Goal: Task Accomplishment & Management: Manage account settings

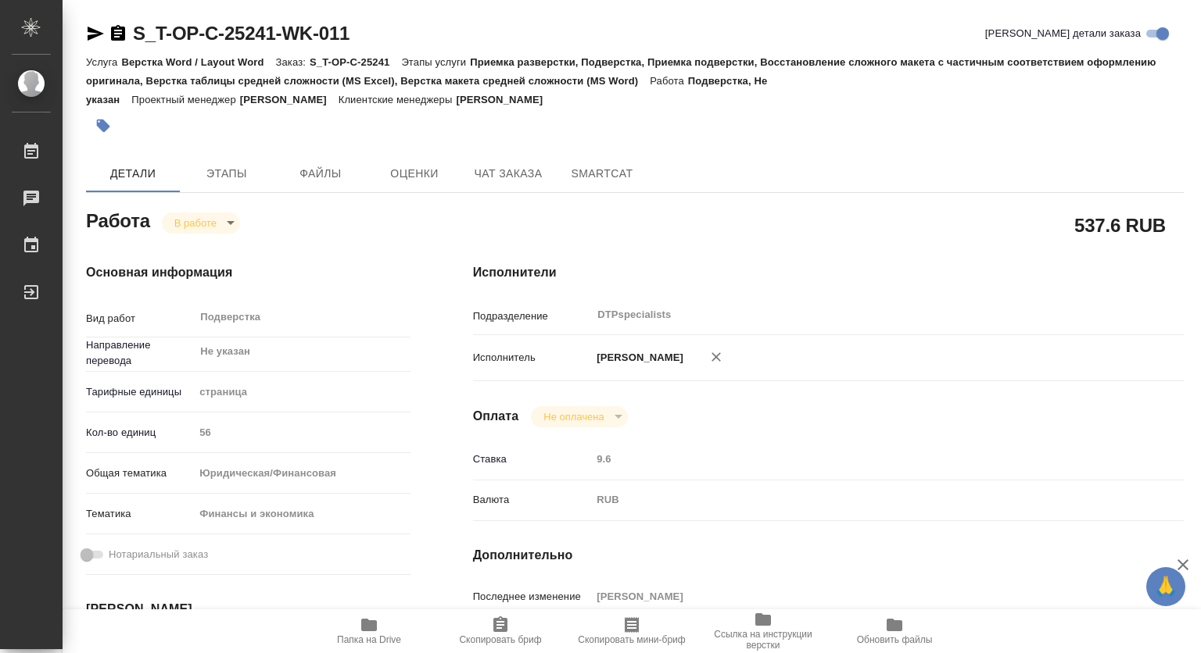
click at [208, 215] on body "🙏 .cls-1 fill:#fff; AWATERA Kovtun Svetlana Работы 0 Чаты График Выйти S_T-OP-C…" at bounding box center [600, 326] width 1201 height 653
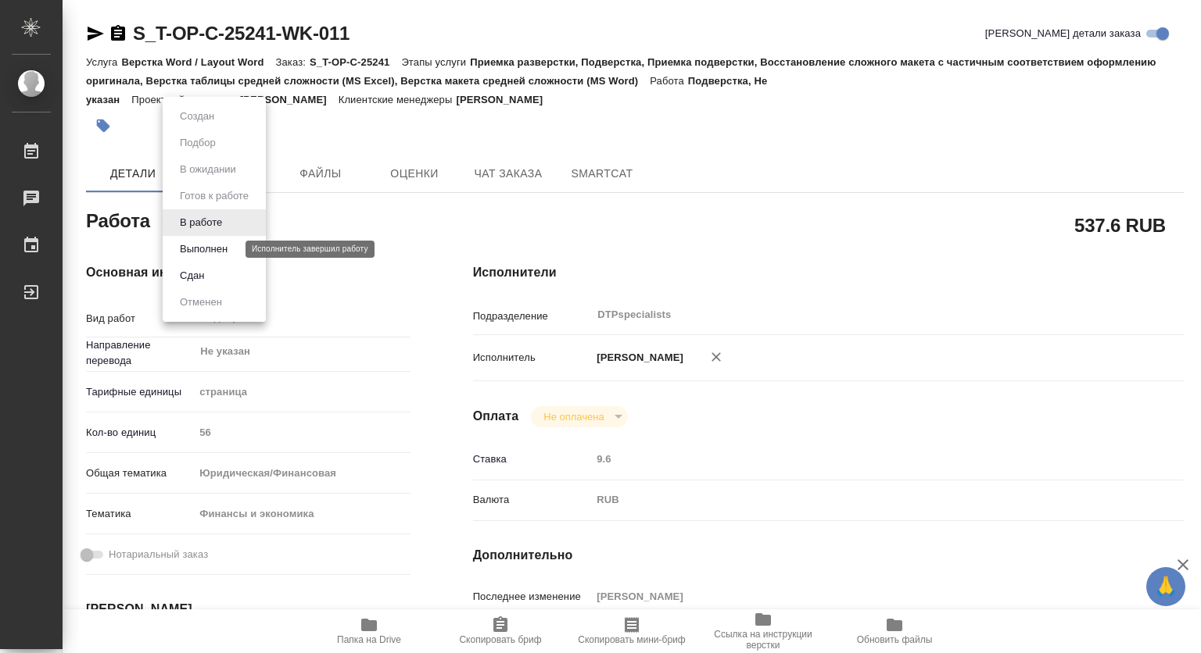
click at [191, 247] on button "Выполнен" at bounding box center [203, 249] width 57 height 17
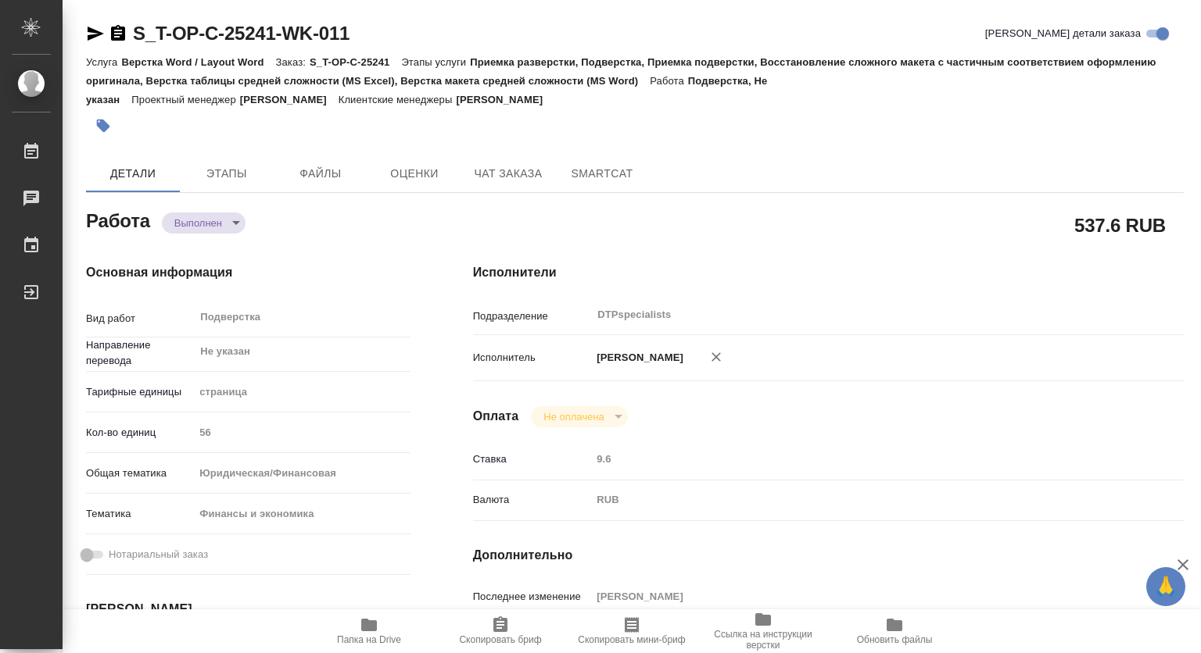
type textarea "x"
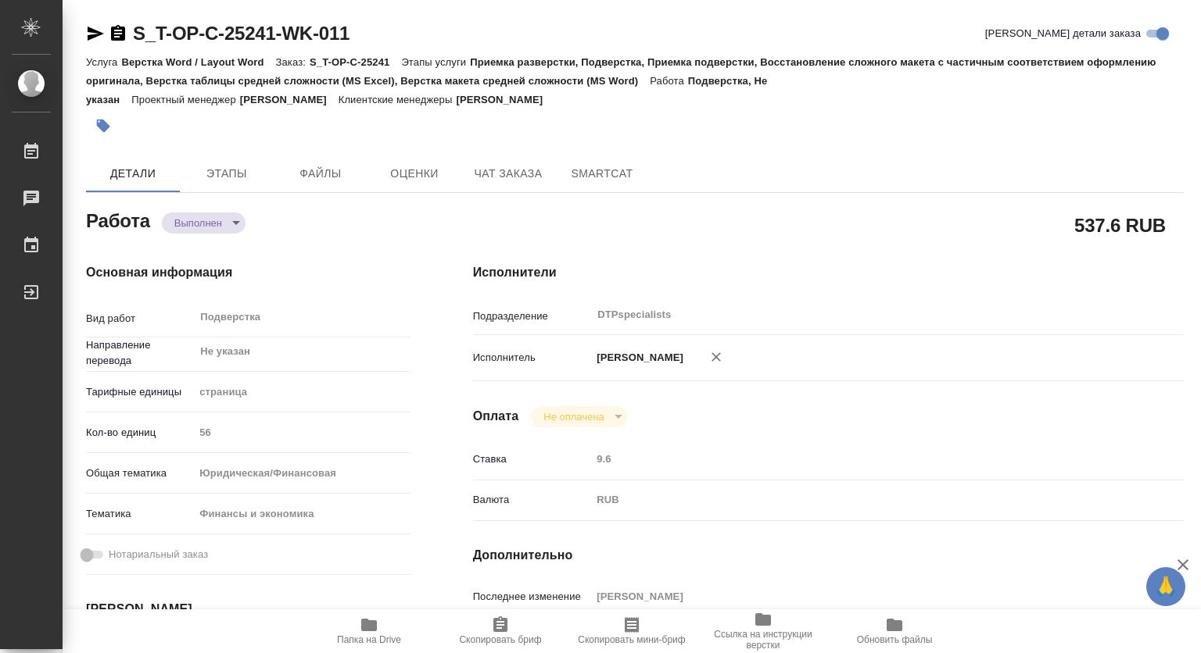
type textarea "x"
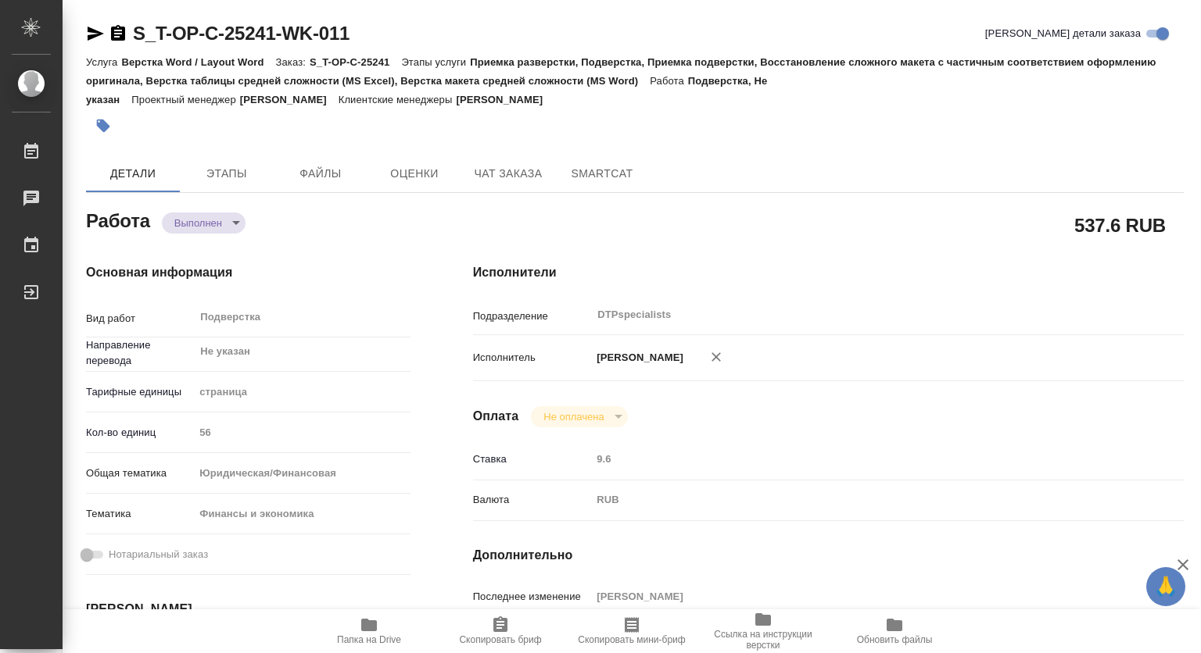
type textarea "x"
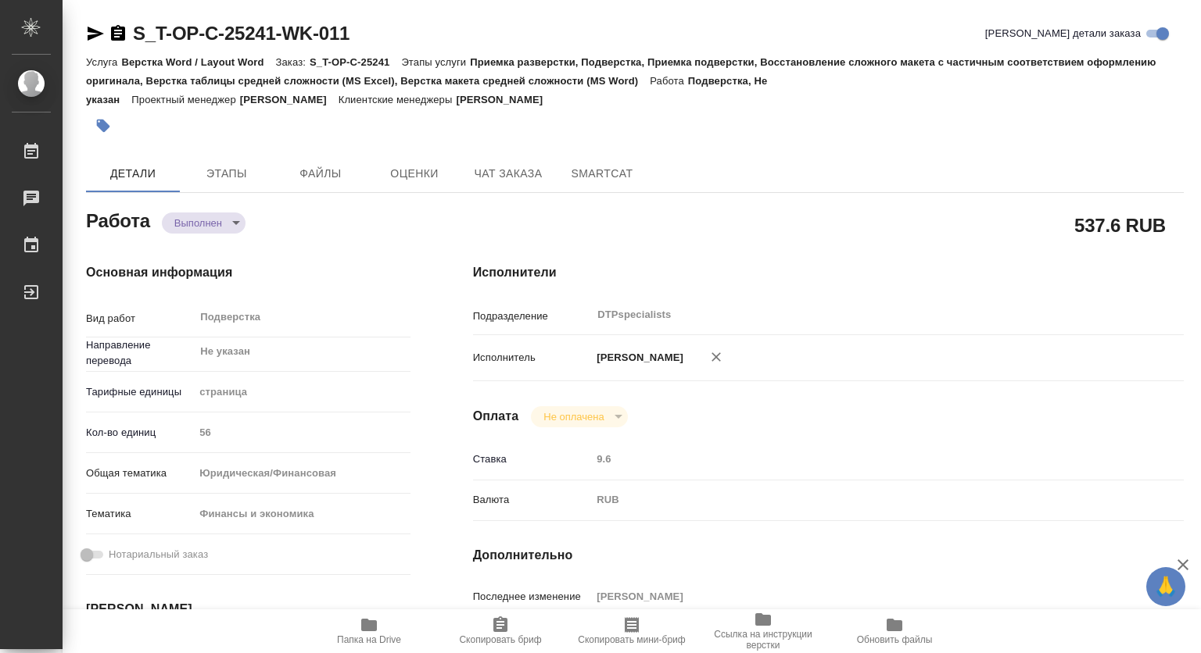
type textarea "x"
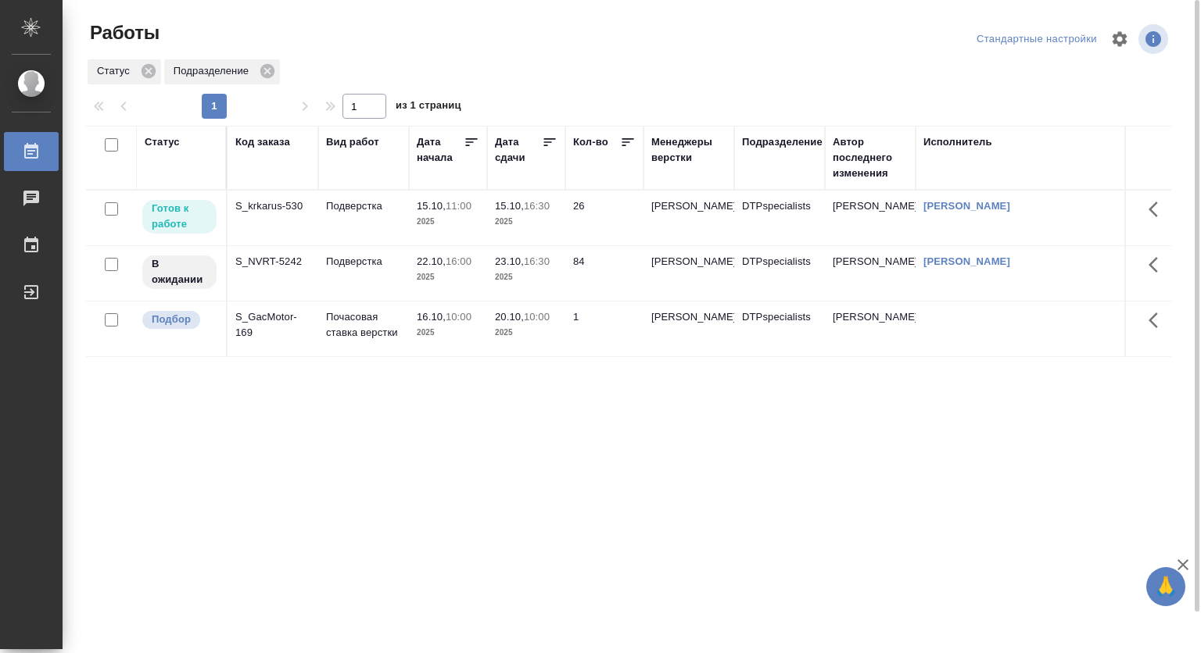
click at [526, 215] on p "2025" at bounding box center [526, 222] width 63 height 16
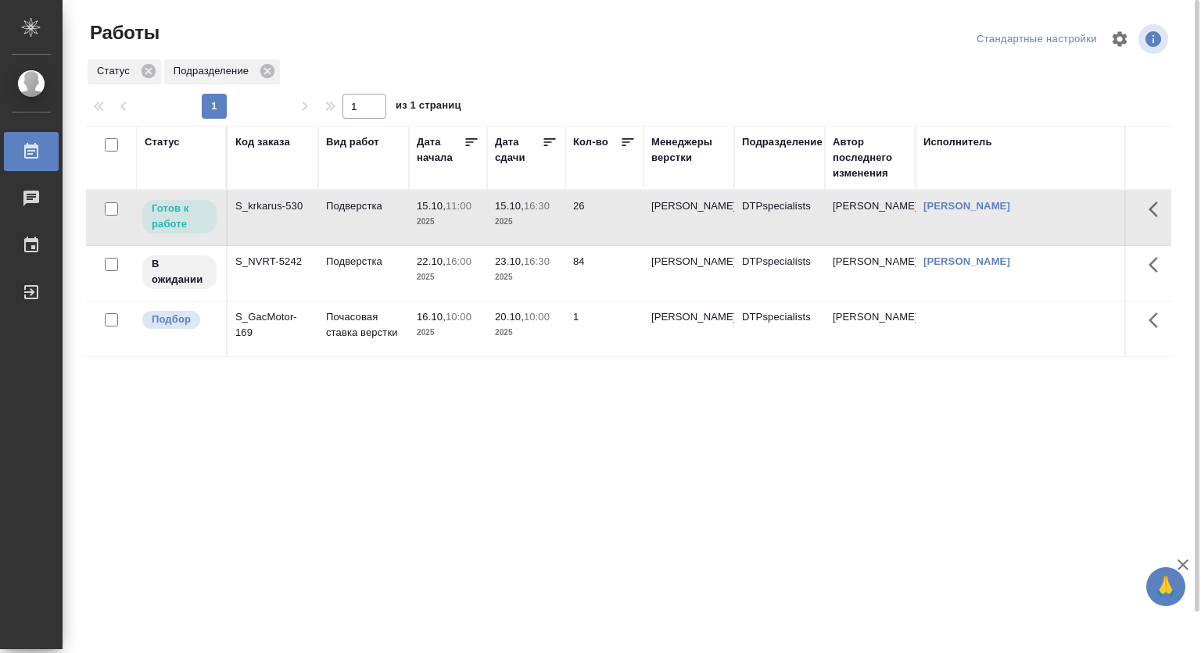
click at [526, 215] on p "2025" at bounding box center [526, 222] width 63 height 16
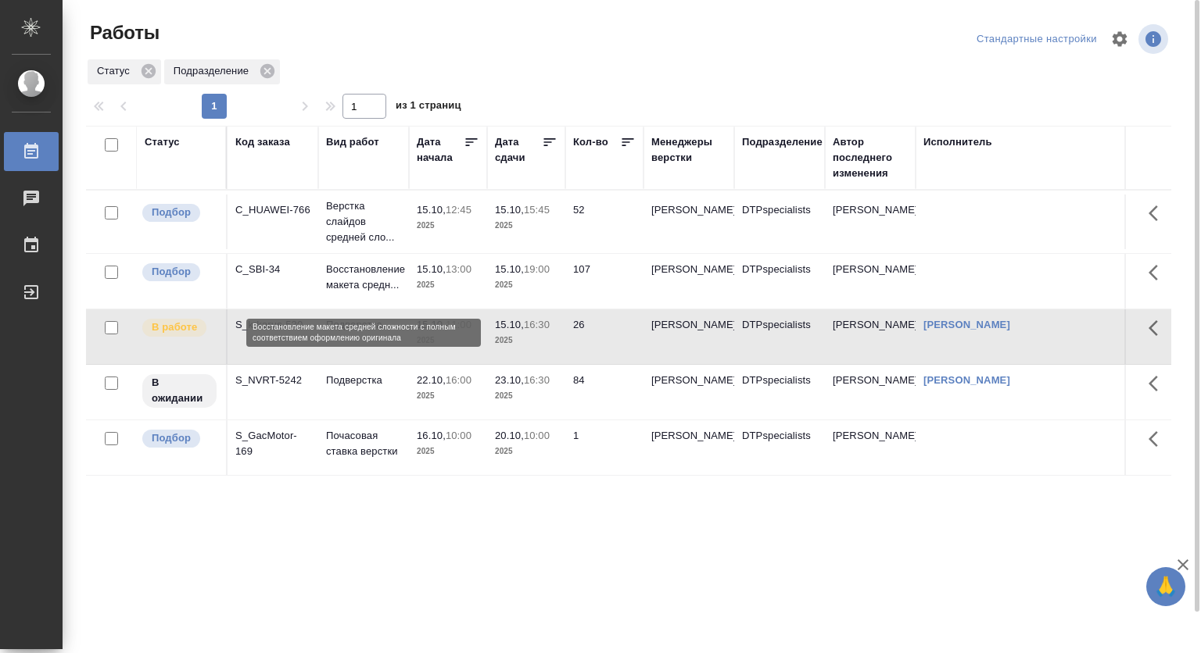
click at [360, 277] on p "Восстановление макета средн..." at bounding box center [363, 277] width 75 height 31
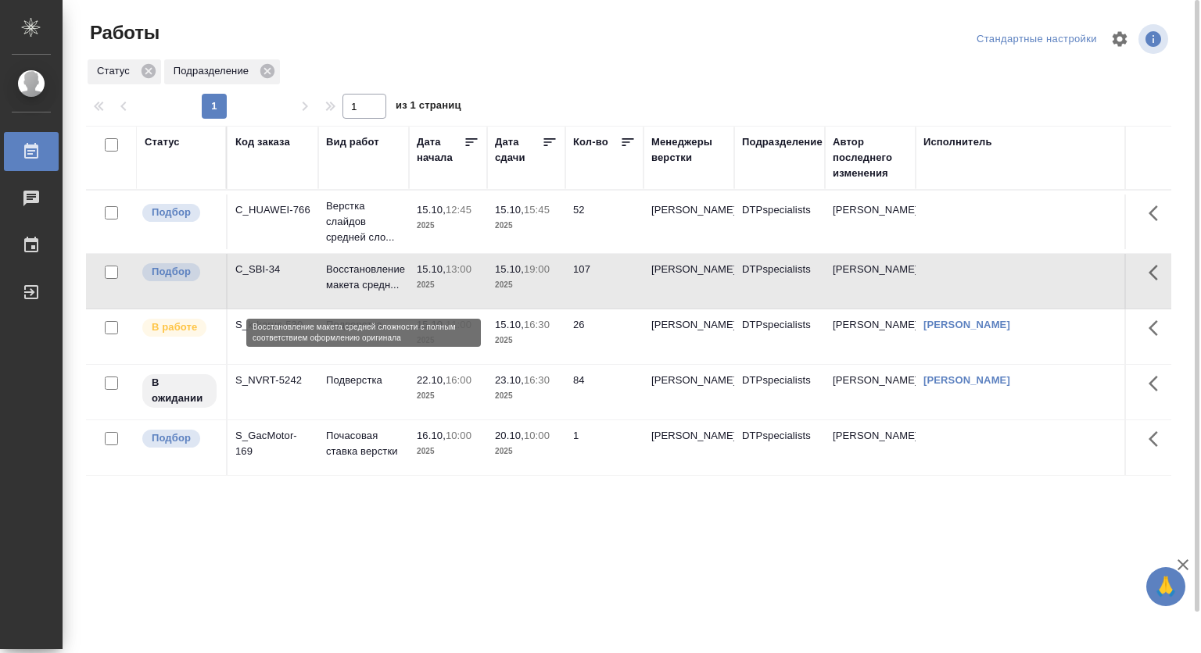
click at [360, 277] on p "Восстановление макета средн..." at bounding box center [363, 277] width 75 height 31
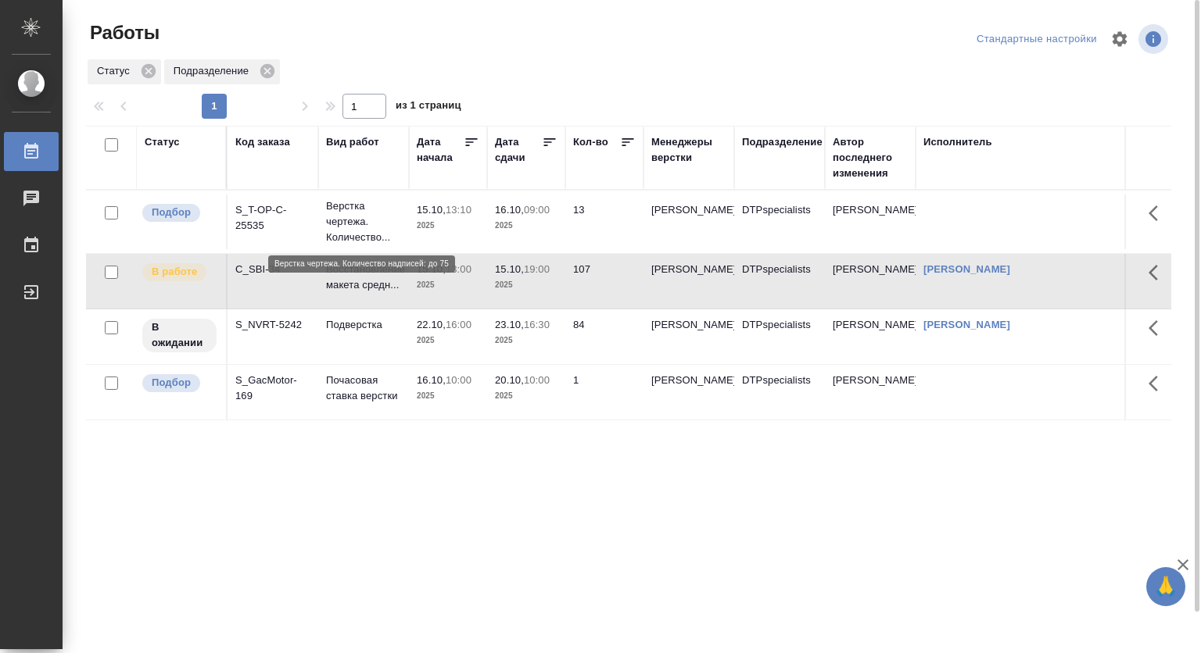
click at [341, 217] on p "Верстка чертежа. Количество..." at bounding box center [363, 222] width 75 height 47
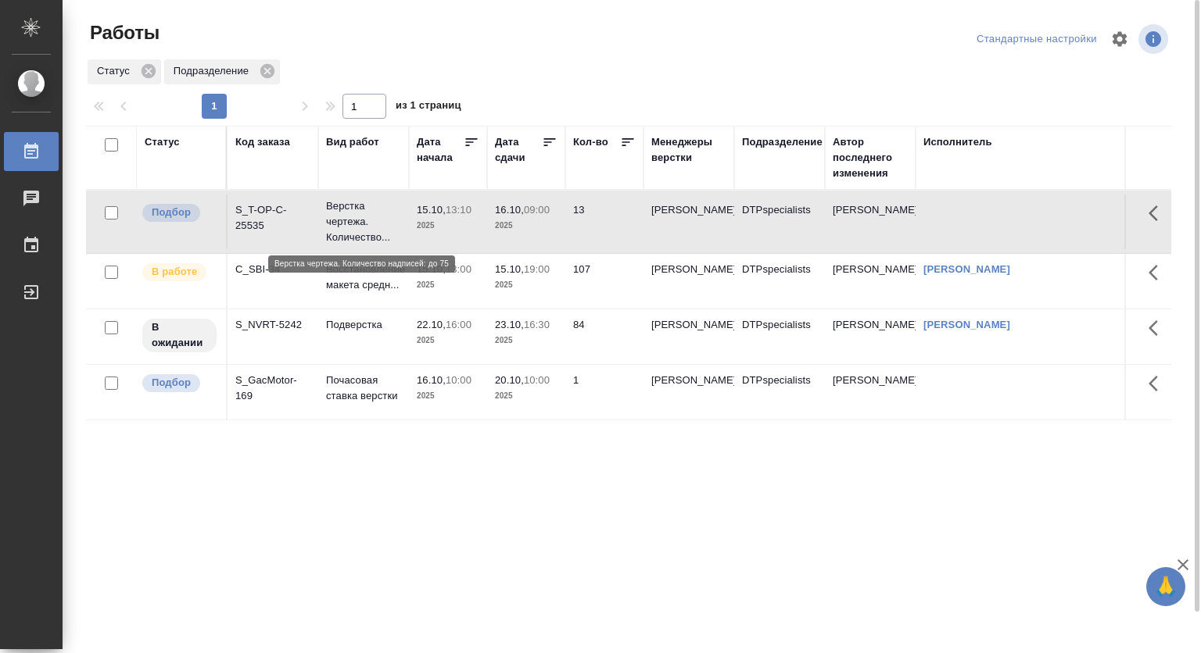
click at [341, 217] on p "Верстка чертежа. Количество..." at bounding box center [363, 222] width 75 height 47
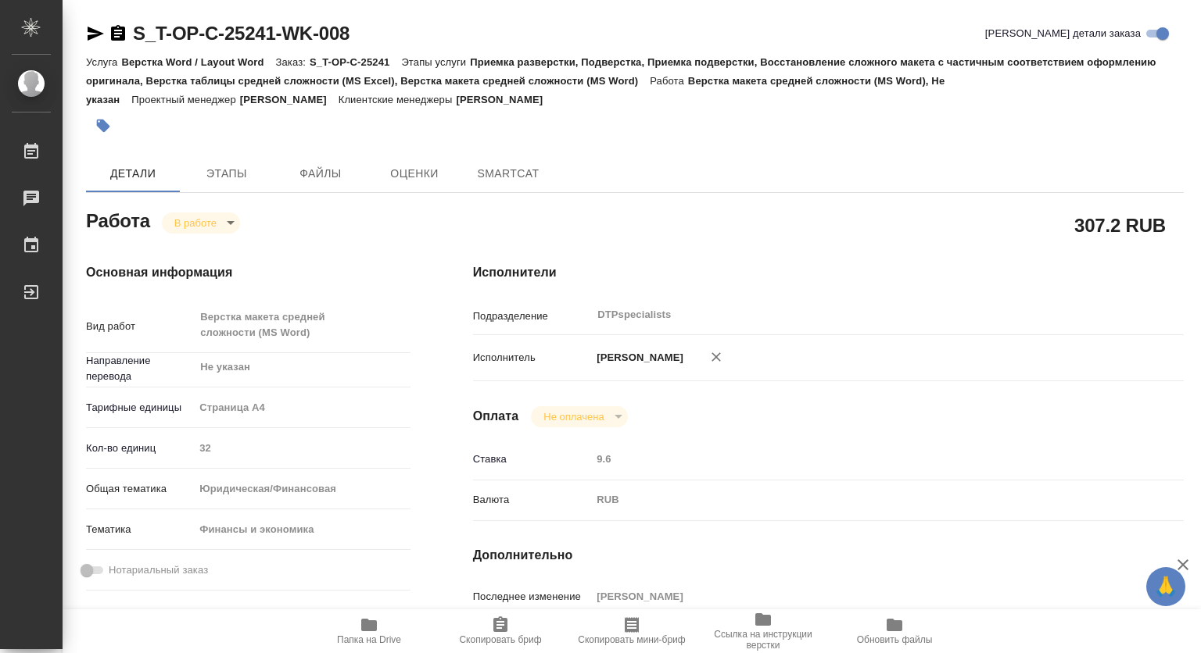
type textarea "x"
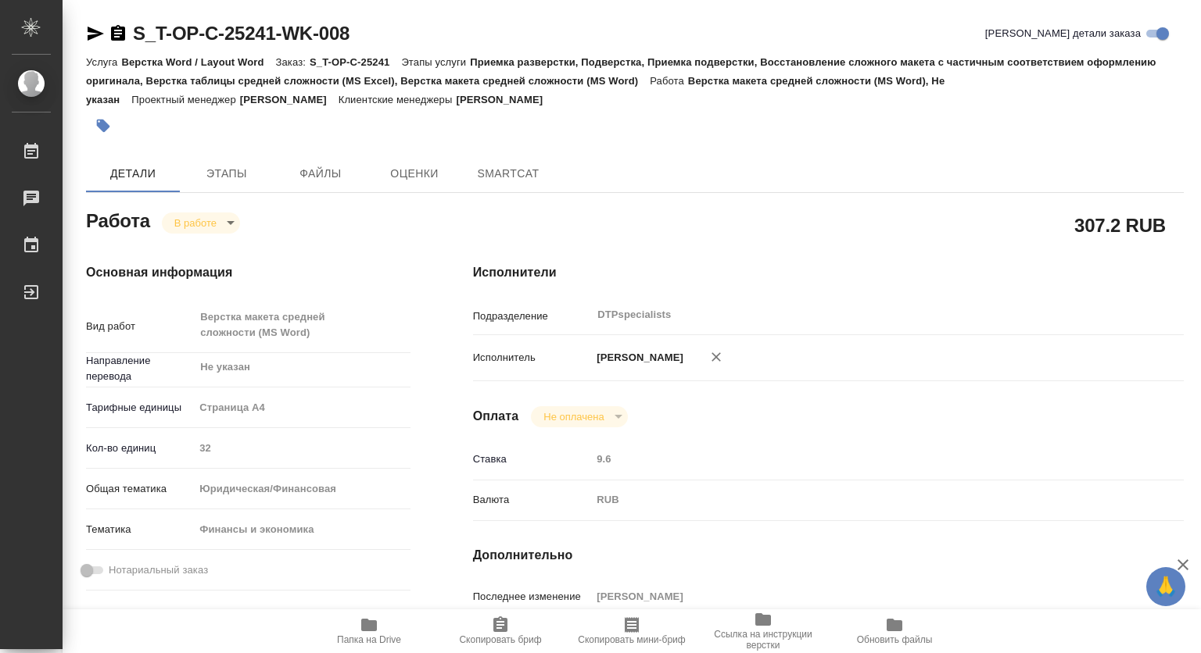
type textarea "x"
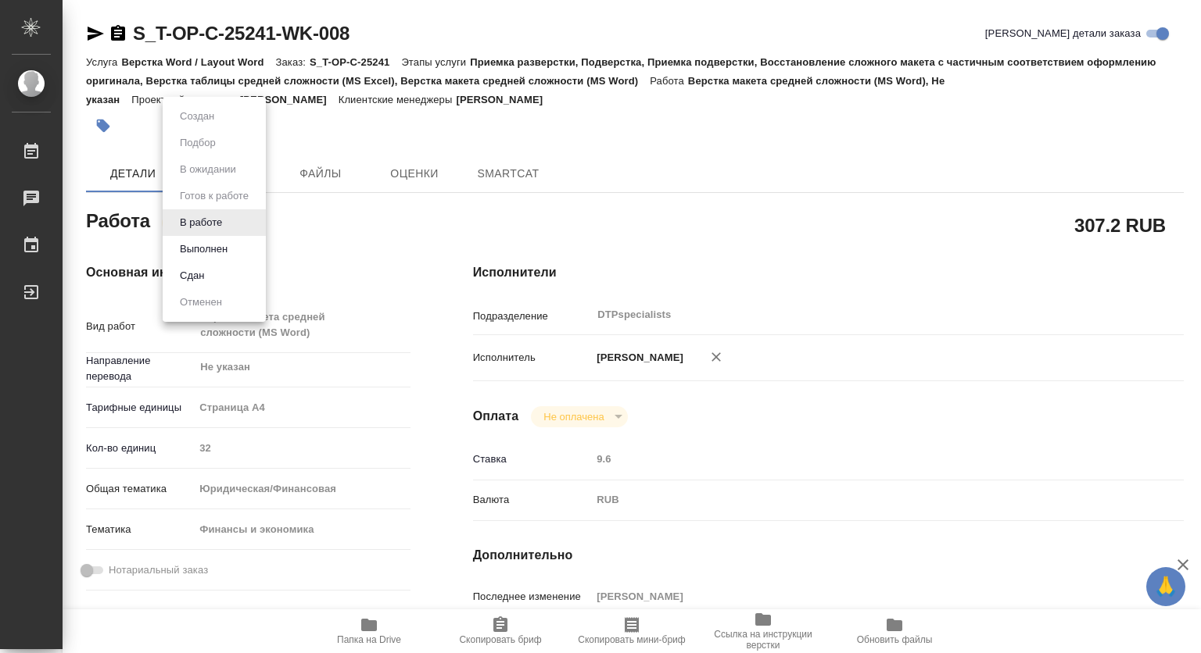
click at [201, 224] on body "🙏 .cls-1 fill:#fff; AWATERA [PERSON_NAME] Чаты График Выйти S_T-OP-C-25241-WK-0…" at bounding box center [600, 326] width 1201 height 653
type textarea "x"
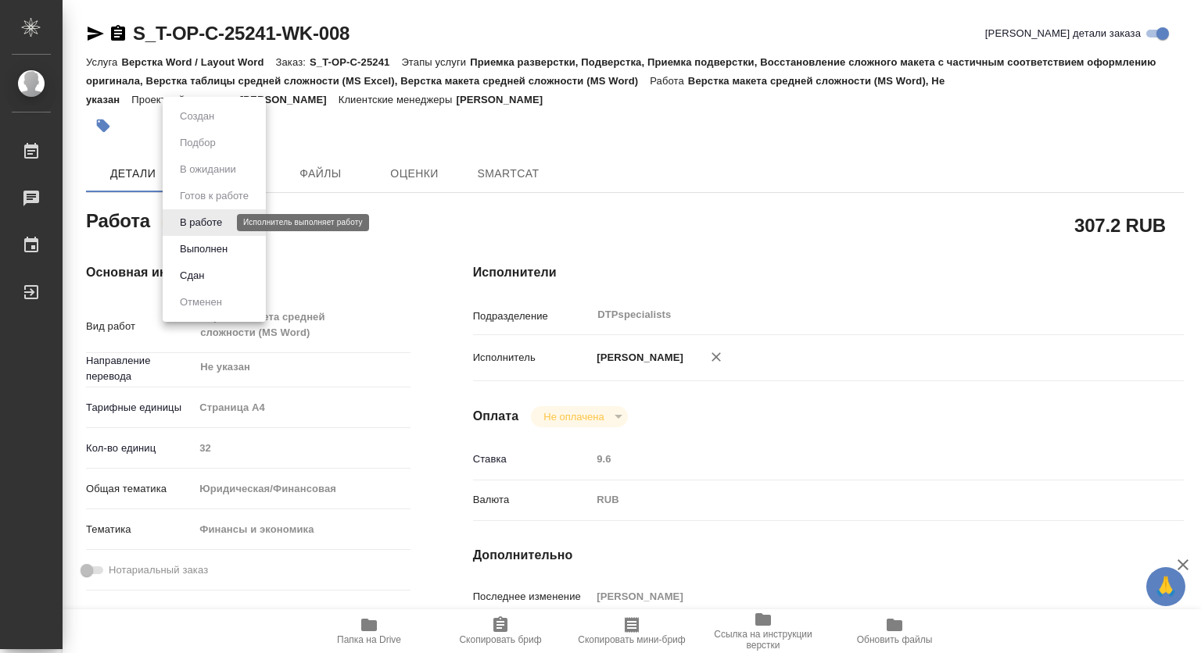
type textarea "x"
click at [199, 250] on button "Выполнен" at bounding box center [203, 249] width 57 height 17
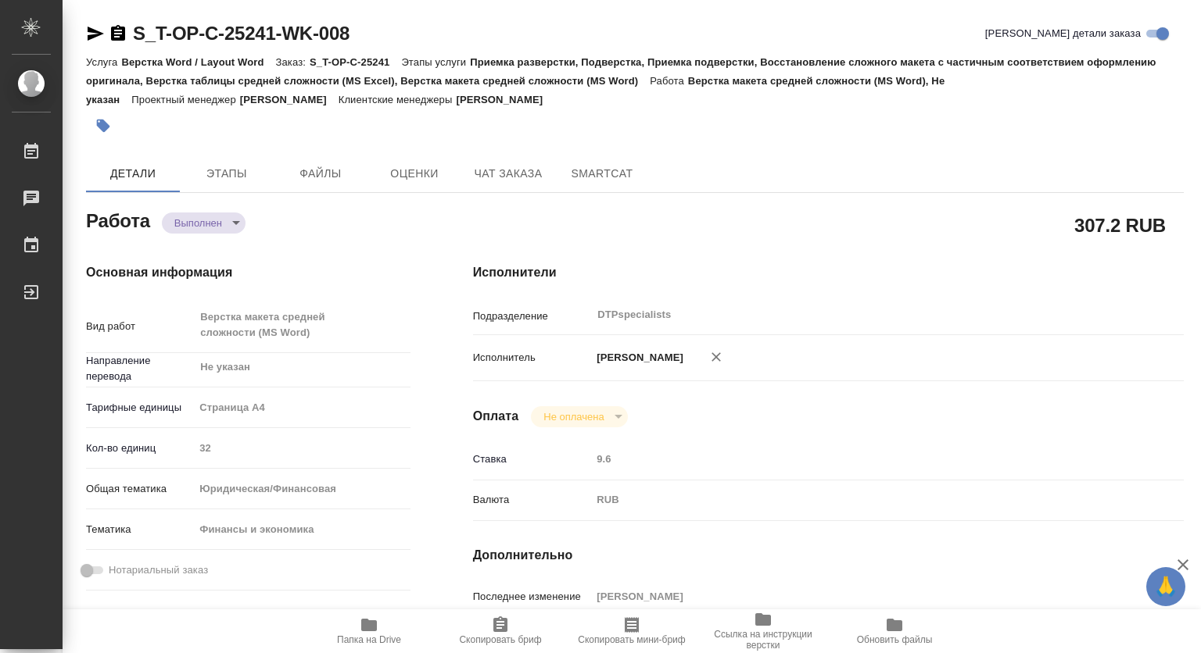
type textarea "x"
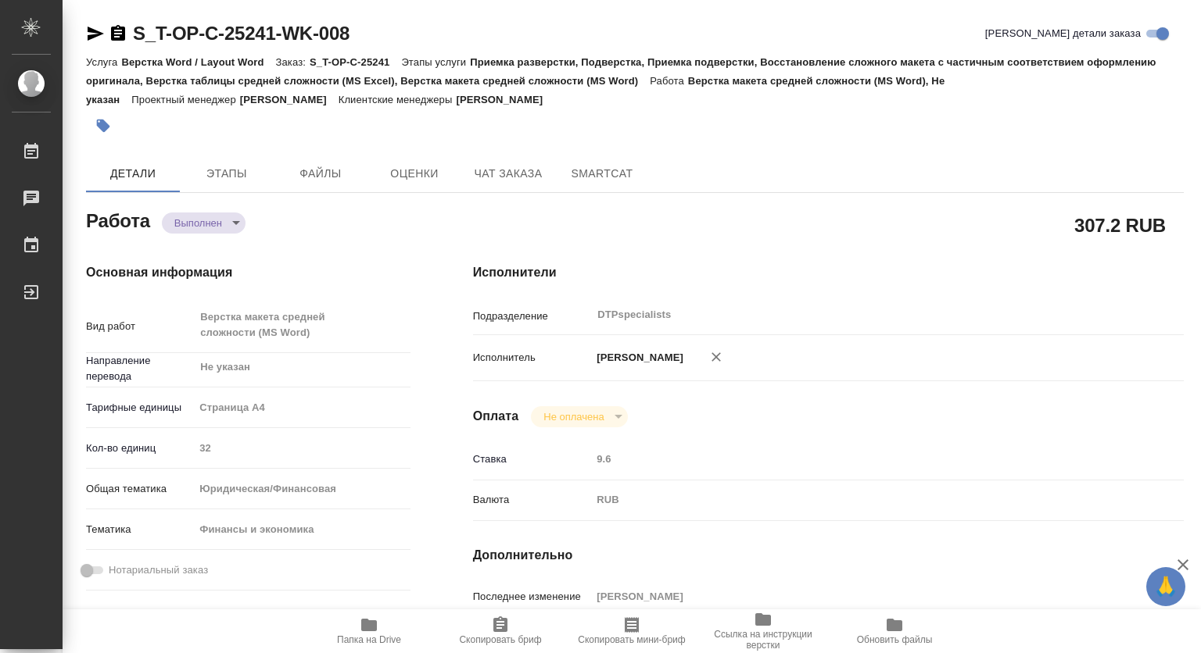
type textarea "x"
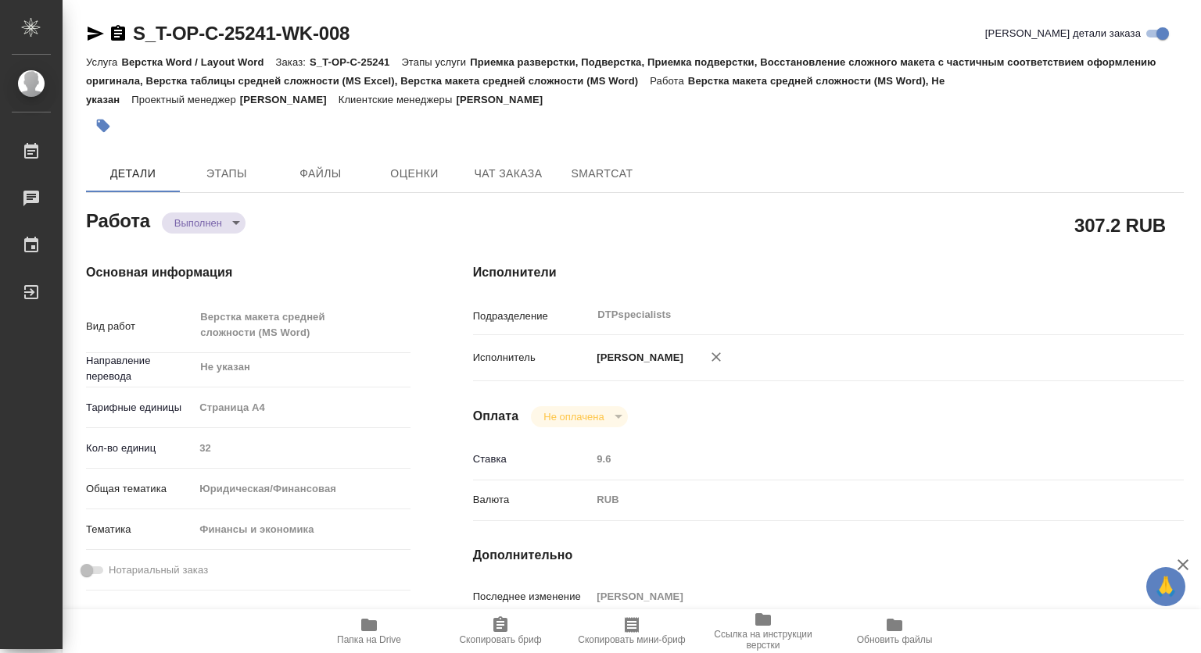
type textarea "x"
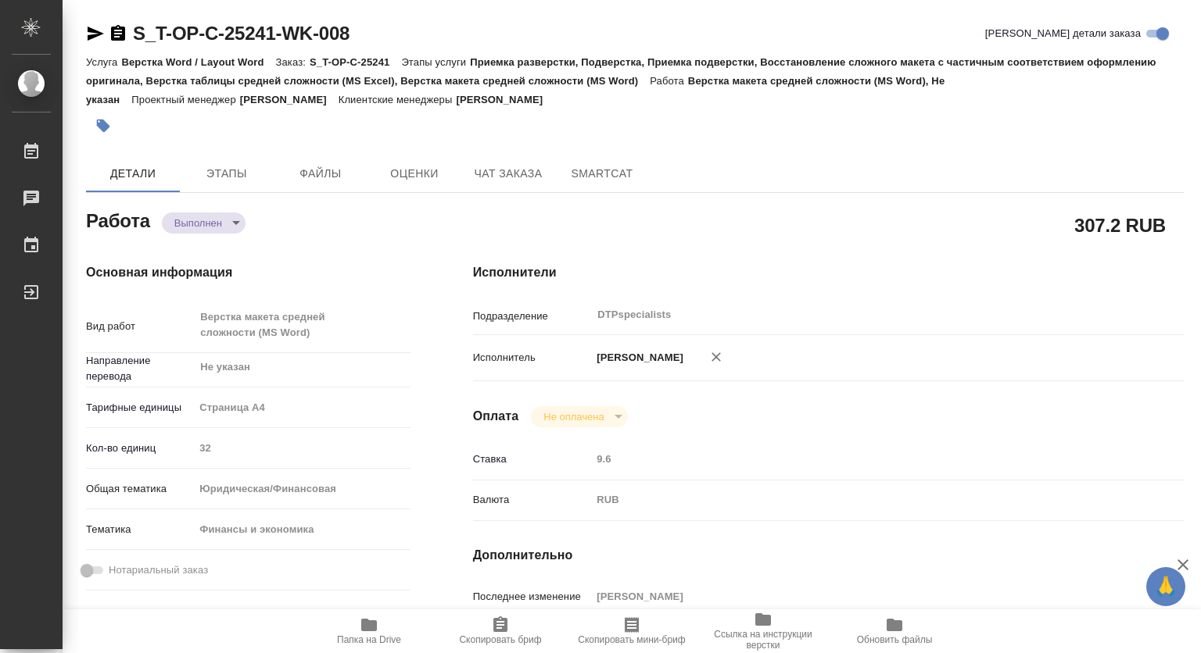
type textarea "x"
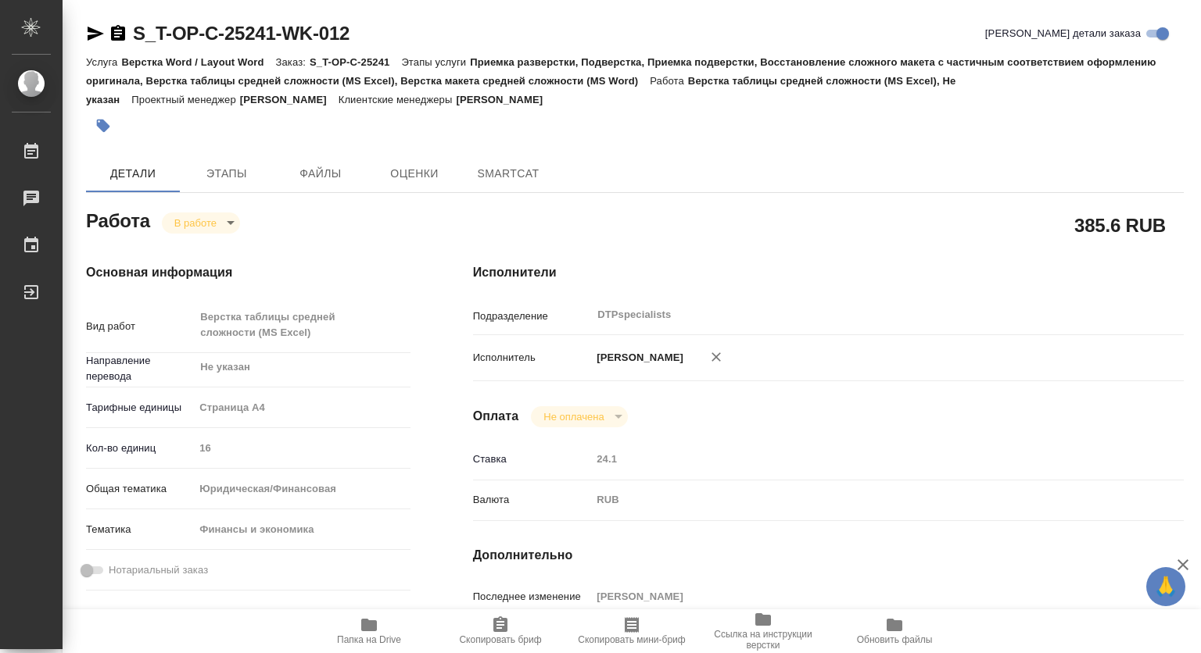
click at [227, 220] on body "🙏 .cls-1 fill:#fff; AWATERA Kovtun Svetlana Работы Чаты График Выйти S_T-OP-C-2…" at bounding box center [600, 326] width 1201 height 653
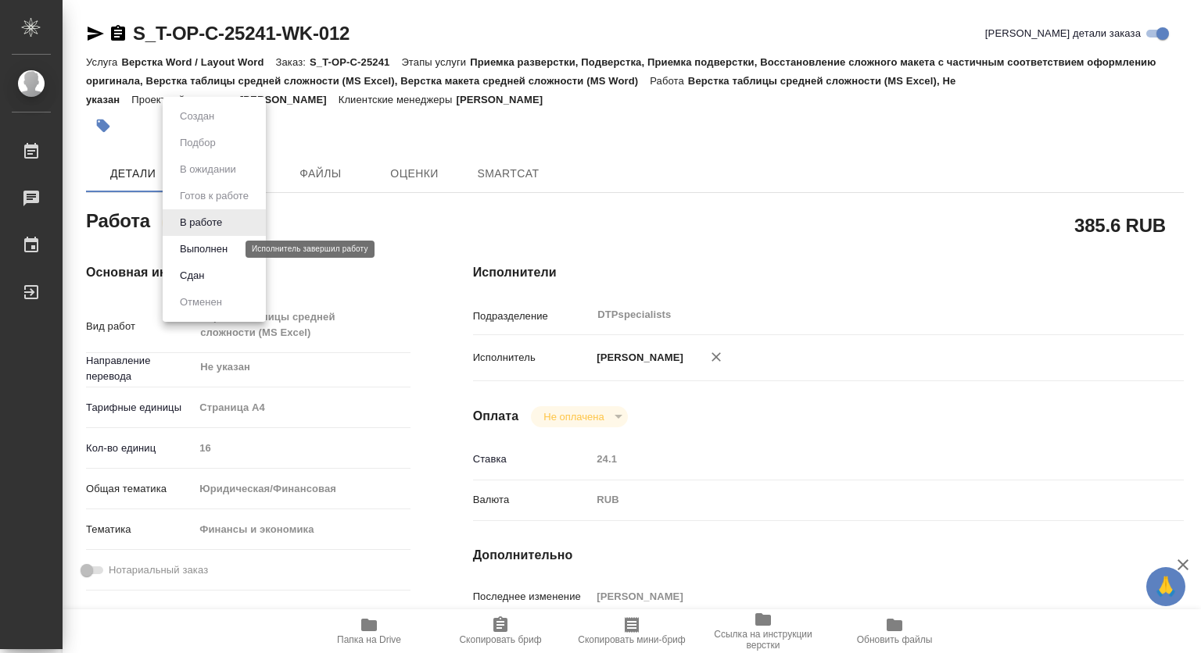
click at [202, 247] on button "Выполнен" at bounding box center [203, 249] width 57 height 17
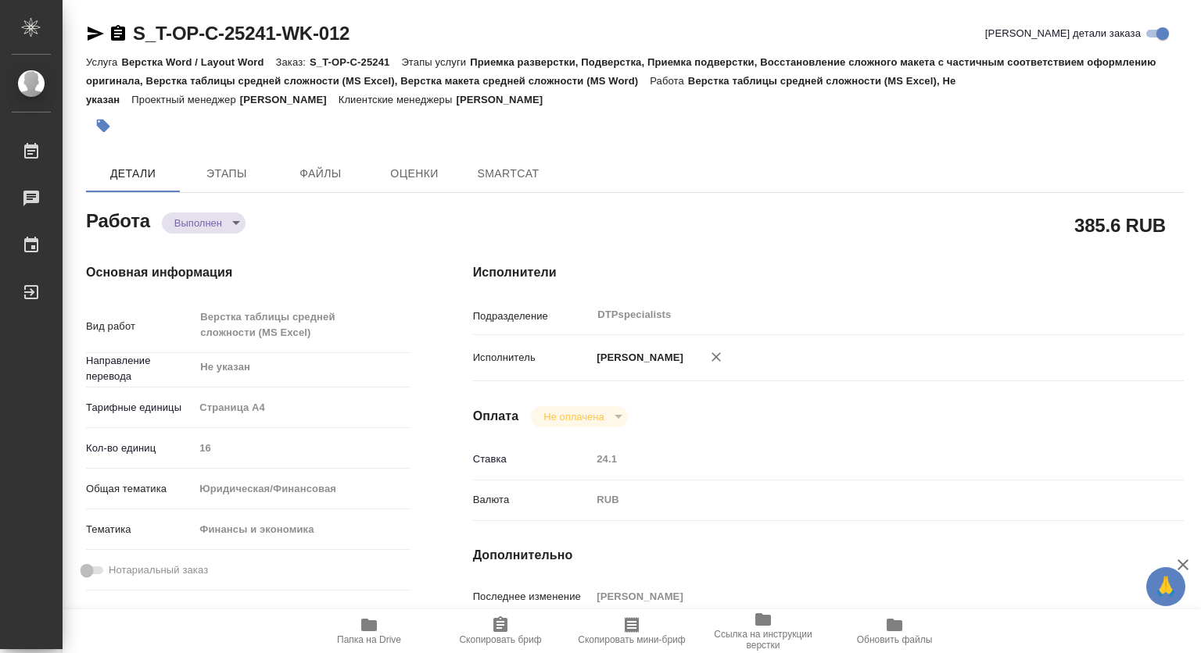
type textarea "x"
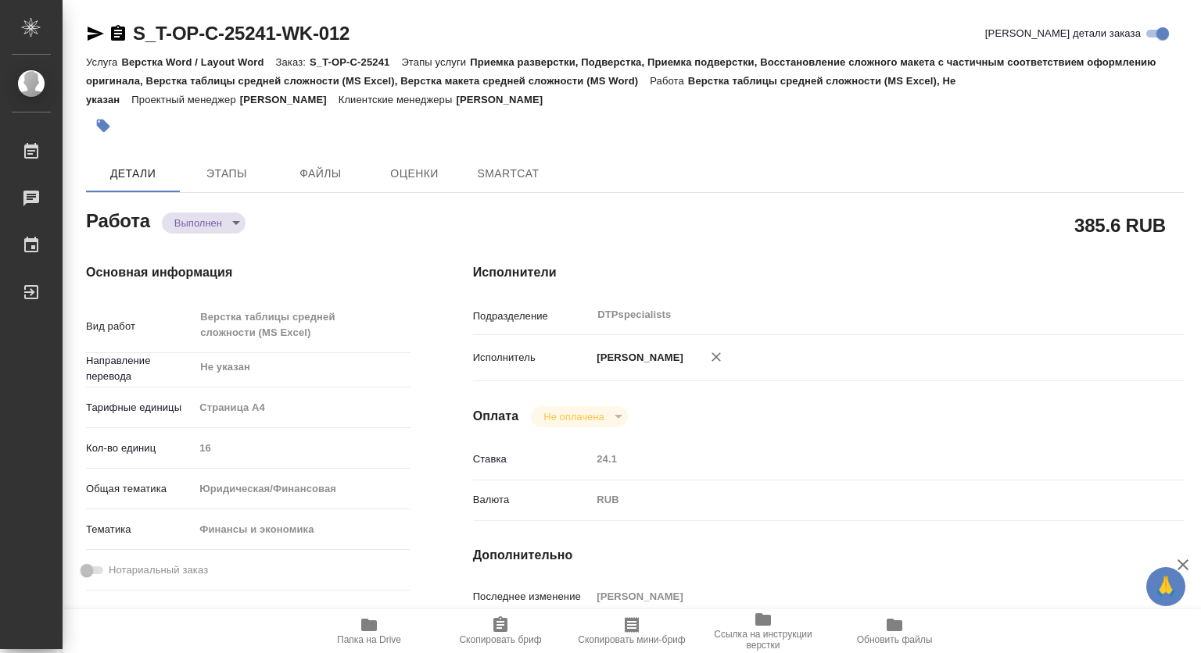
type textarea "x"
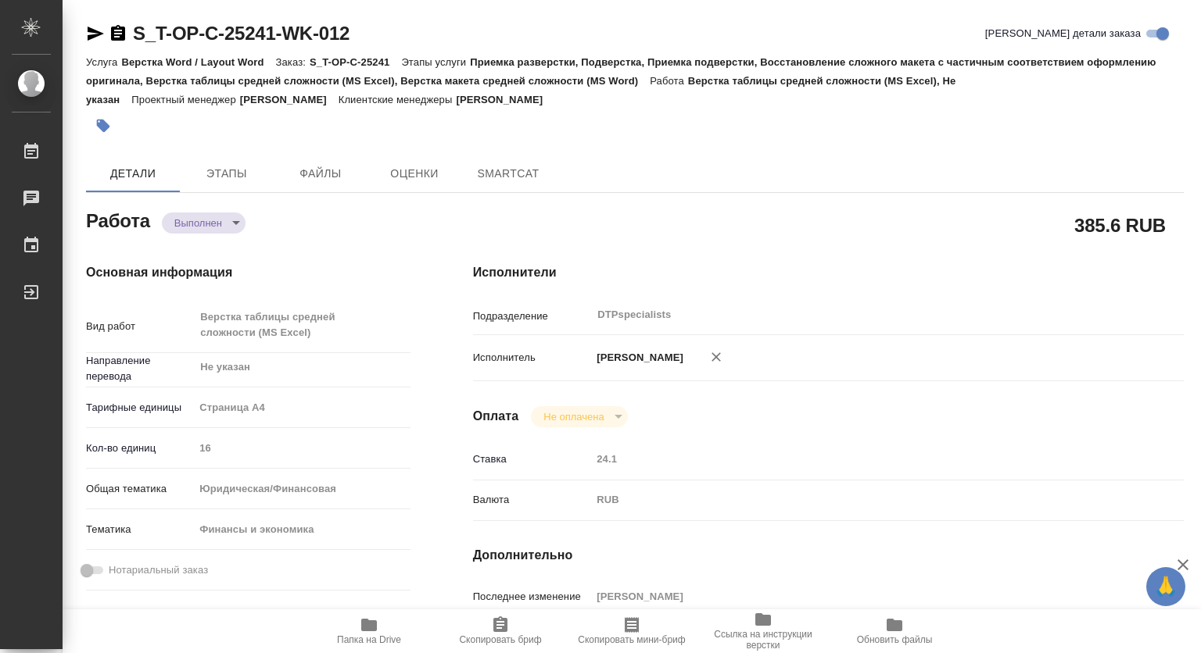
type textarea "x"
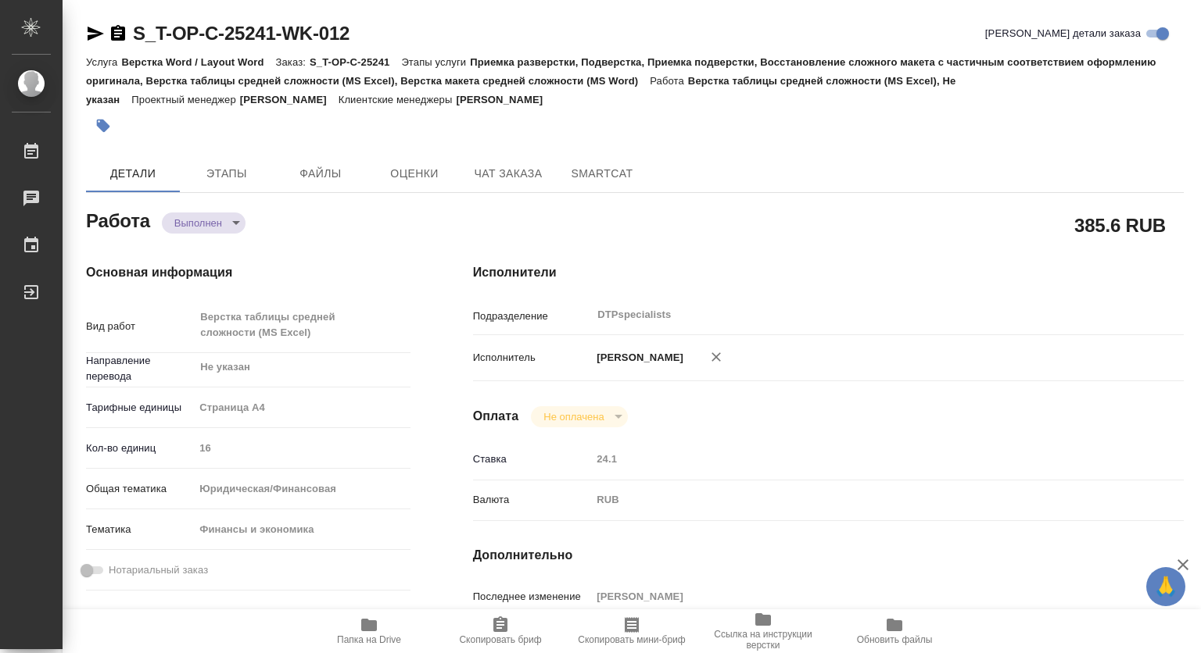
scroll to position [391, 0]
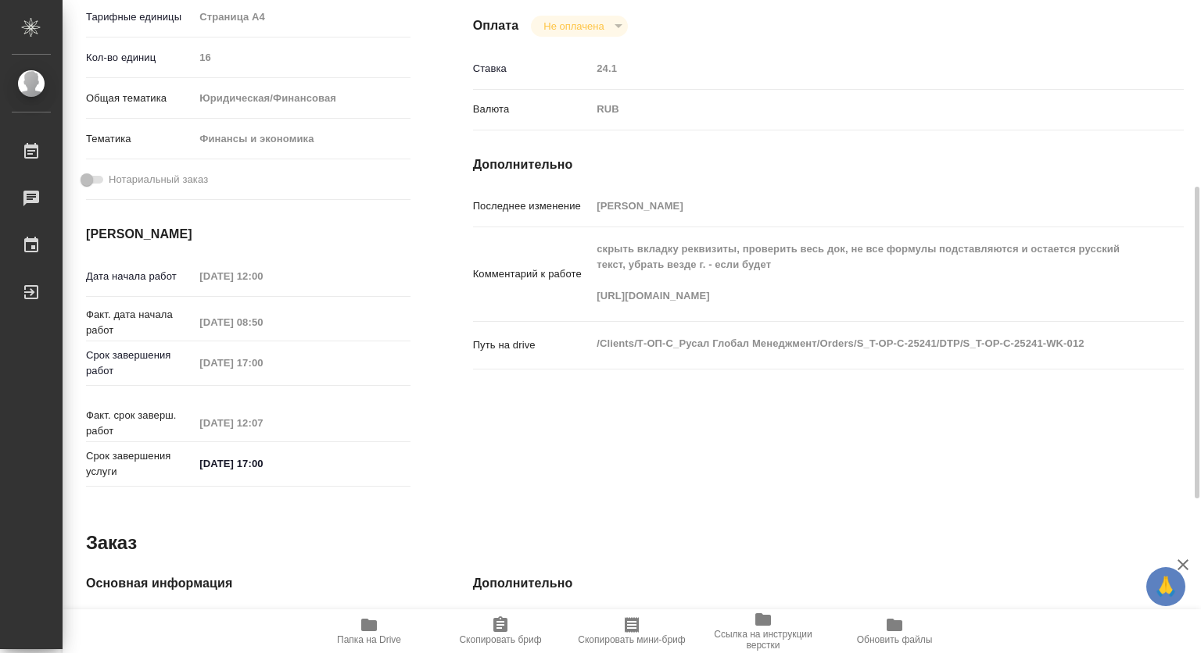
type textarea "x"
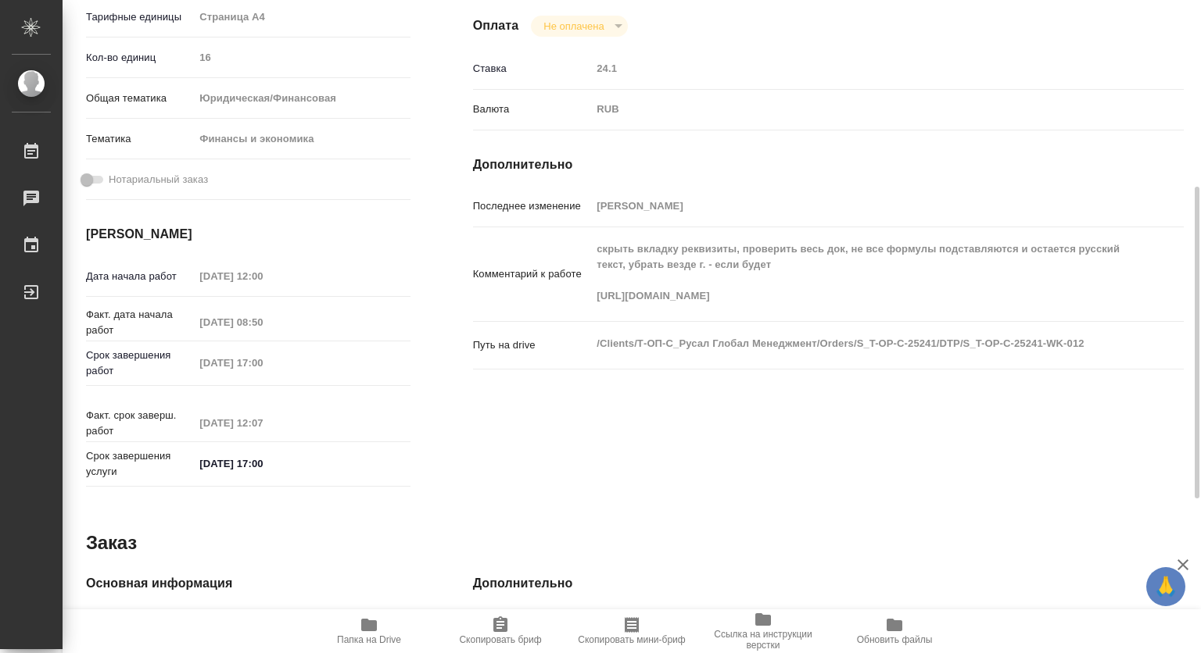
type textarea "x"
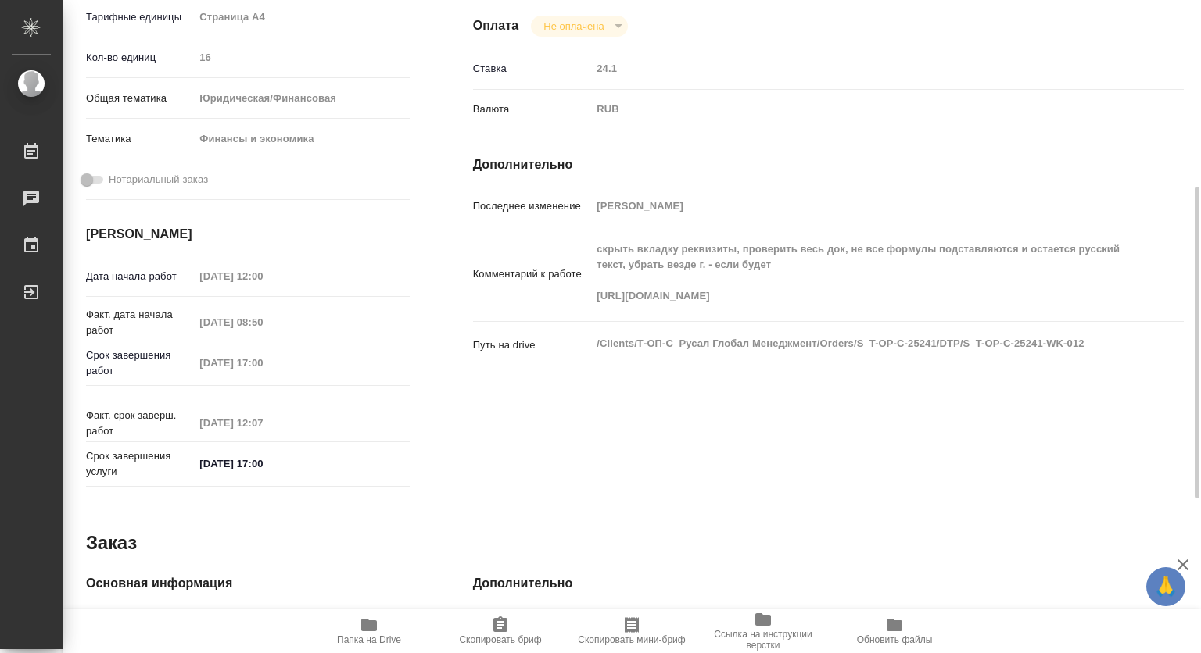
type textarea "x"
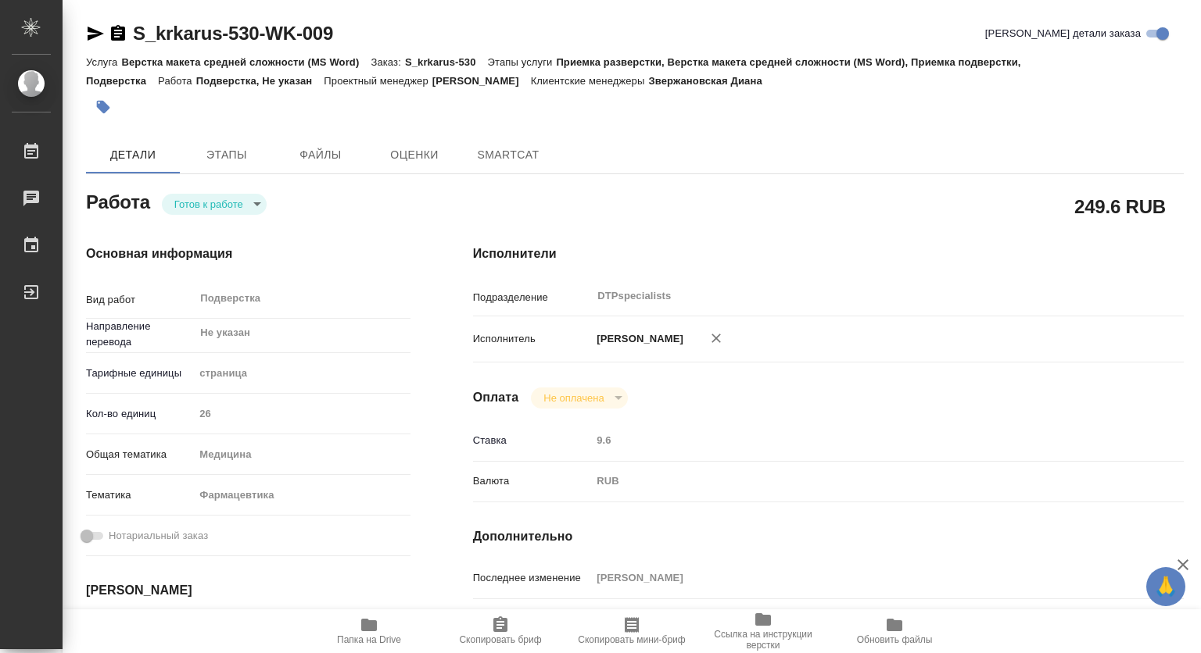
type textarea "x"
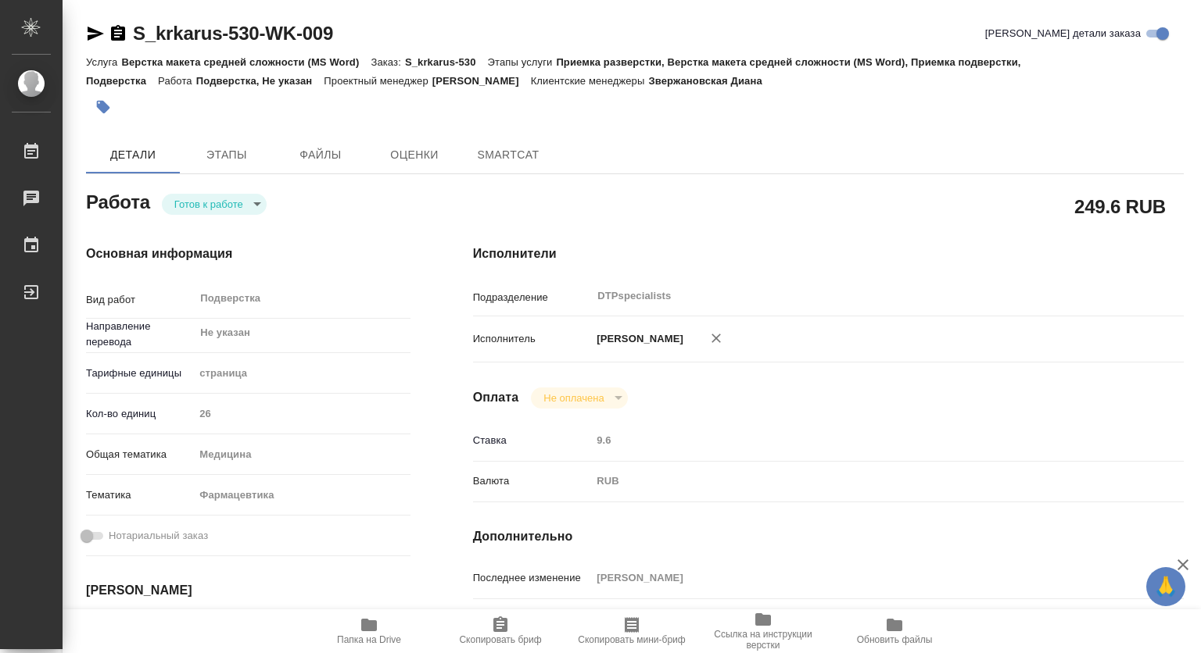
type textarea "x"
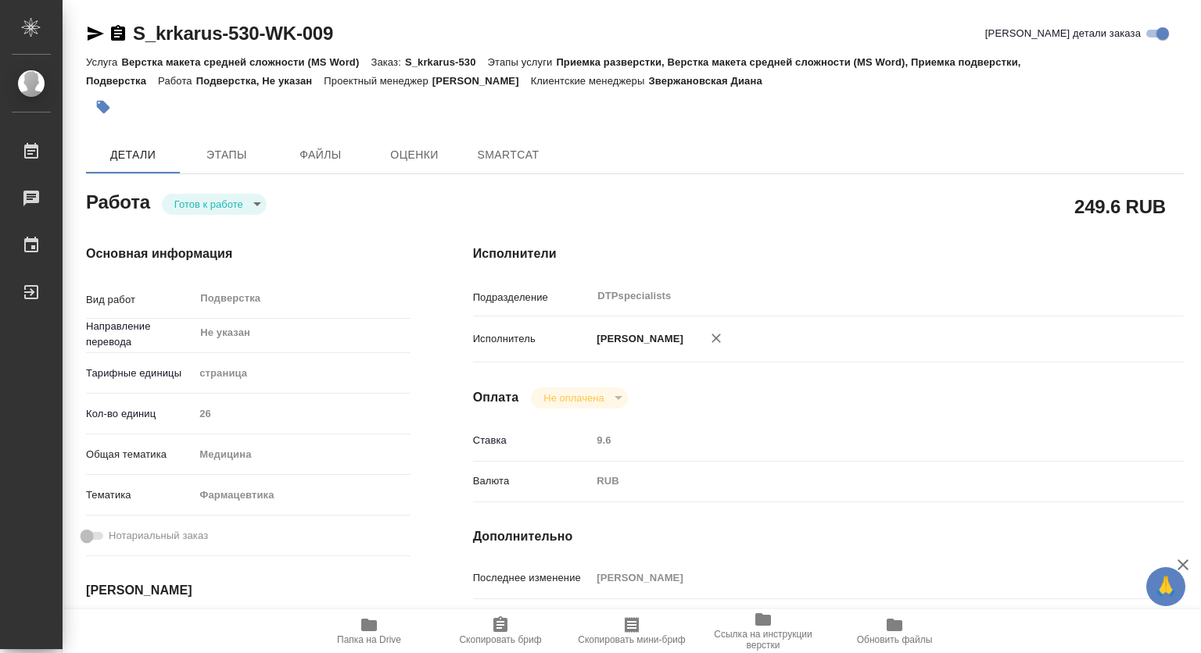
type textarea "x"
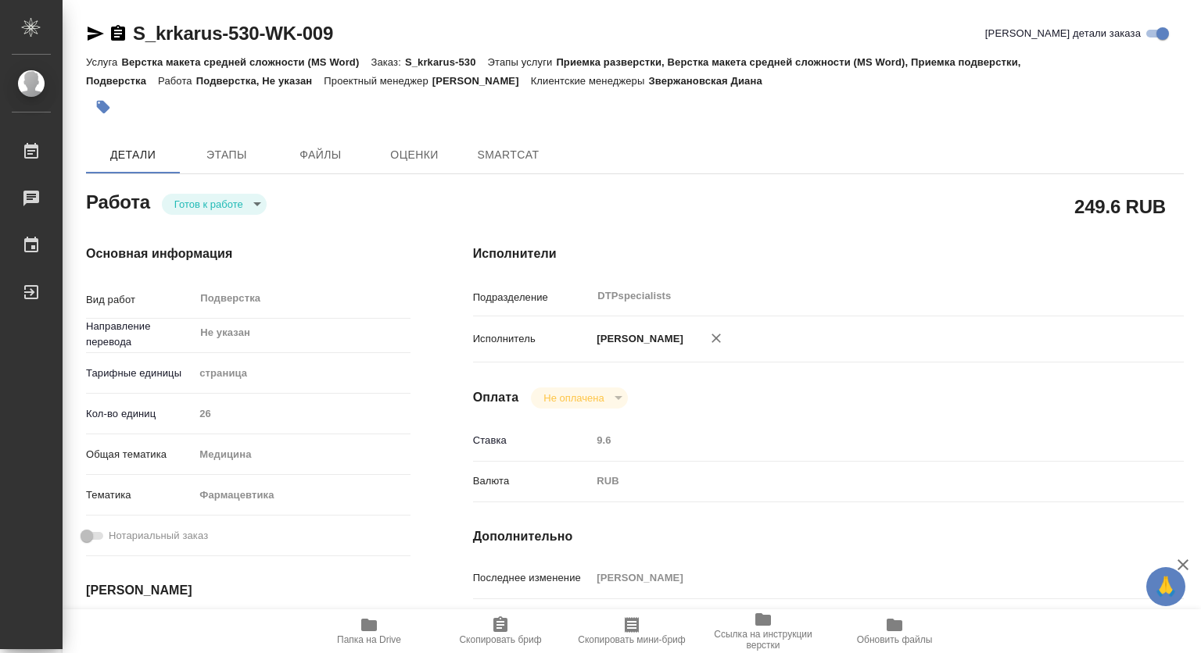
click at [219, 205] on body "🙏 .cls-1 fill:#fff; AWATERA Kovtun Svetlana Работы Чаты График Выйти S_krkarus-…" at bounding box center [600, 326] width 1201 height 653
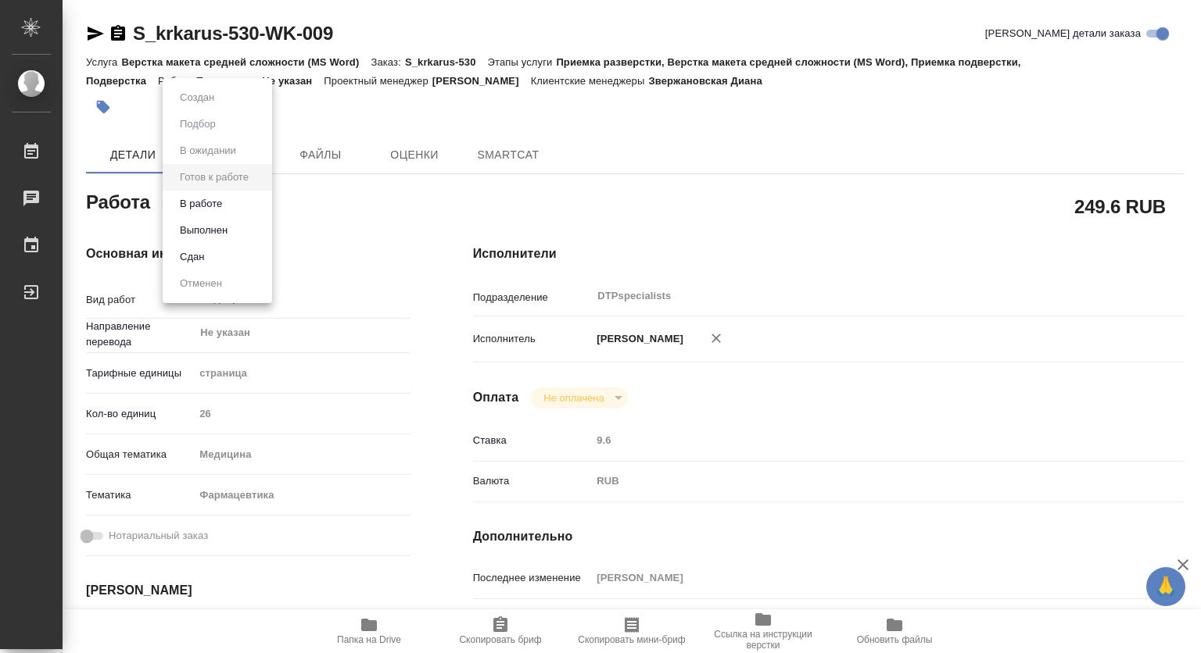
type textarea "x"
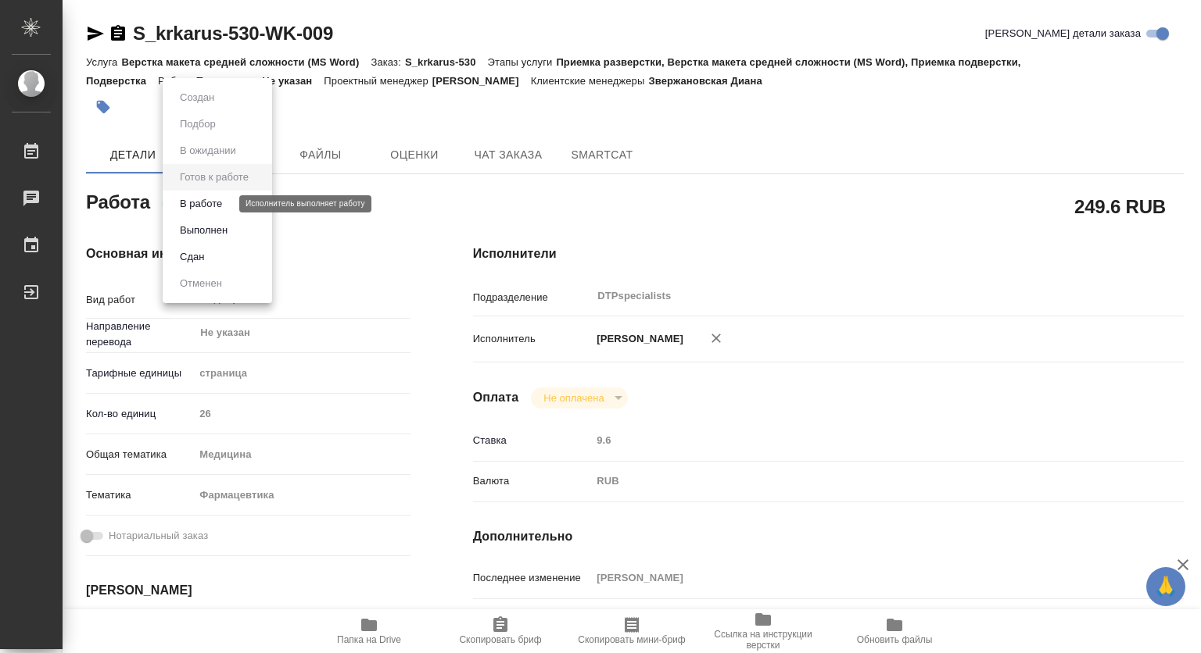
click at [188, 206] on button "В работе" at bounding box center [201, 203] width 52 height 17
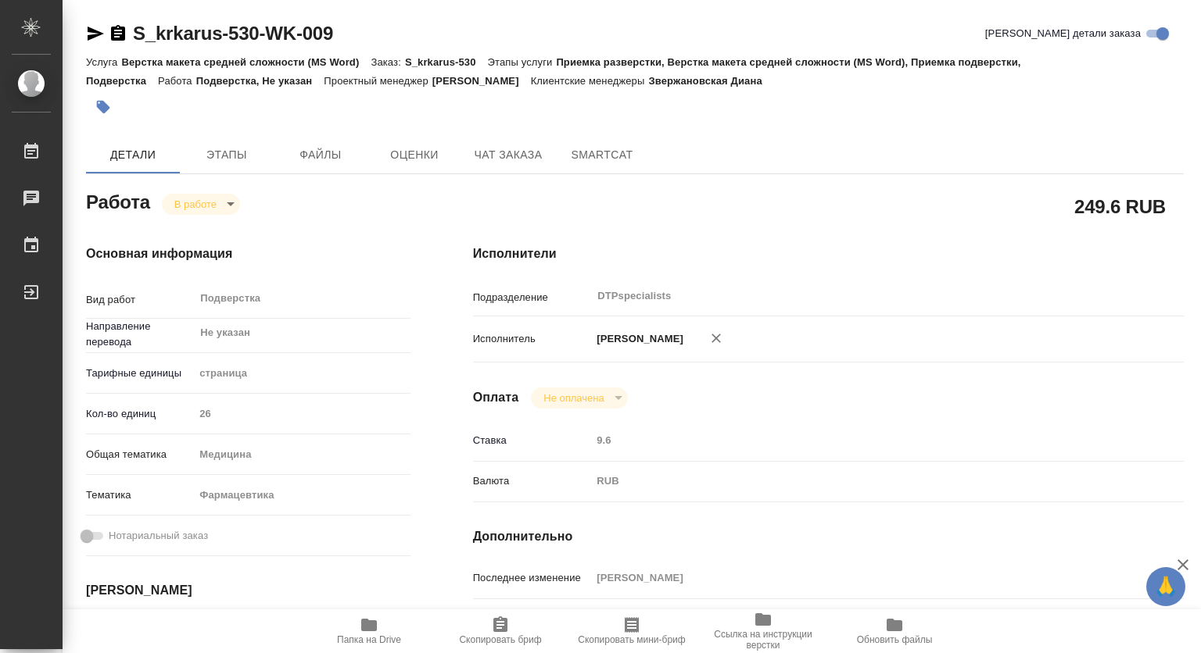
type textarea "x"
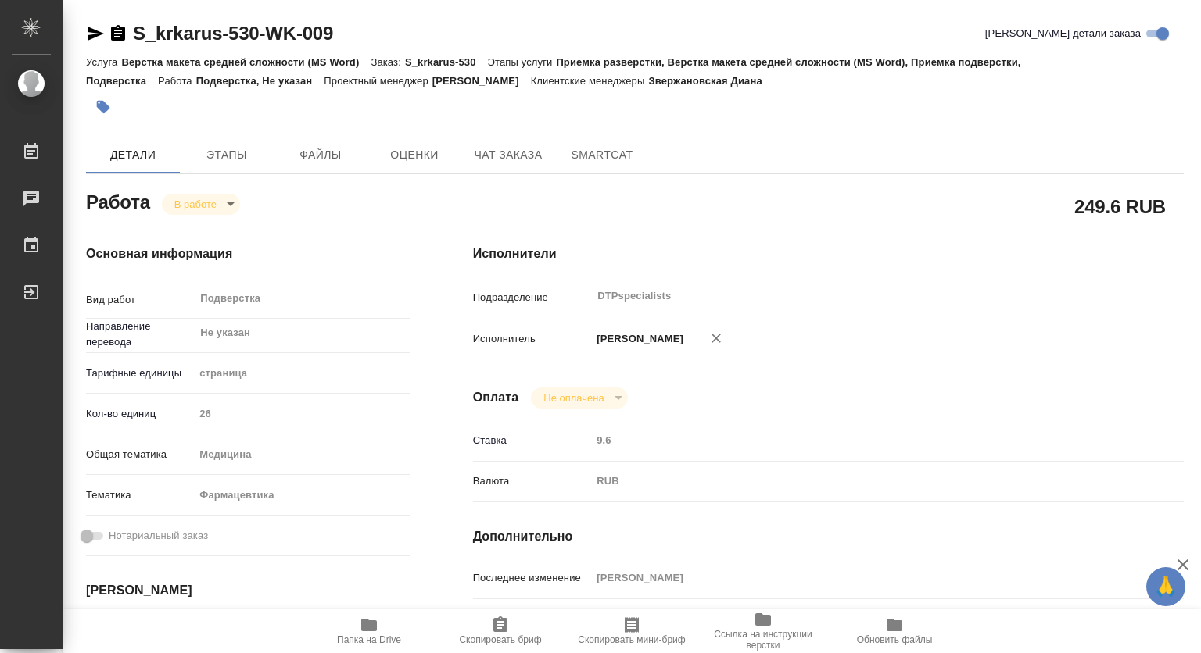
type textarea "x"
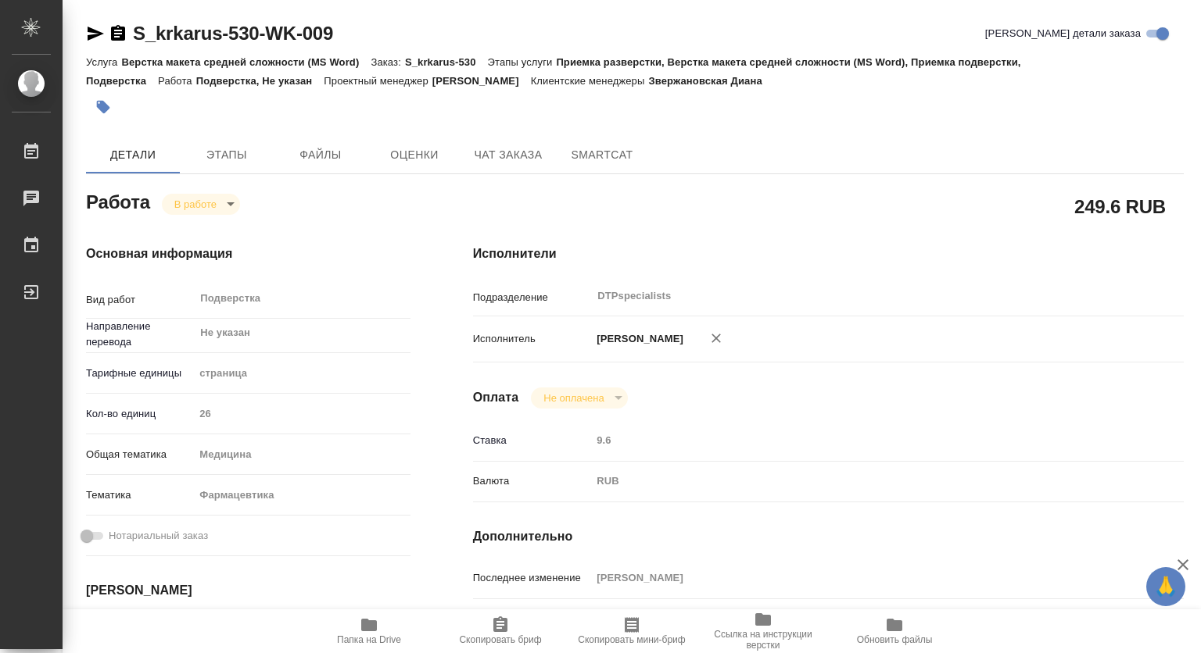
type textarea "x"
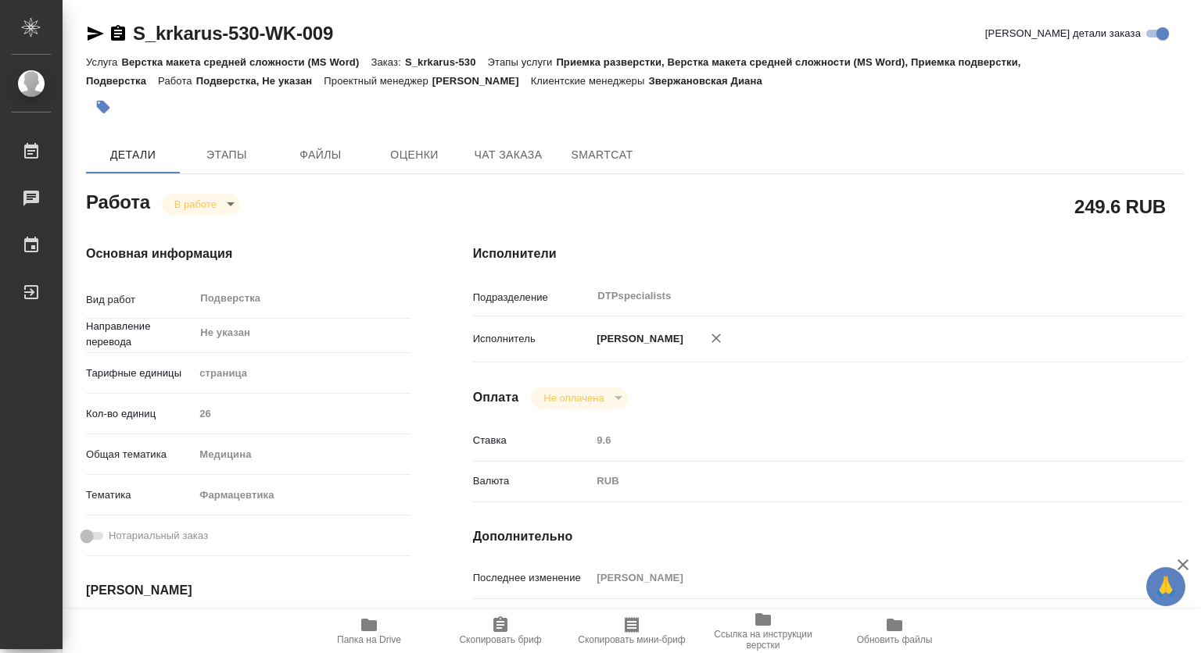
type textarea "x"
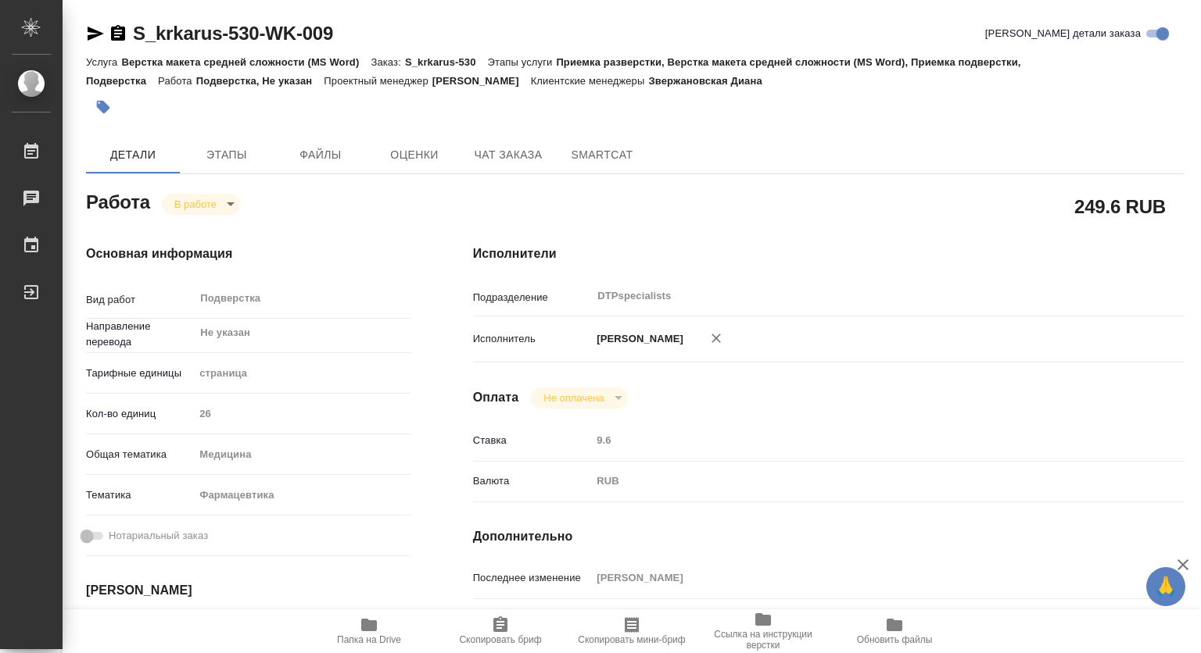
type textarea "x"
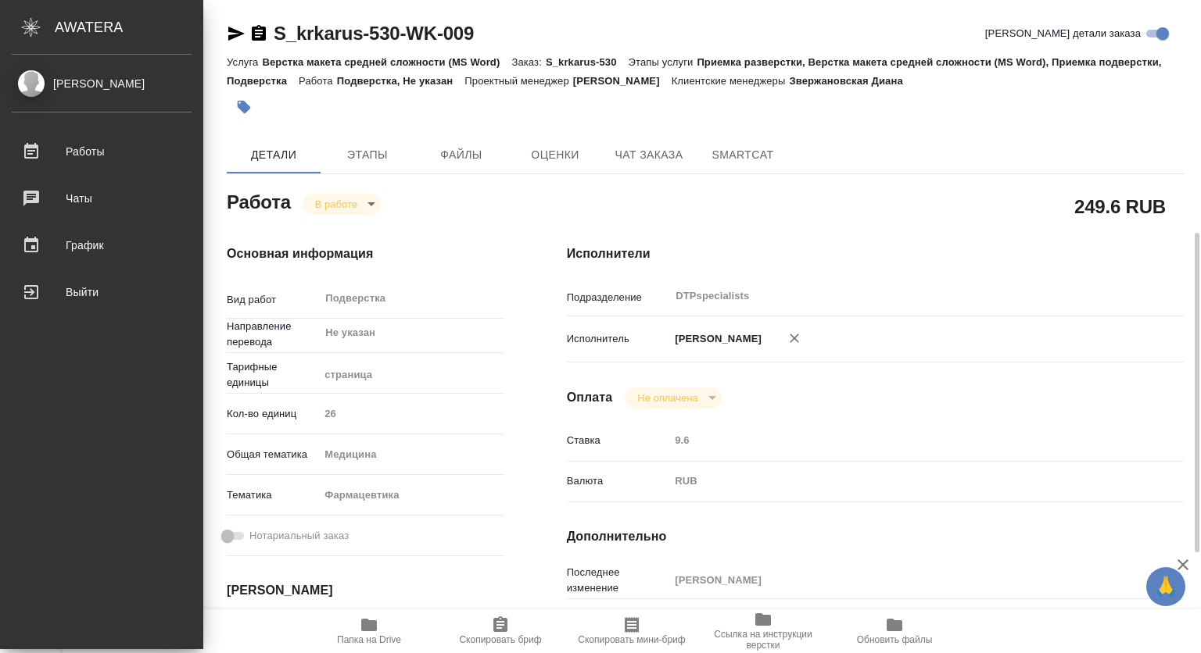
scroll to position [234, 0]
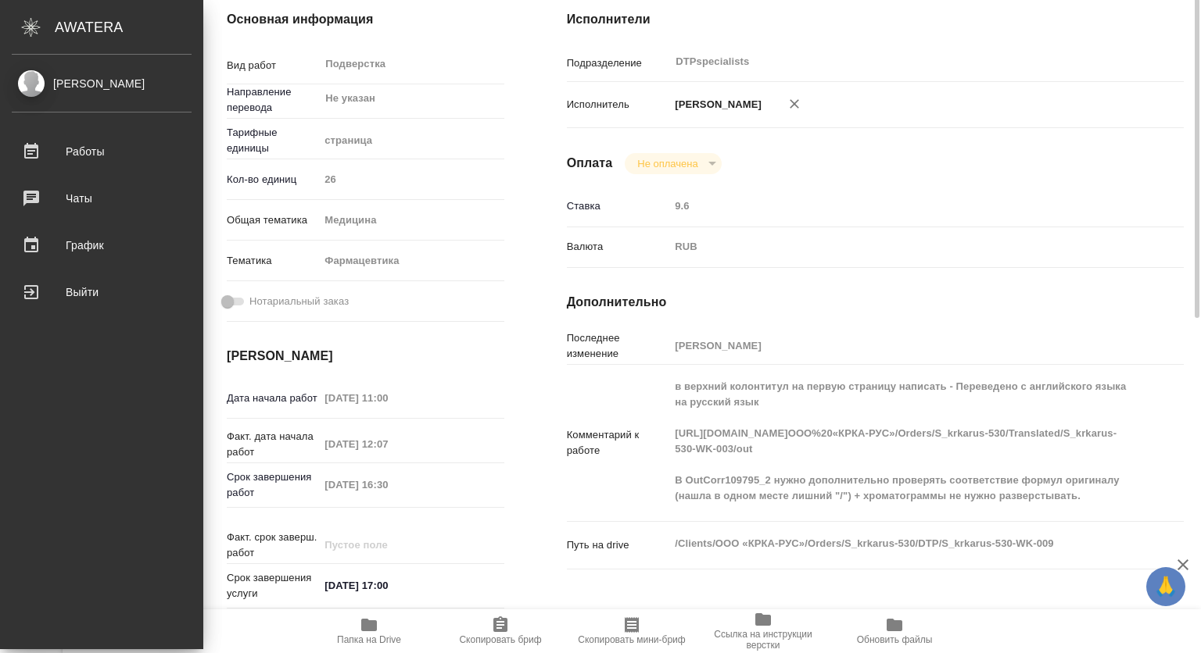
type textarea "x"
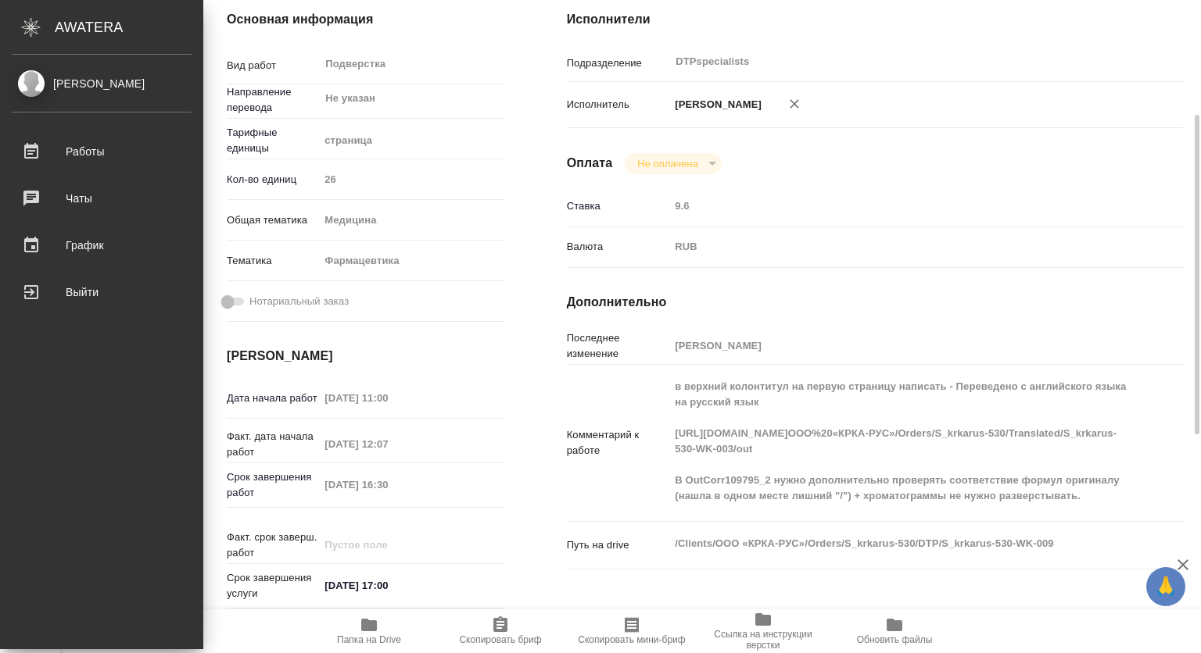
type textarea "x"
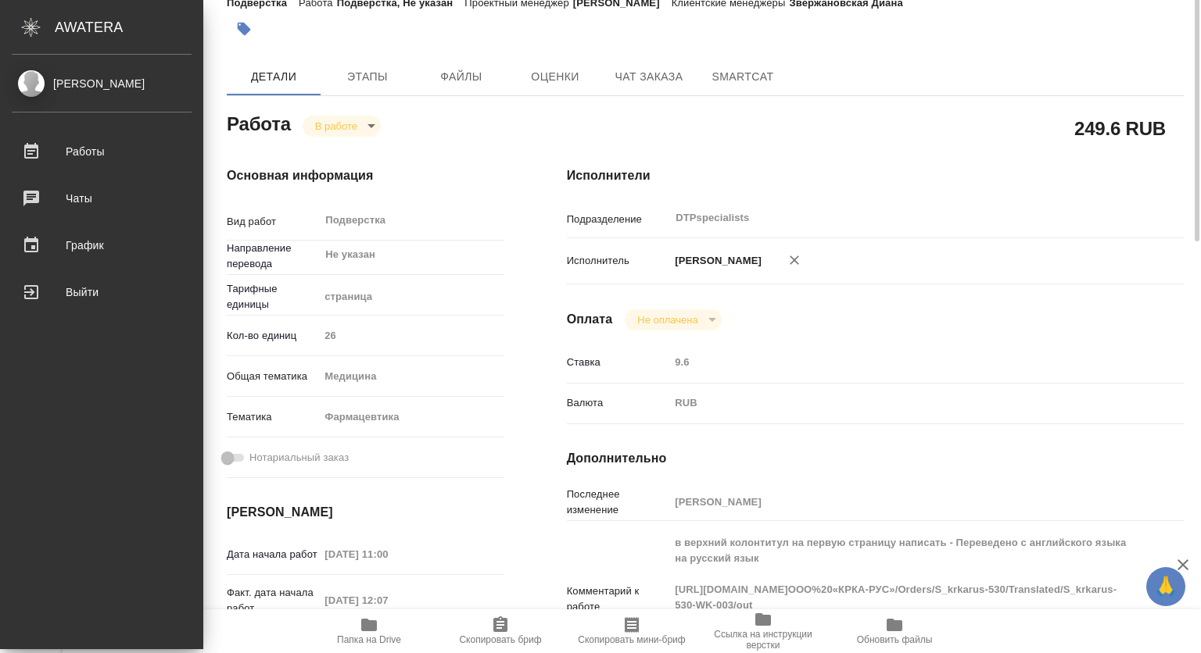
scroll to position [0, 0]
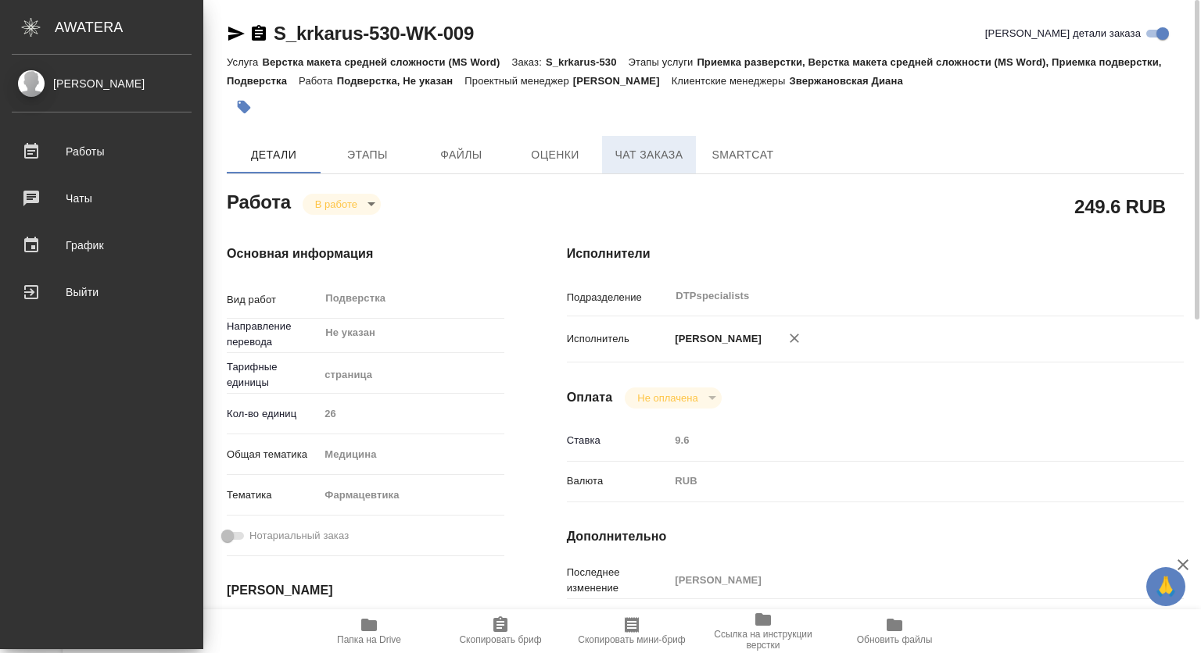
click at [678, 152] on span "Чат заказа" at bounding box center [648, 155] width 75 height 20
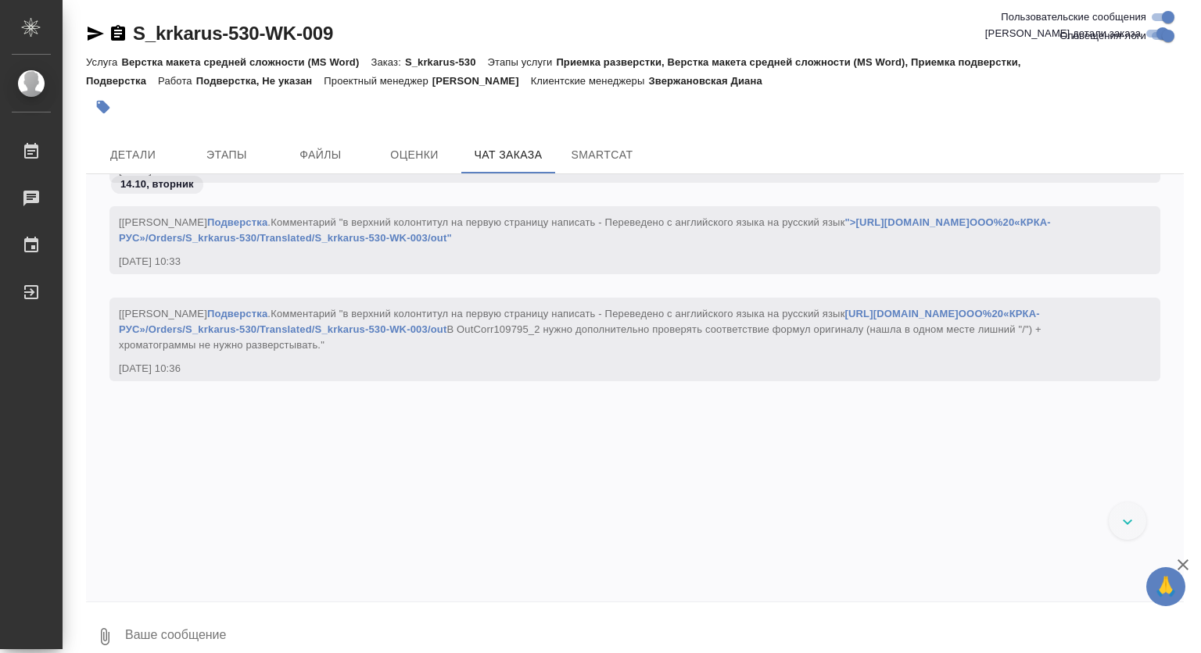
scroll to position [9204, 0]
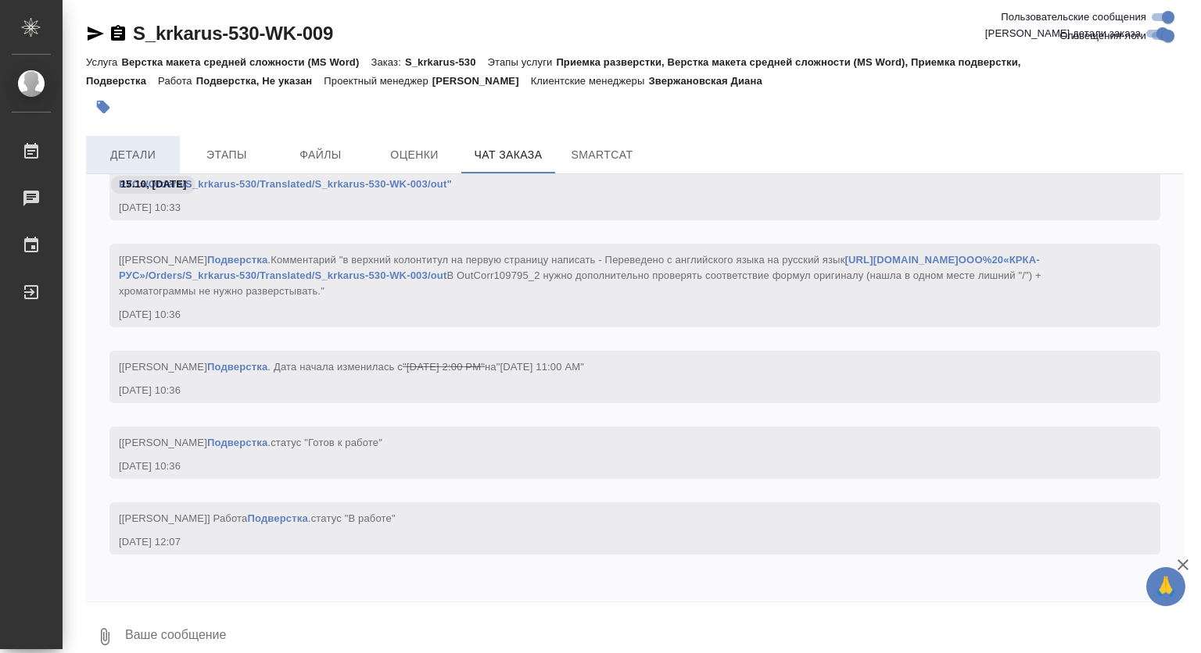
click at [147, 144] on button "Детали" at bounding box center [133, 155] width 94 height 38
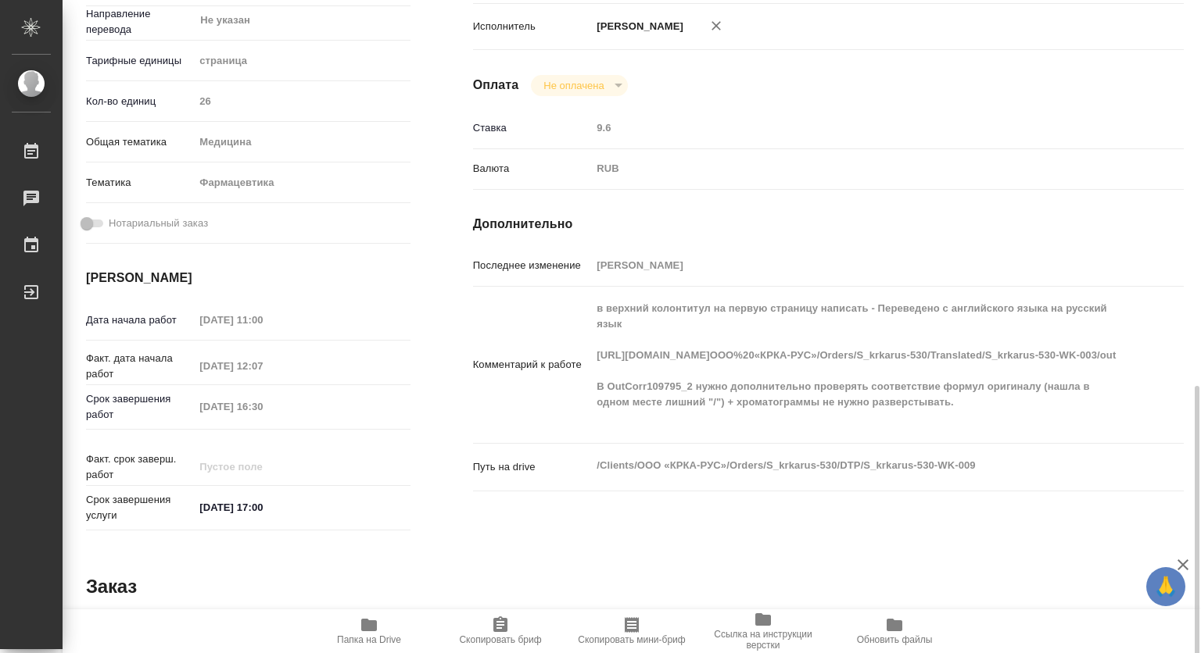
scroll to position [469, 0]
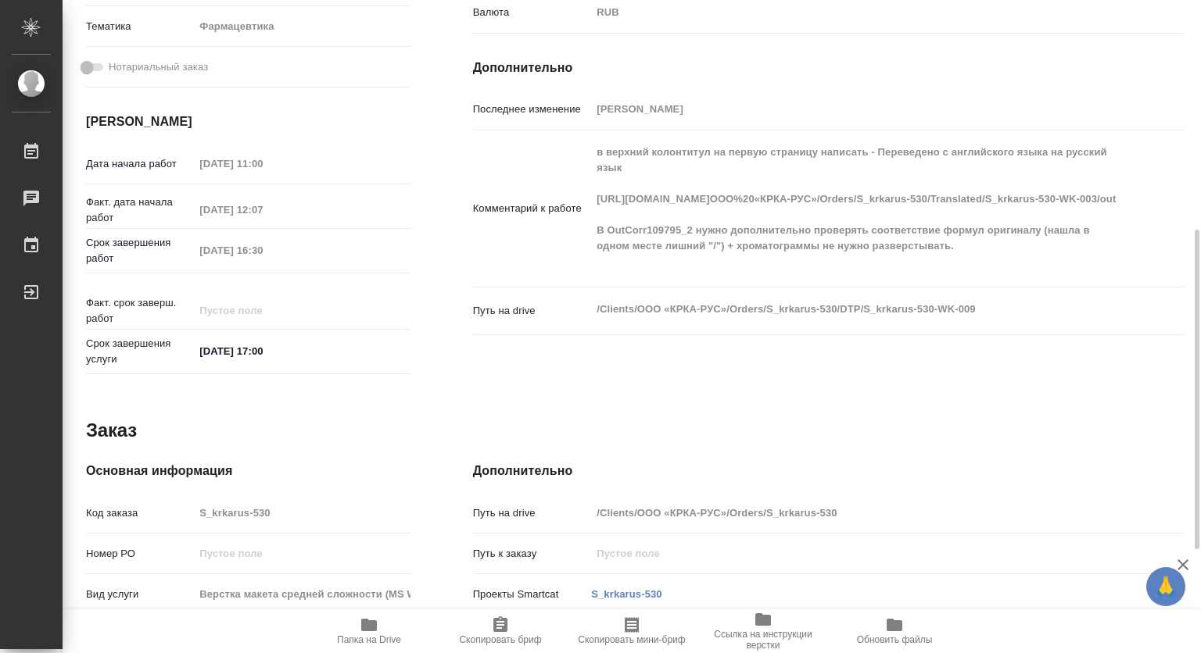
type textarea "x"
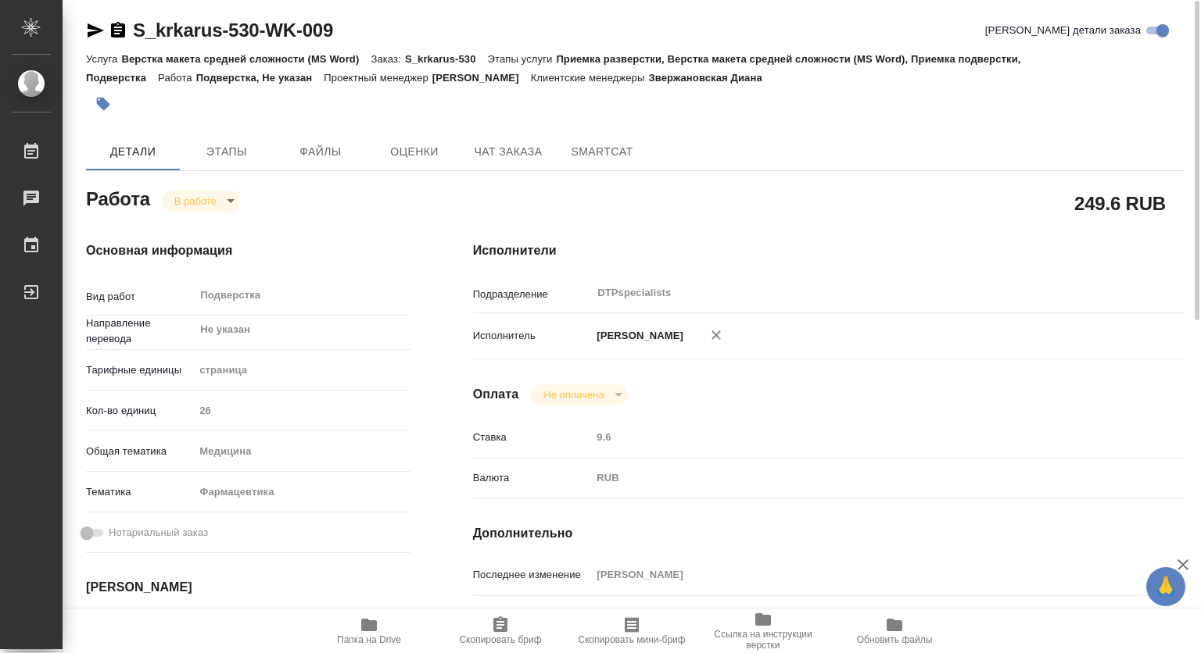
scroll to position [0, 0]
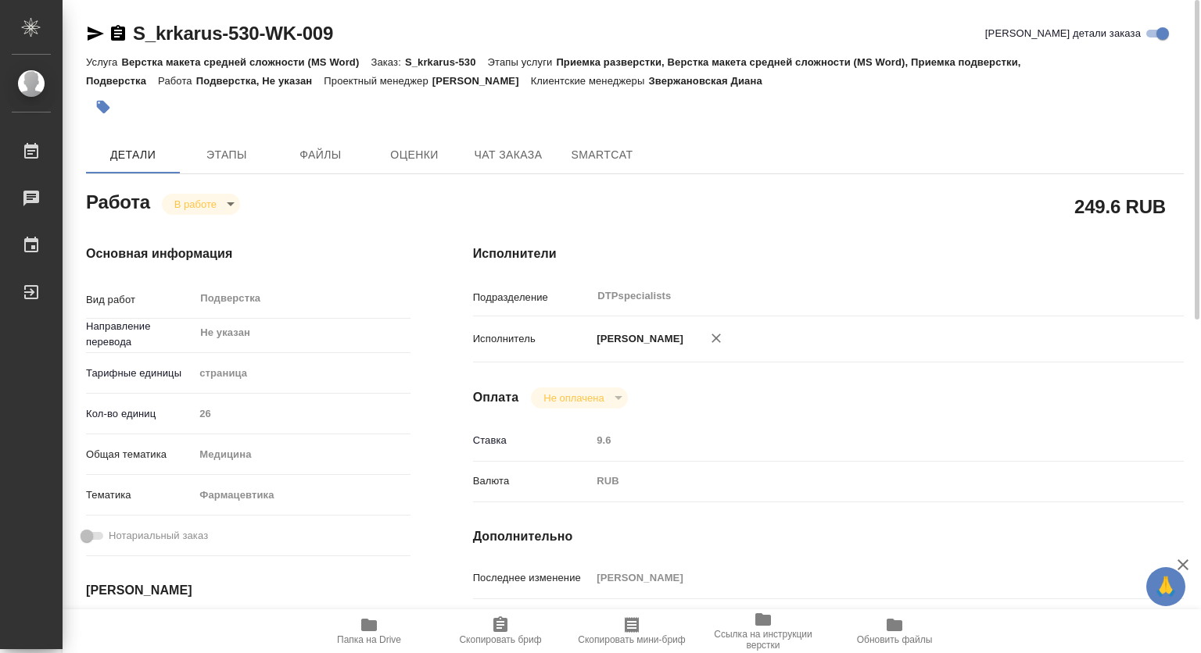
click at [94, 31] on icon "button" at bounding box center [96, 34] width 16 height 14
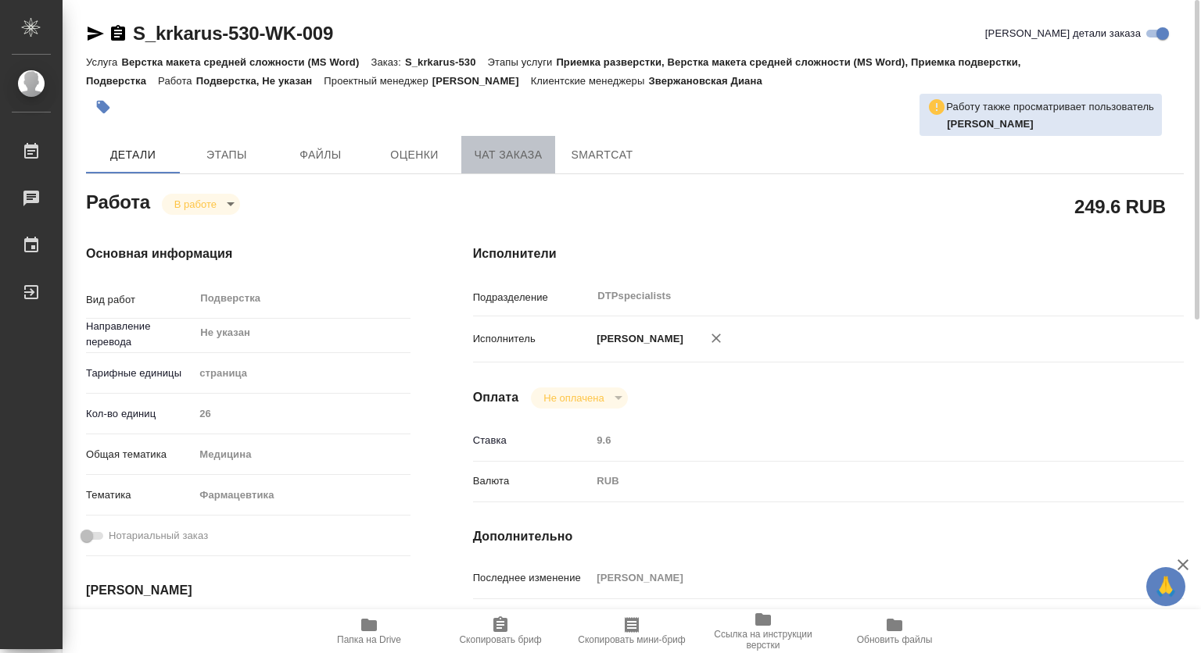
click at [535, 156] on span "Чат заказа" at bounding box center [508, 155] width 75 height 20
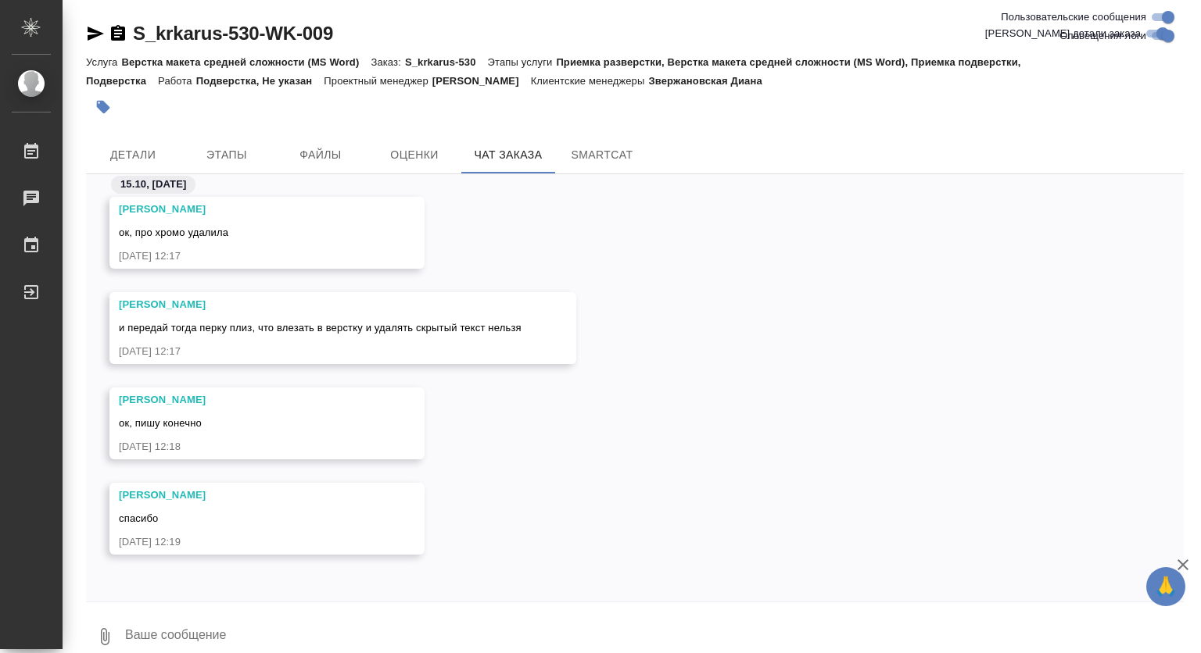
scroll to position [103633, 0]
click at [152, 146] on span "Детали" at bounding box center [132, 155] width 75 height 20
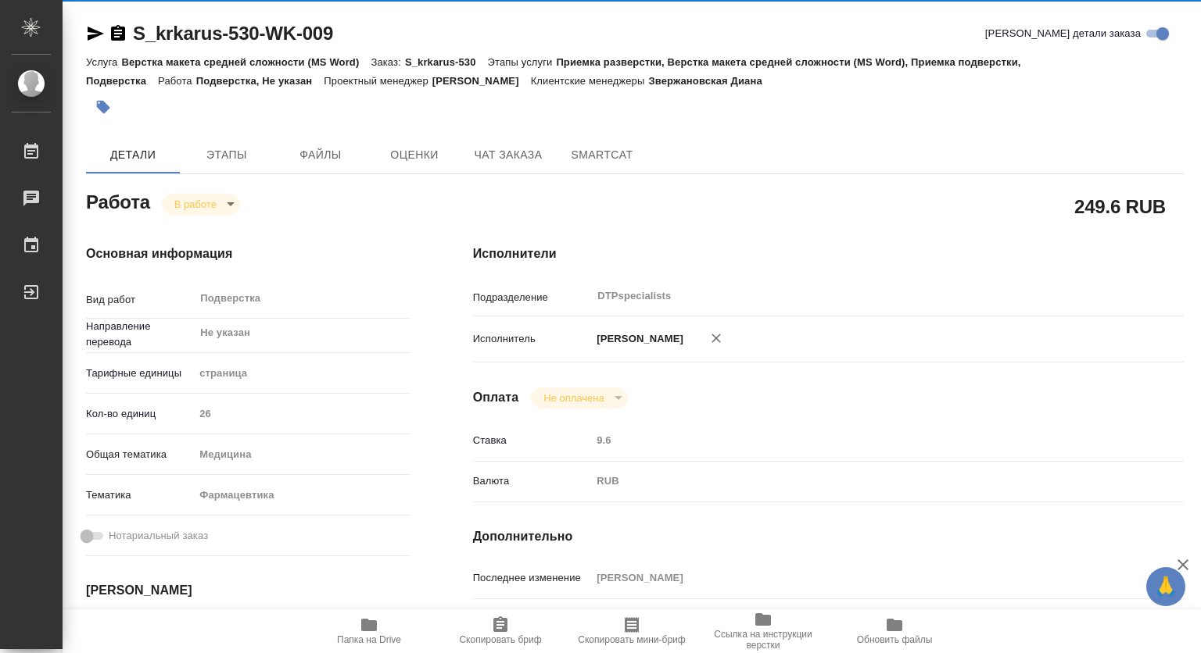
type textarea "x"
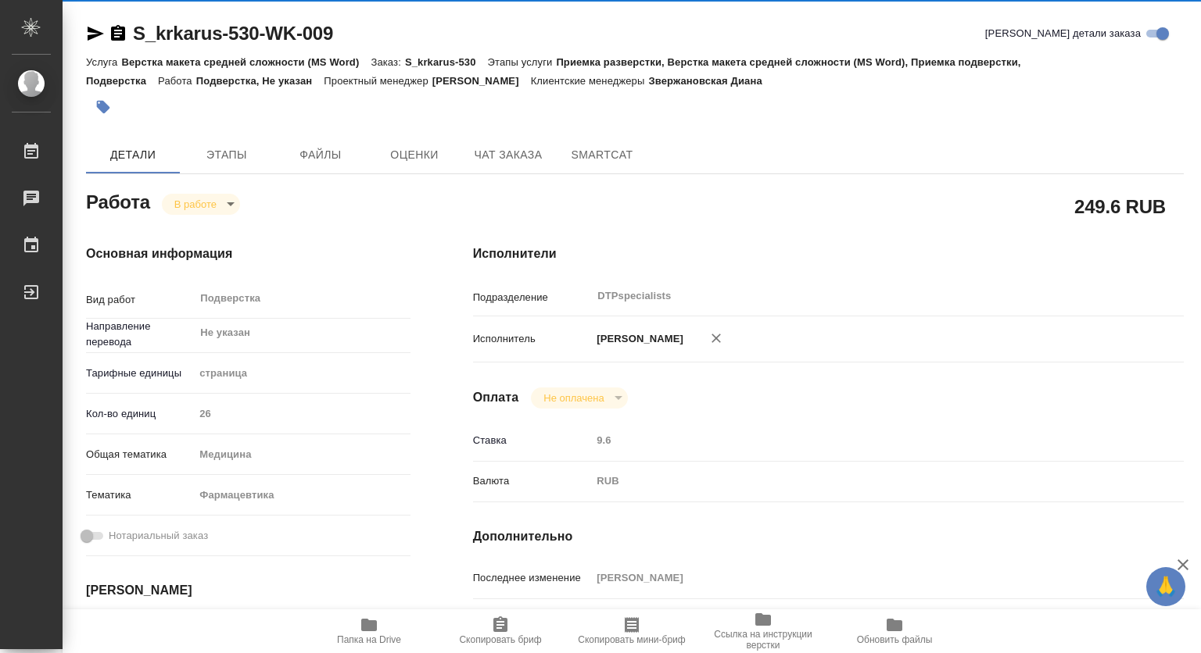
type textarea "x"
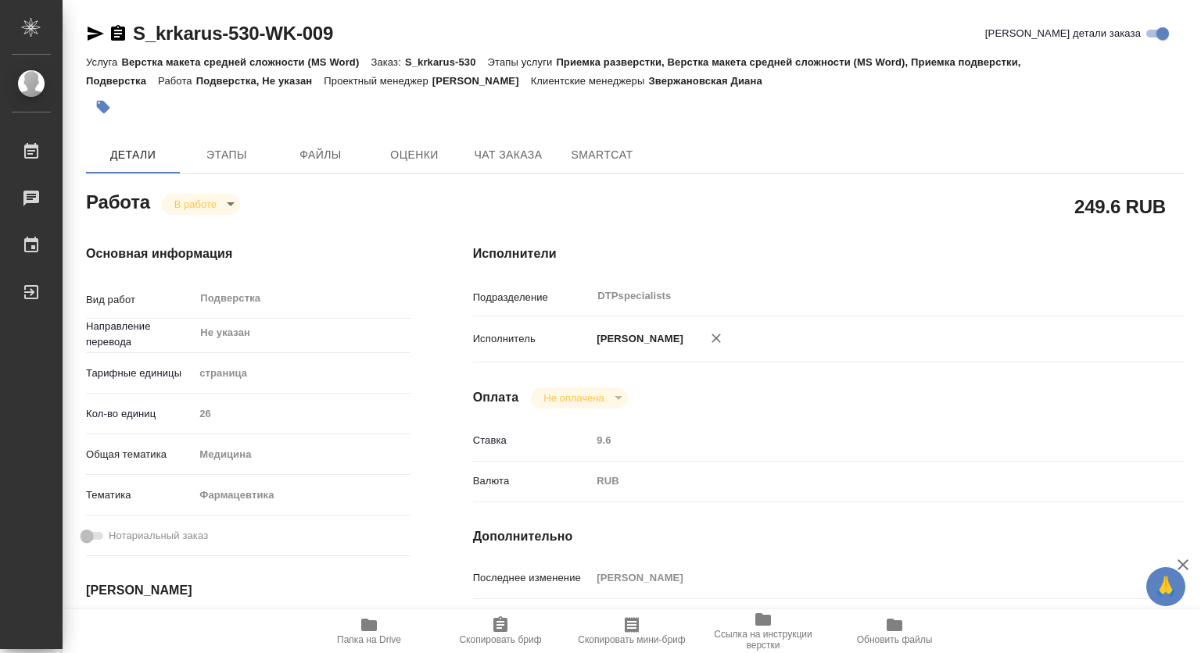
scroll to position [313, 0]
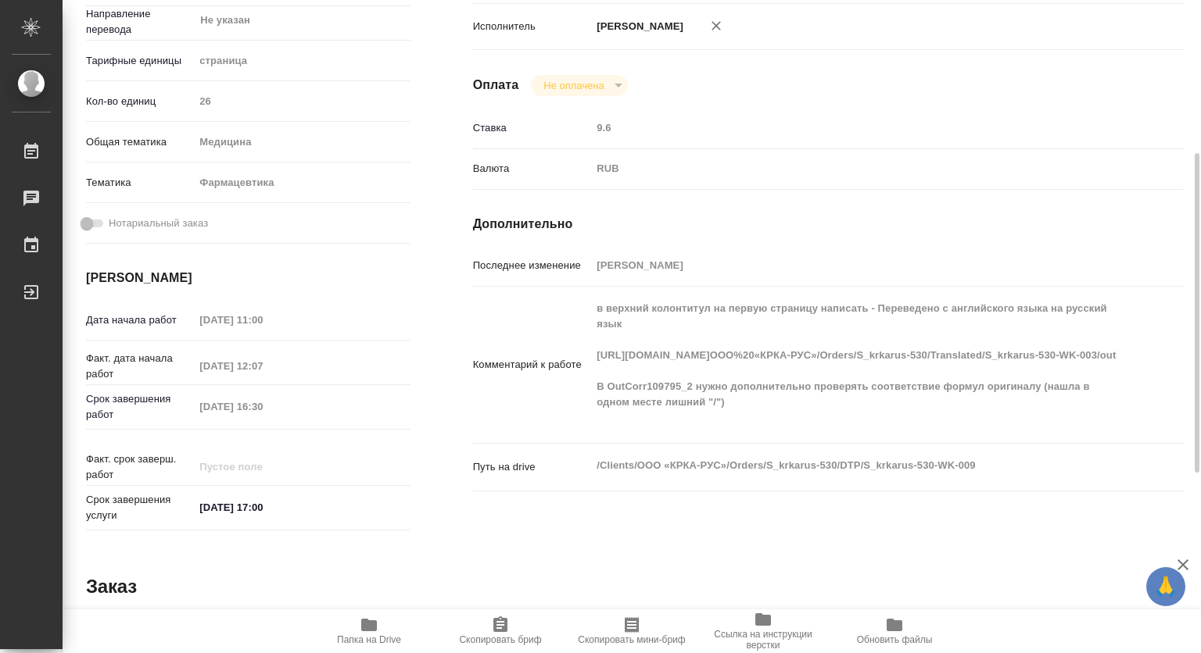
type textarea "x"
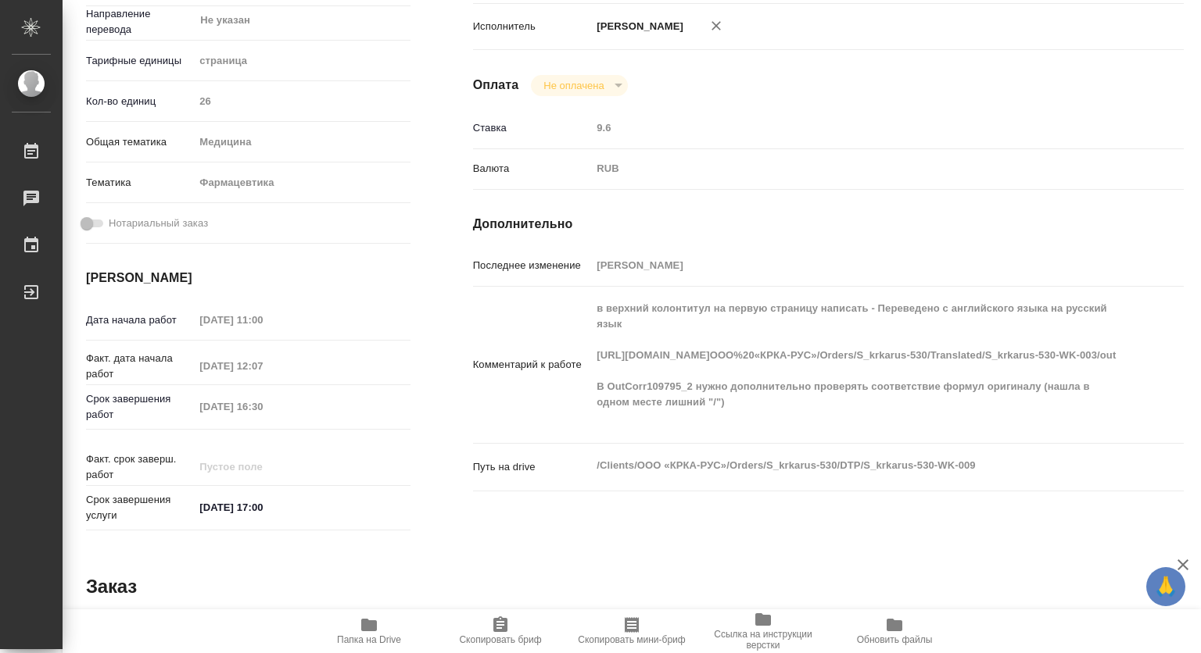
click at [857, 529] on div "Работа В работе inProgress 249.6 RUB Основная информация Вид работ Подверстка x…" at bounding box center [634, 435] width 1097 height 1122
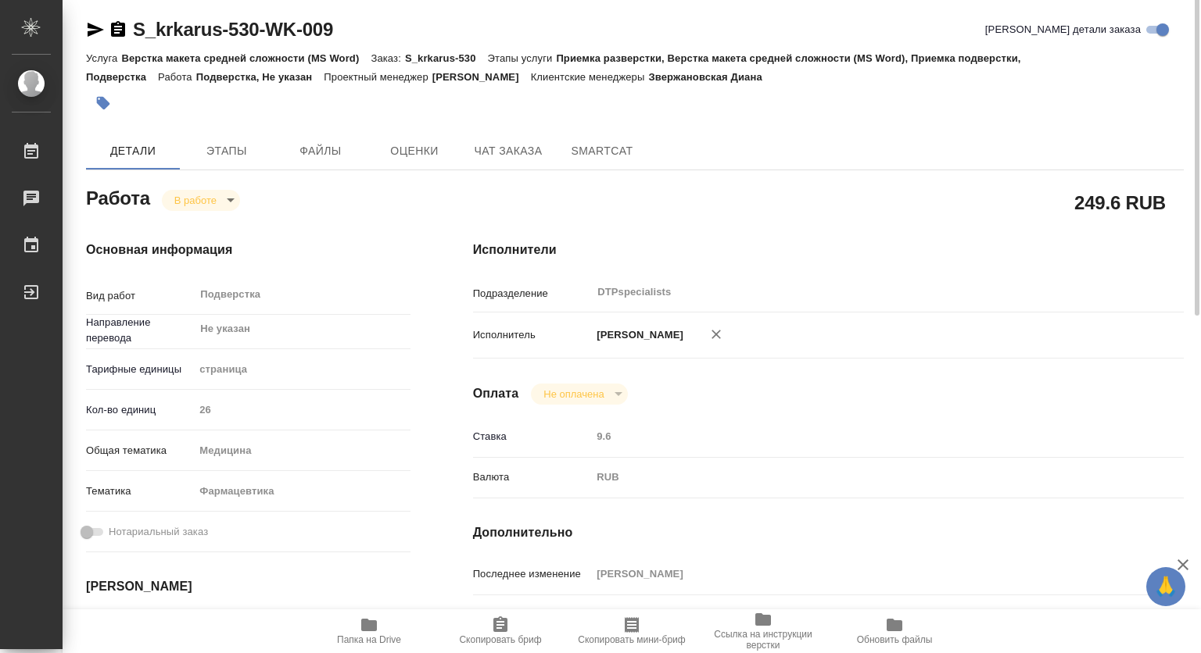
scroll to position [0, 0]
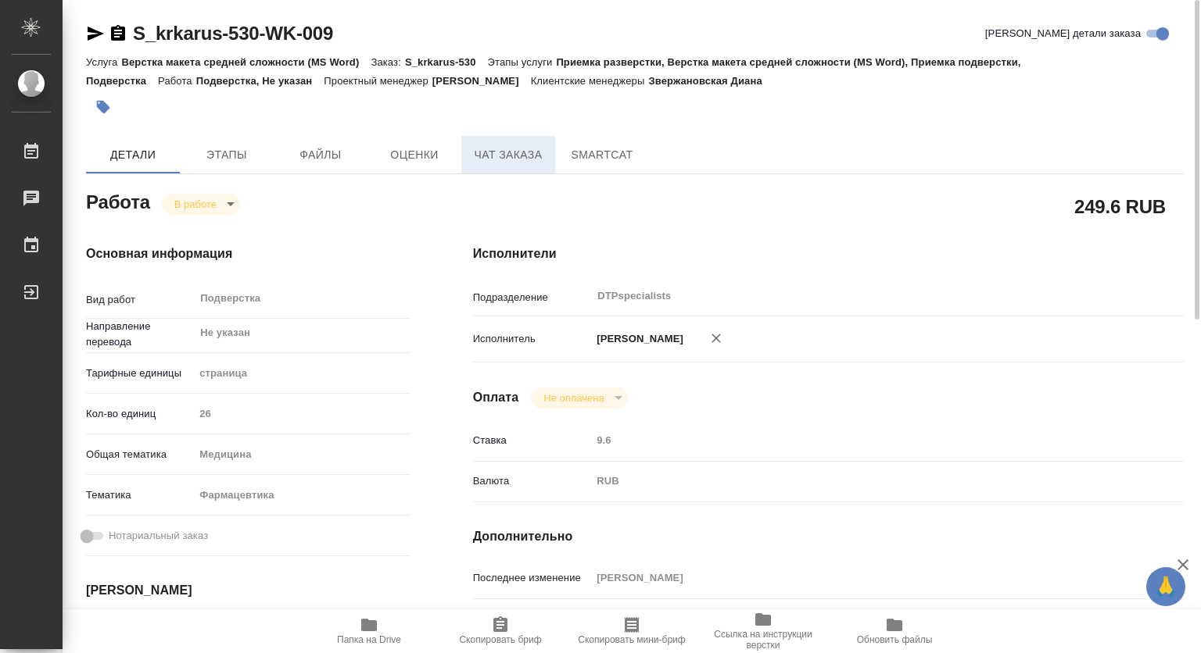
click at [499, 156] on span "Чат заказа" at bounding box center [508, 155] width 75 height 20
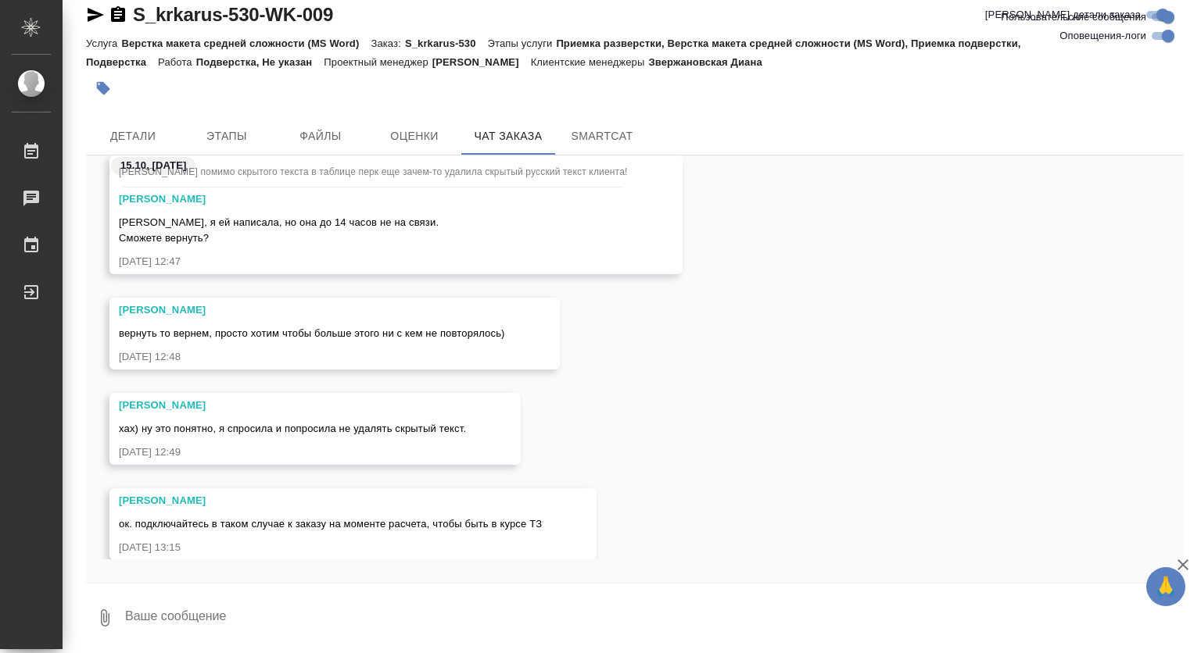
scroll to position [112532, 0]
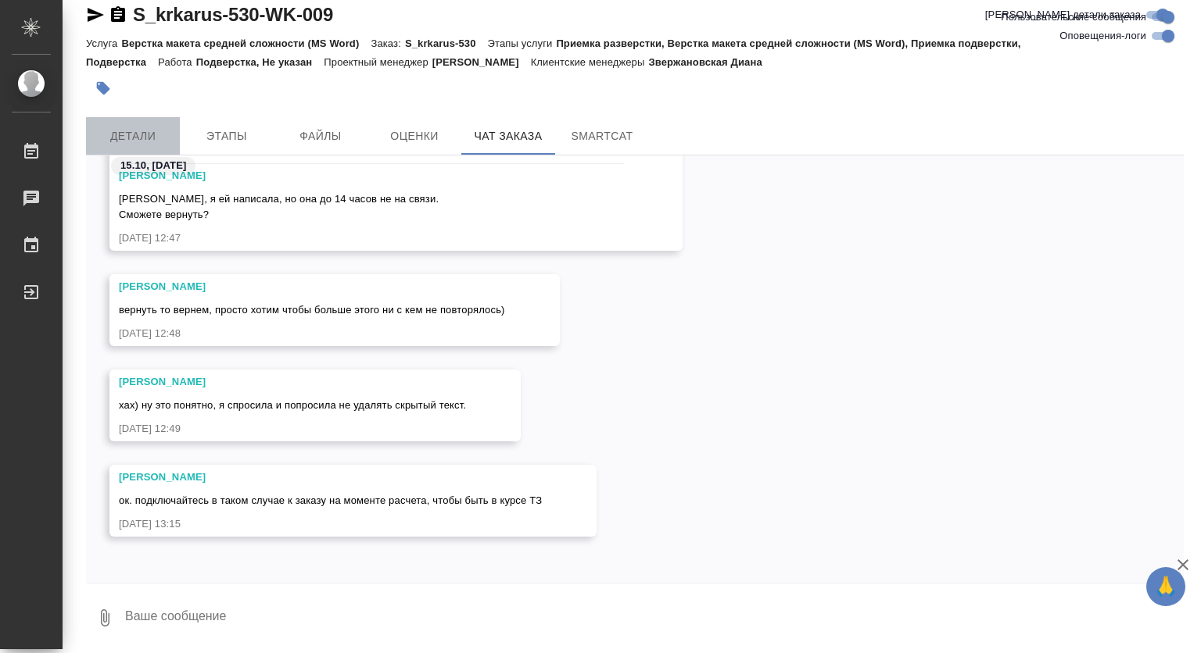
click at [142, 131] on span "Детали" at bounding box center [132, 137] width 75 height 20
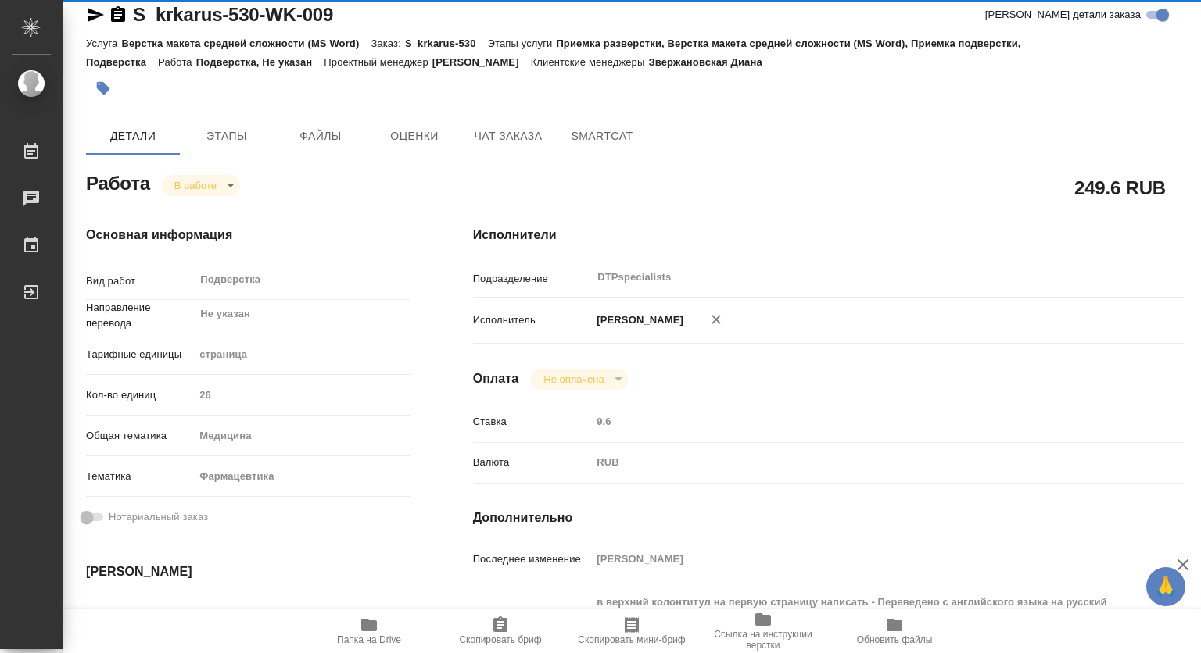
type textarea "x"
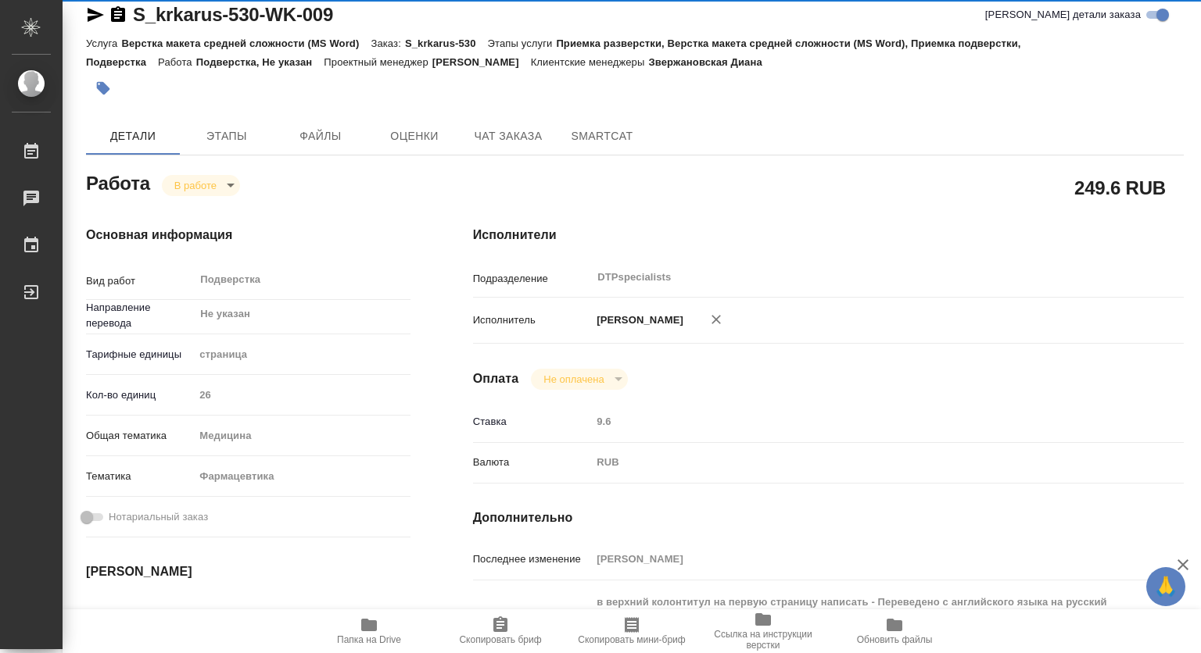
type textarea "x"
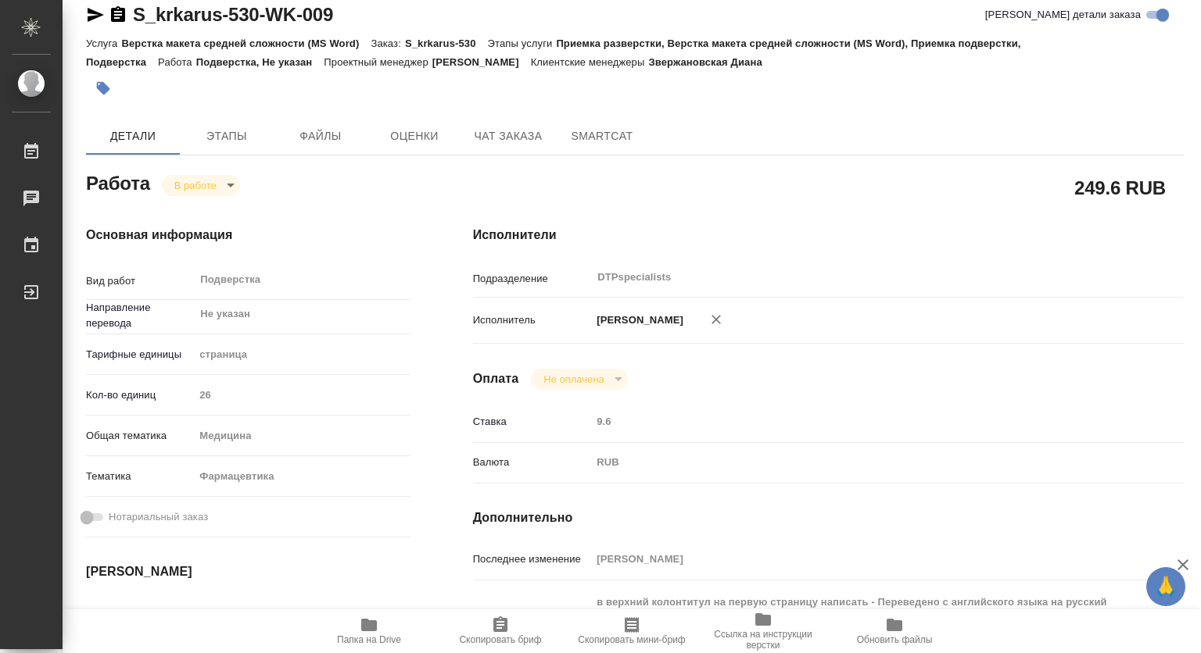
scroll to position [175, 0]
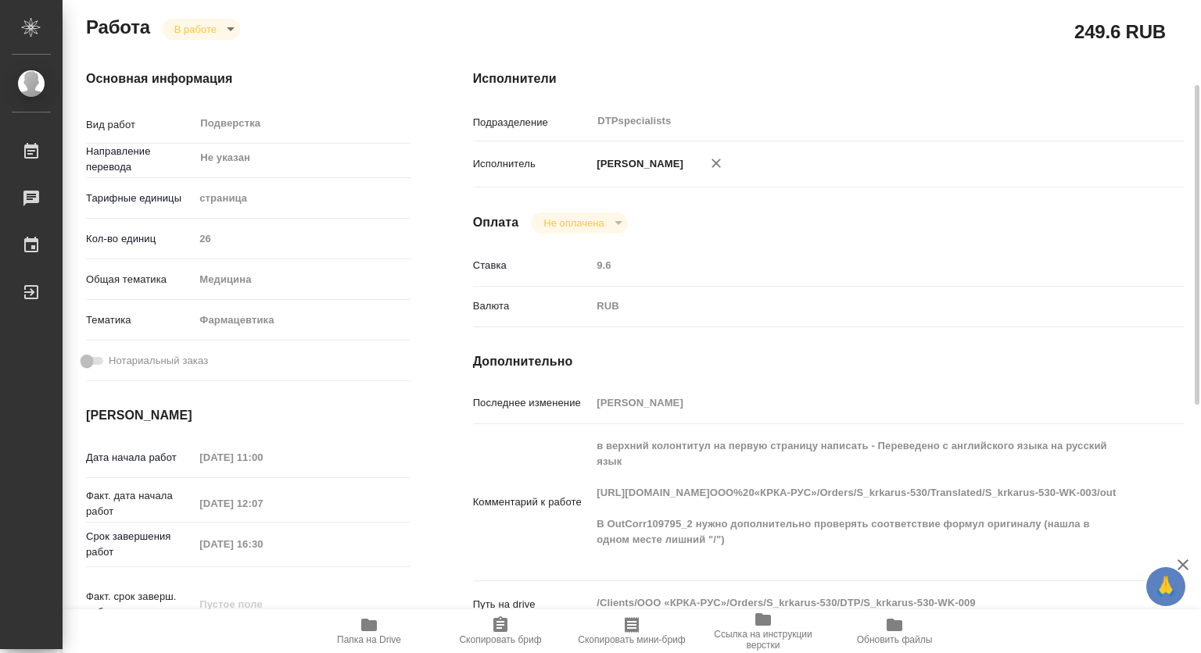
type textarea "x"
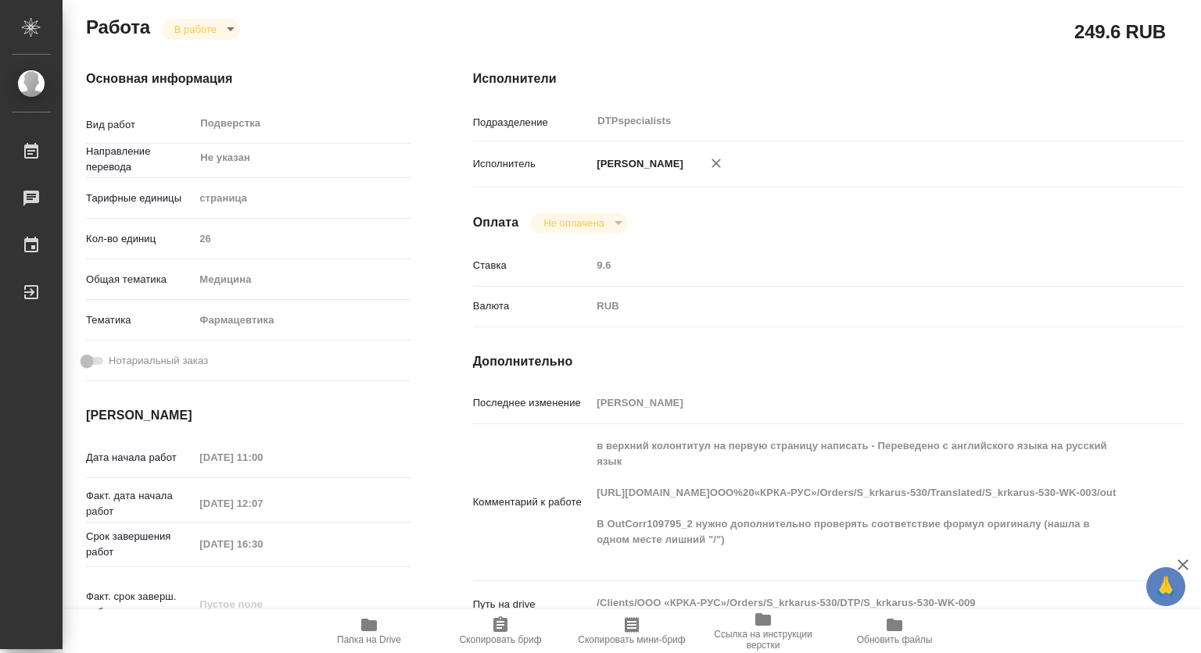
scroll to position [0, 0]
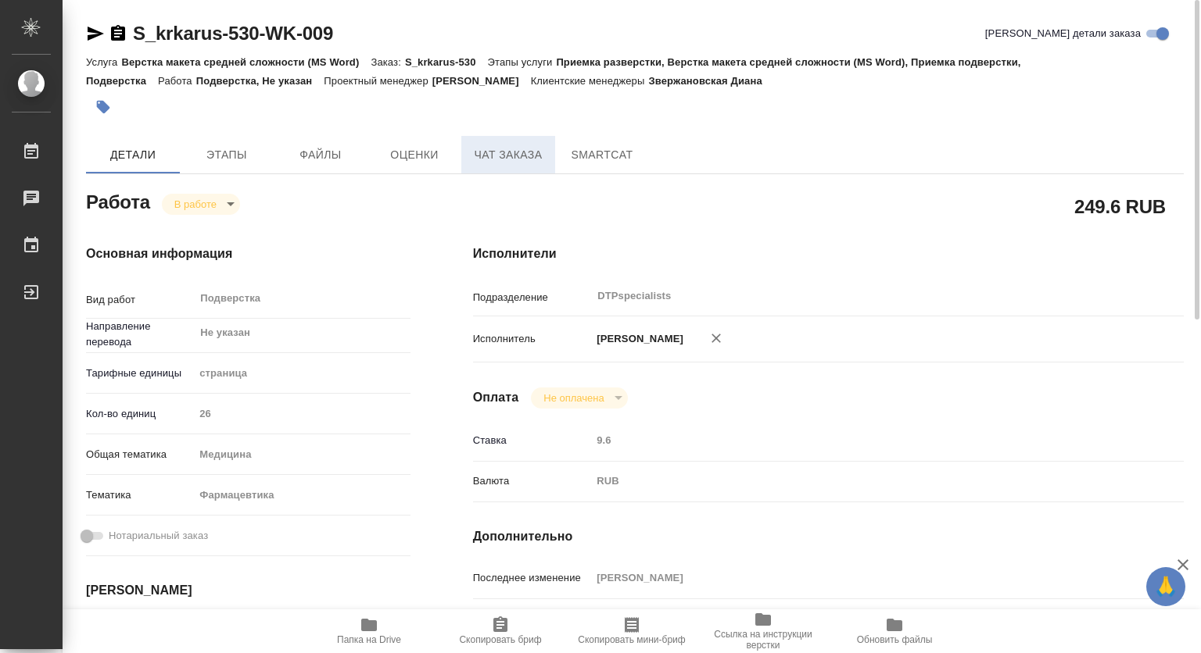
click at [481, 164] on button "Чат заказа" at bounding box center [508, 155] width 94 height 38
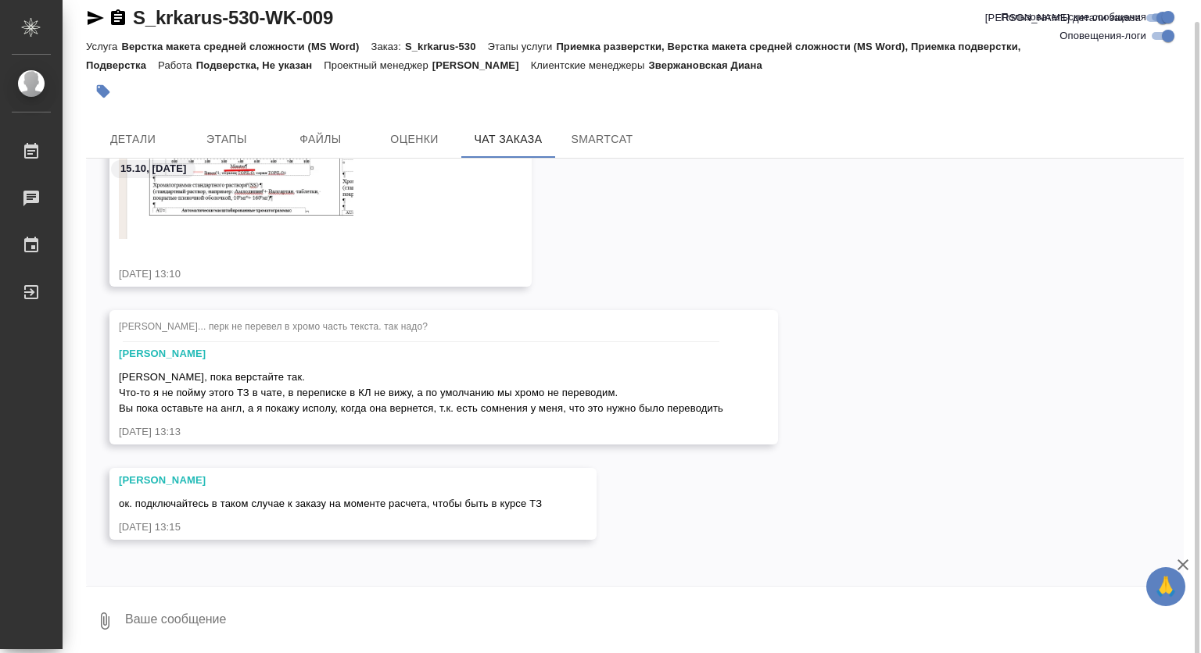
scroll to position [19, 0]
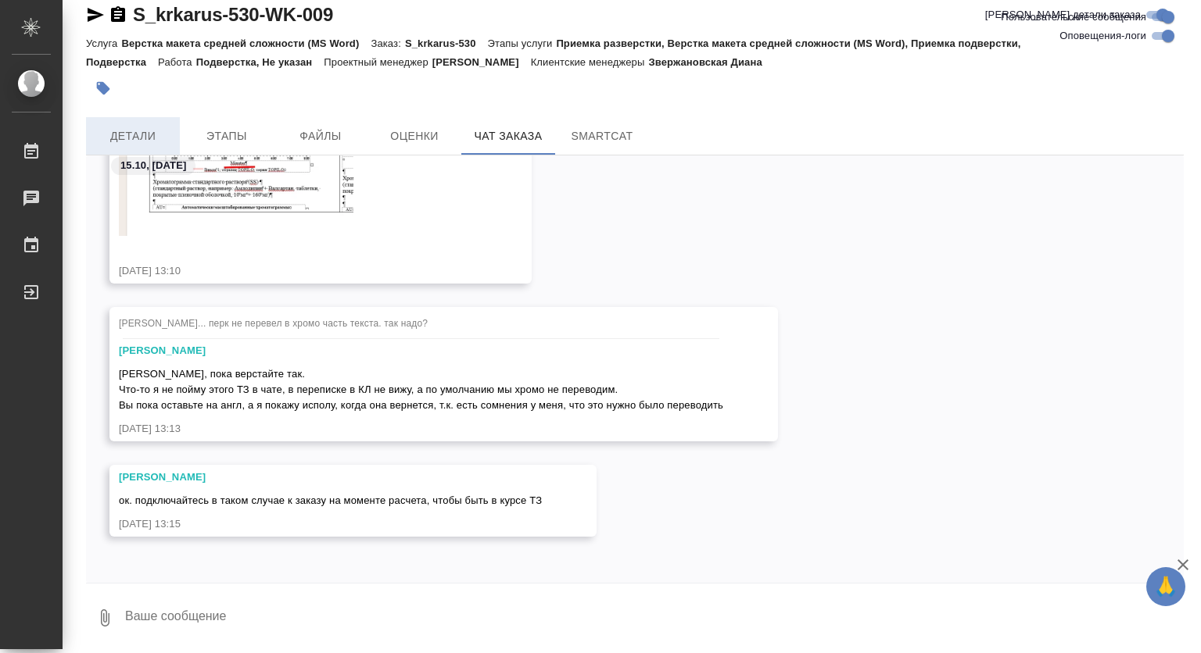
click at [142, 142] on span "Детали" at bounding box center [132, 137] width 75 height 20
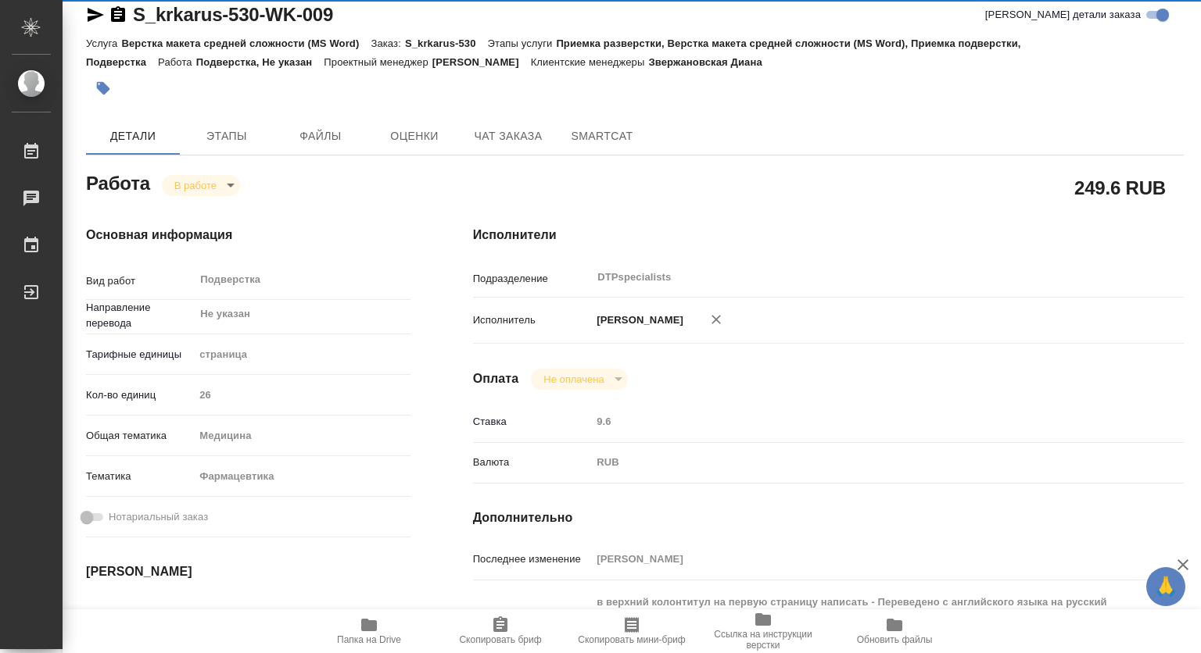
type textarea "x"
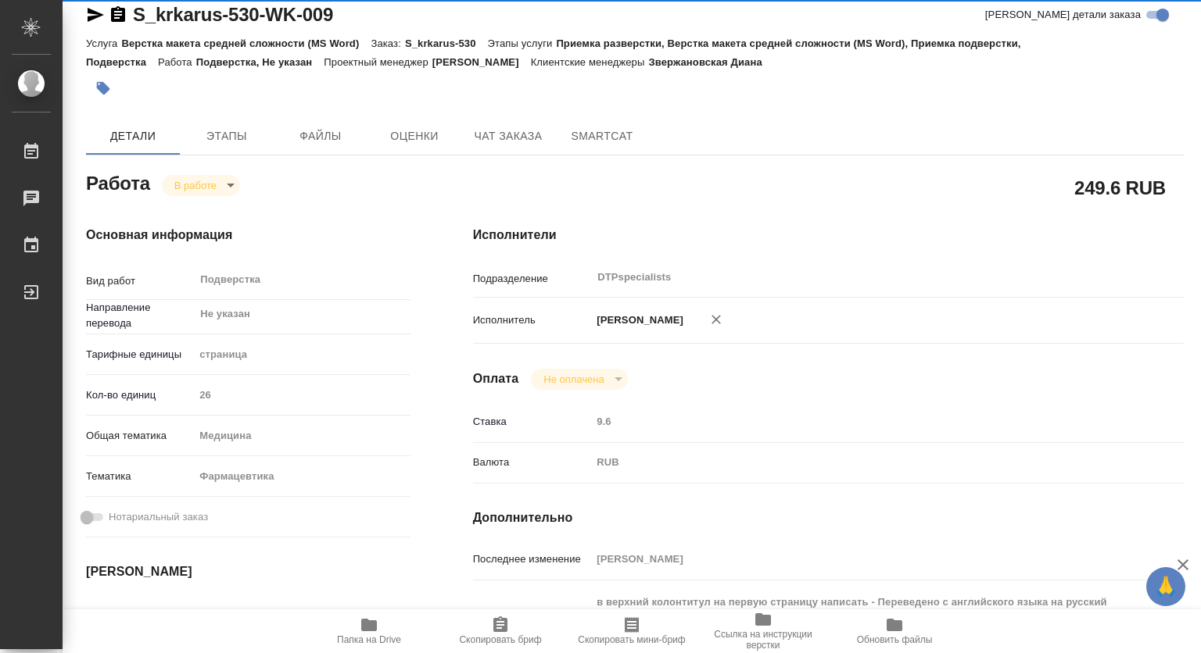
type textarea "x"
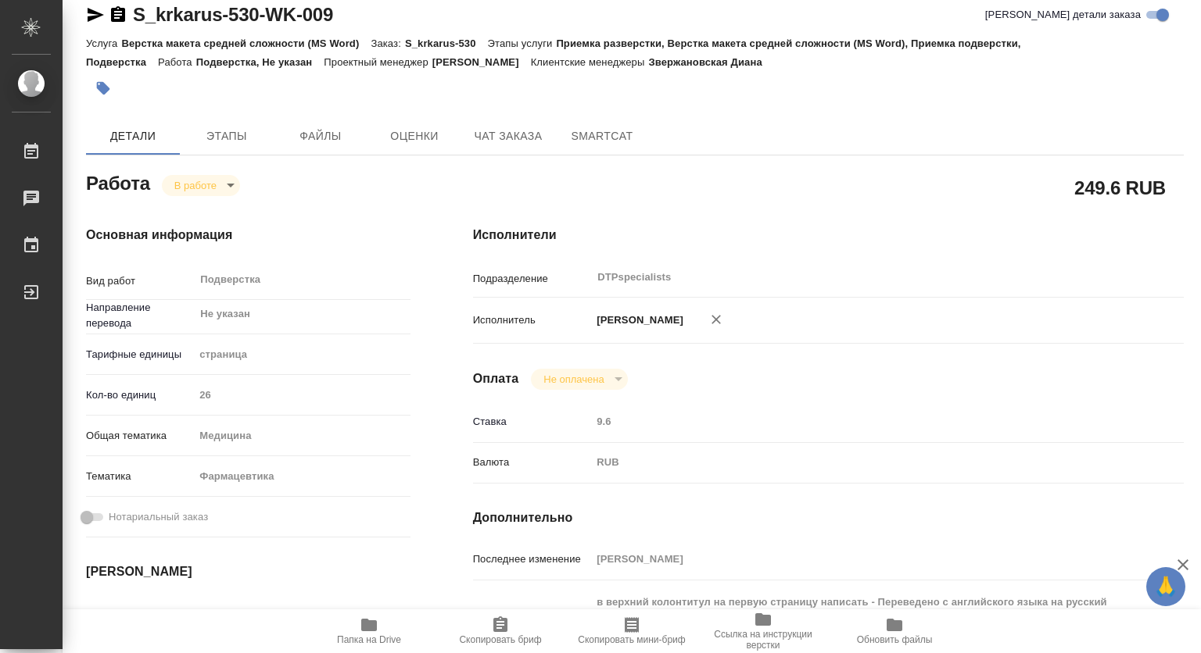
type textarea "x"
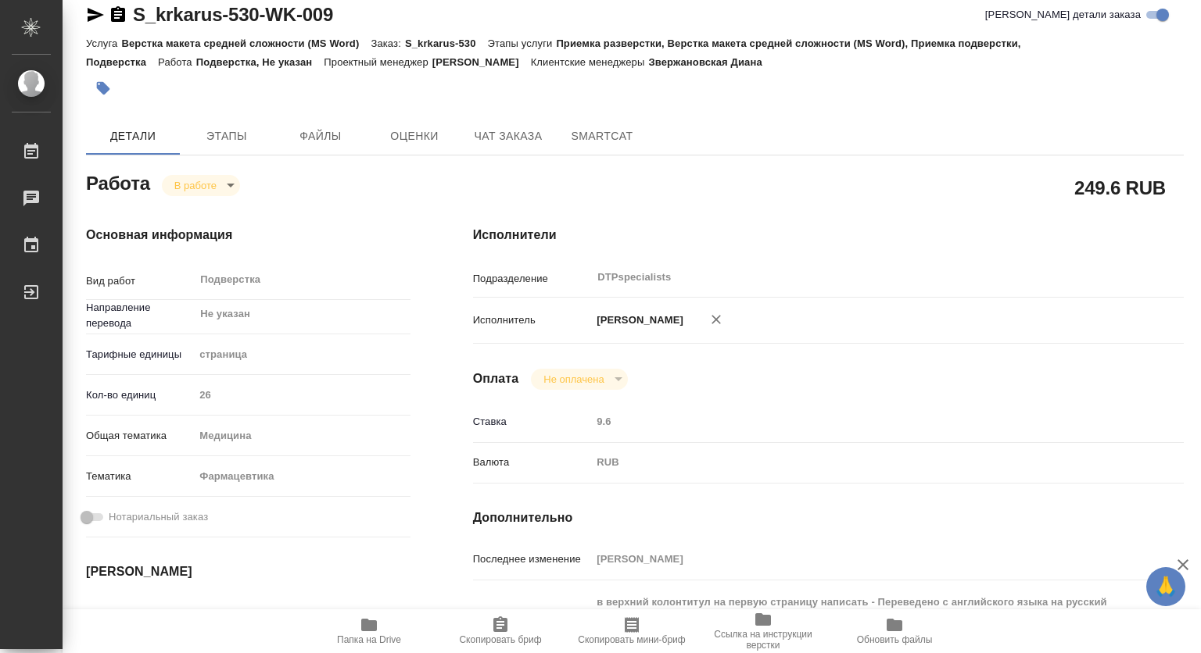
click at [366, 625] on icon "button" at bounding box center [369, 625] width 16 height 13
click at [507, 127] on span "Чат заказа" at bounding box center [508, 137] width 75 height 20
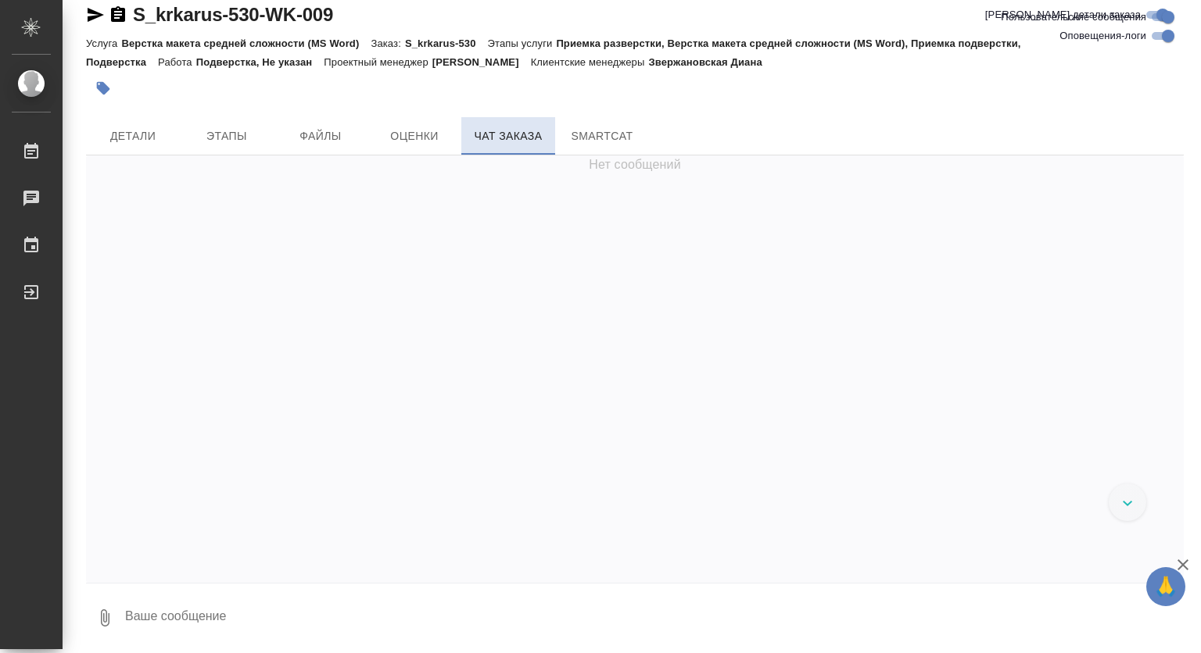
scroll to position [123840, 0]
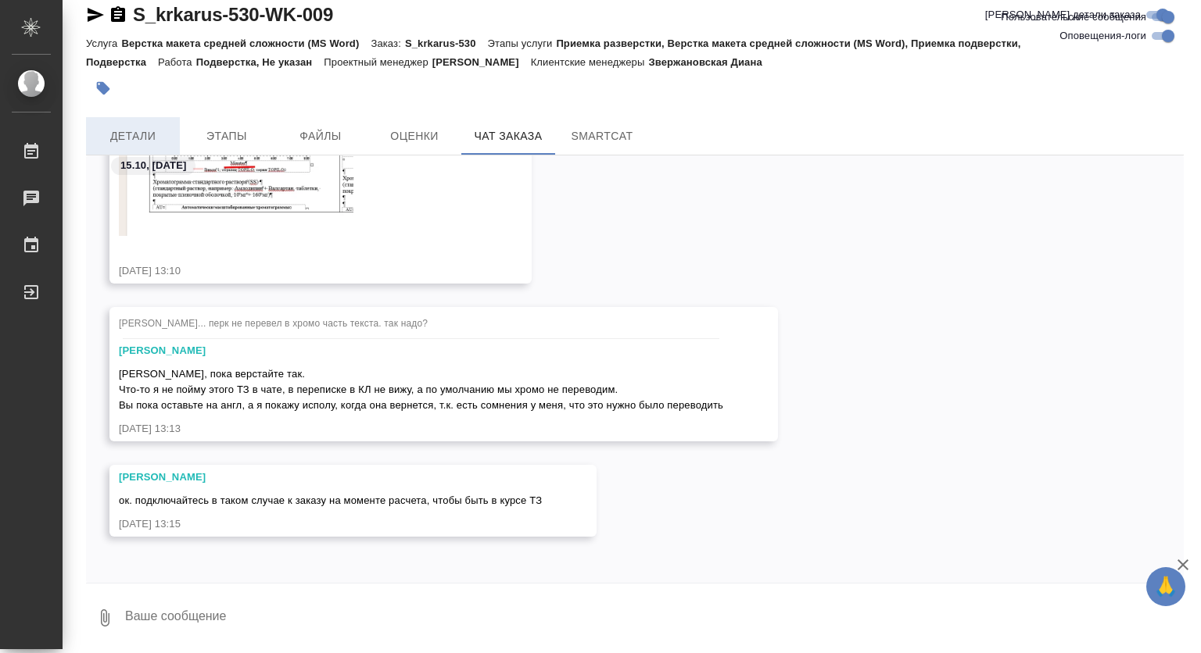
click at [152, 132] on span "Детали" at bounding box center [132, 137] width 75 height 20
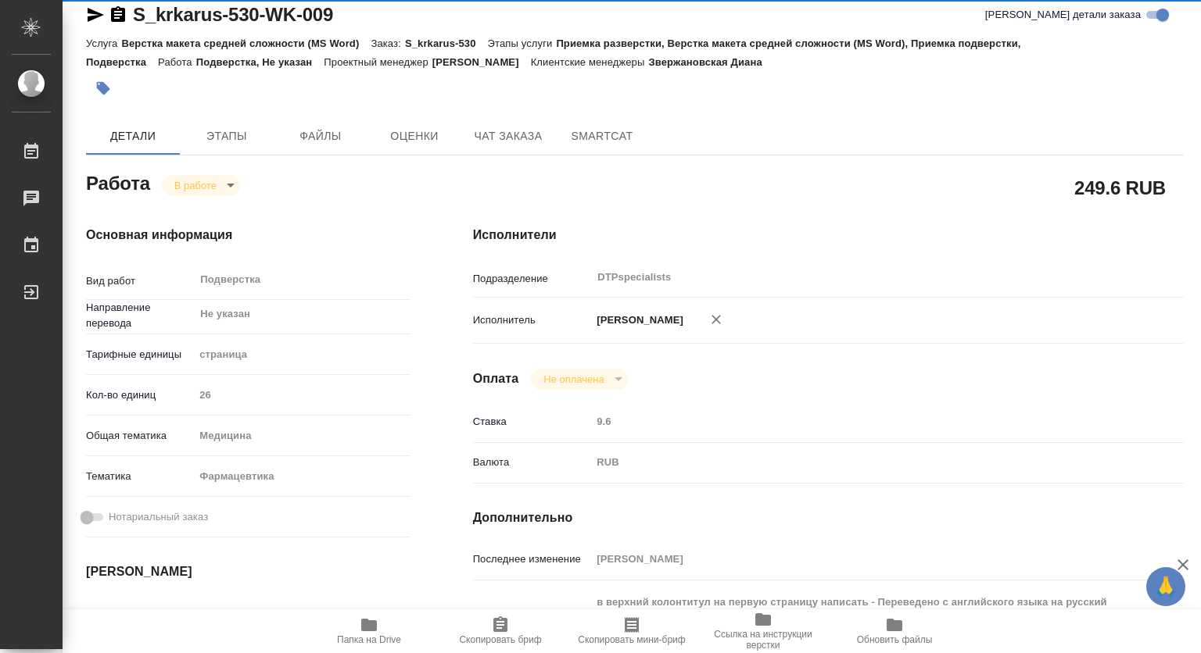
type textarea "x"
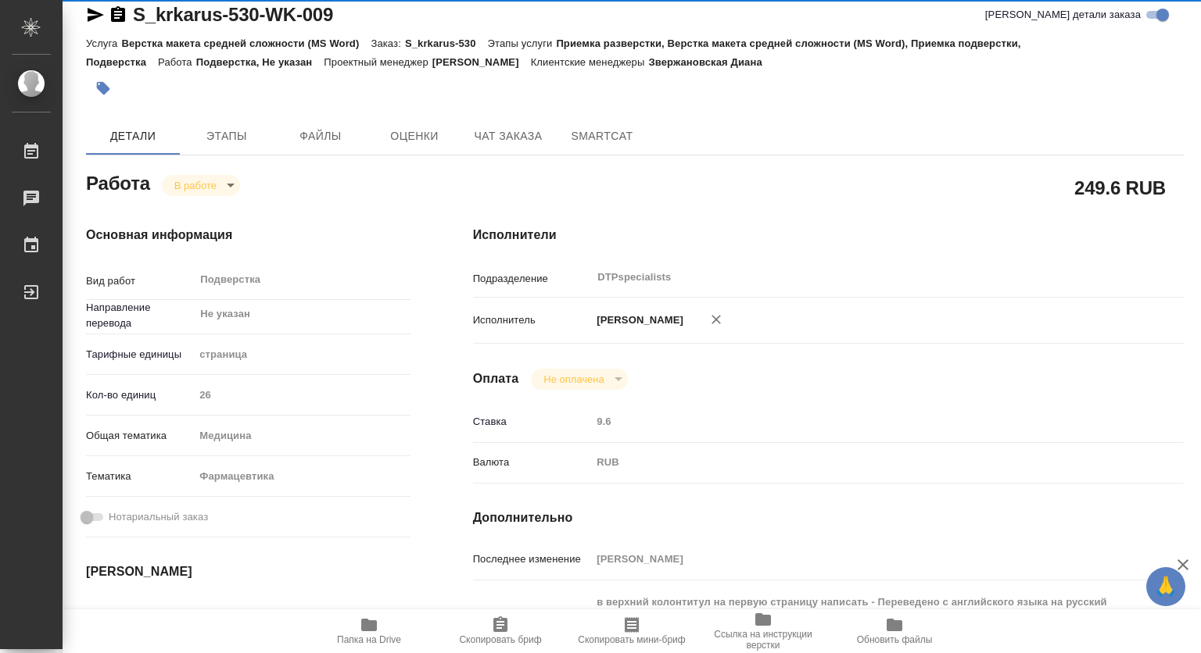
type textarea "x"
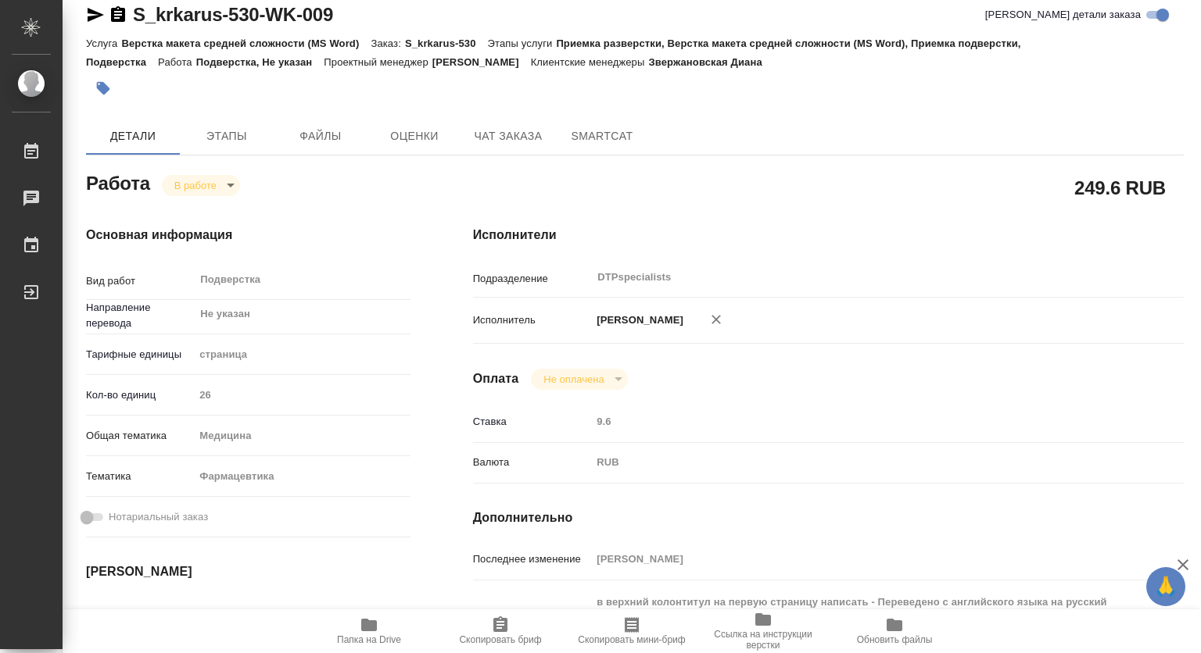
type textarea "x"
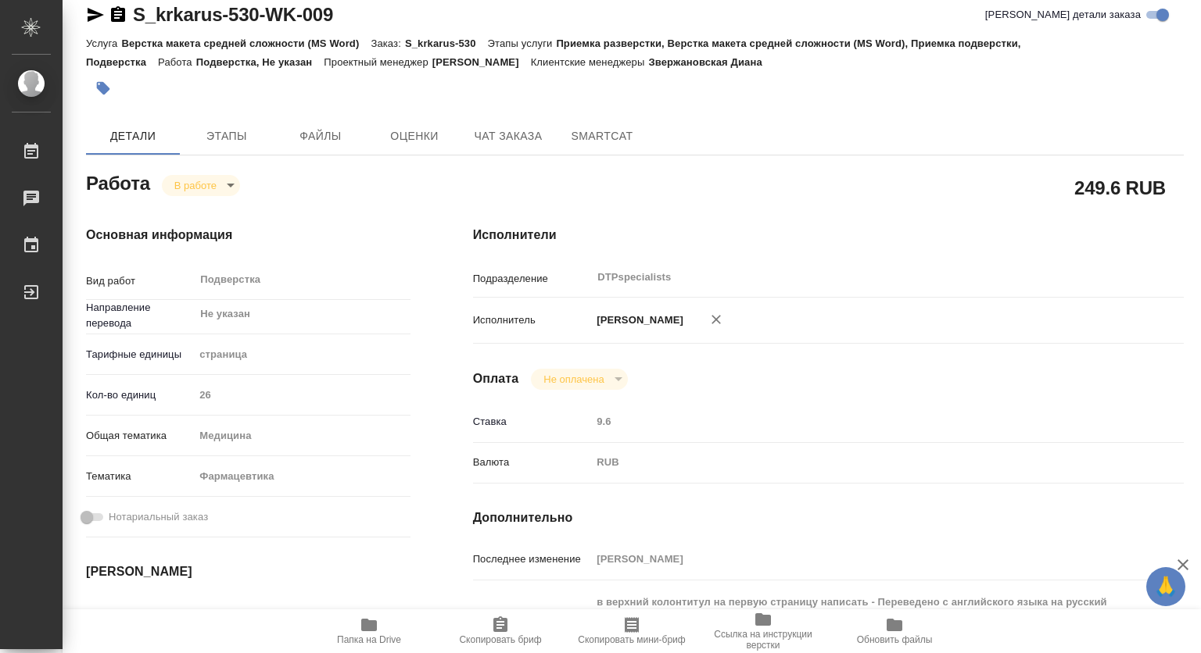
click at [197, 177] on body "🙏 .cls-1 fill:#fff; AWATERA Kovtun Svetlana Работы 0 Чаты График Выйти S_krkaru…" at bounding box center [600, 326] width 1201 height 653
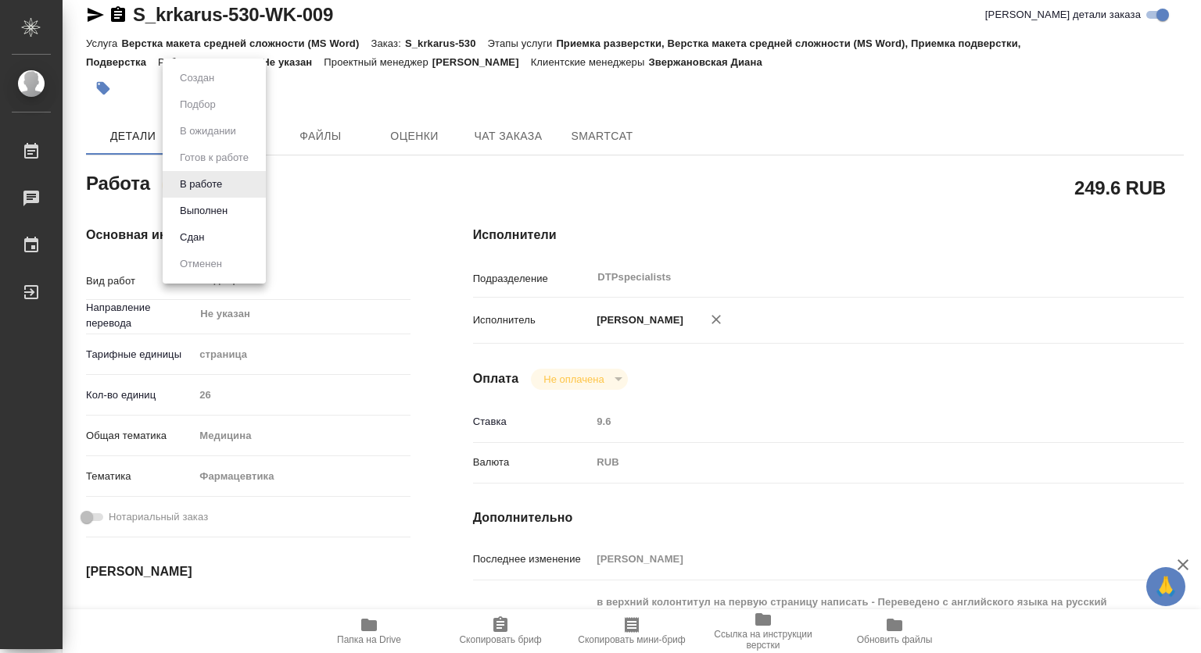
click at [197, 206] on button "Выполнен" at bounding box center [203, 210] width 57 height 17
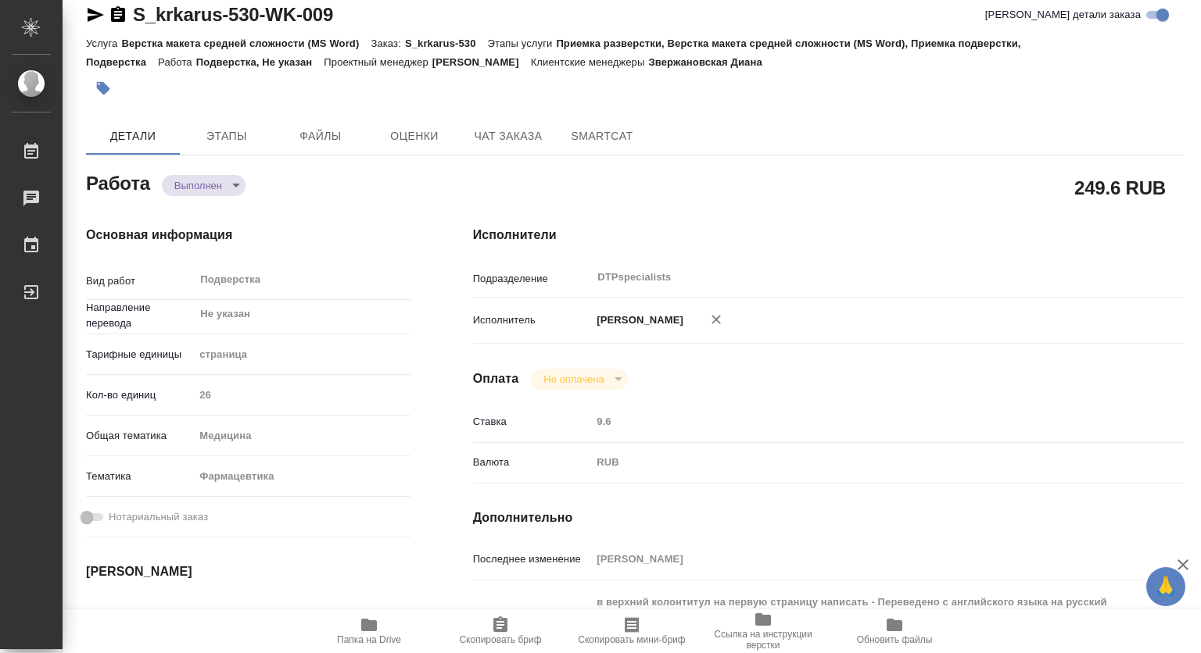
type textarea "x"
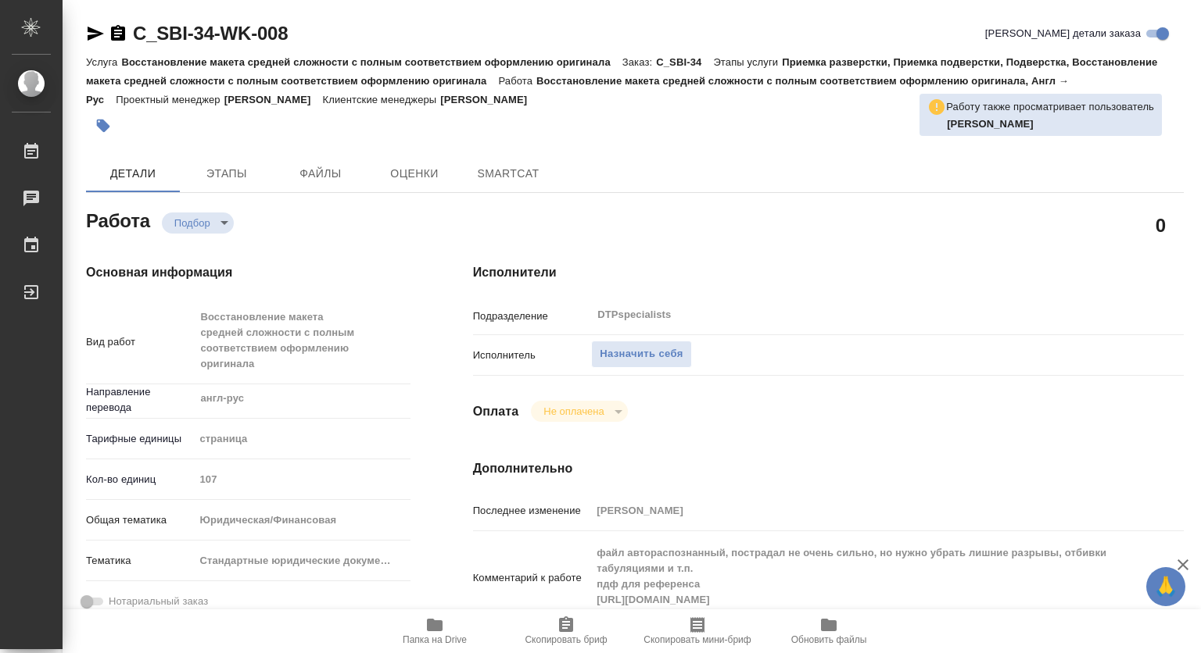
type textarea "x"
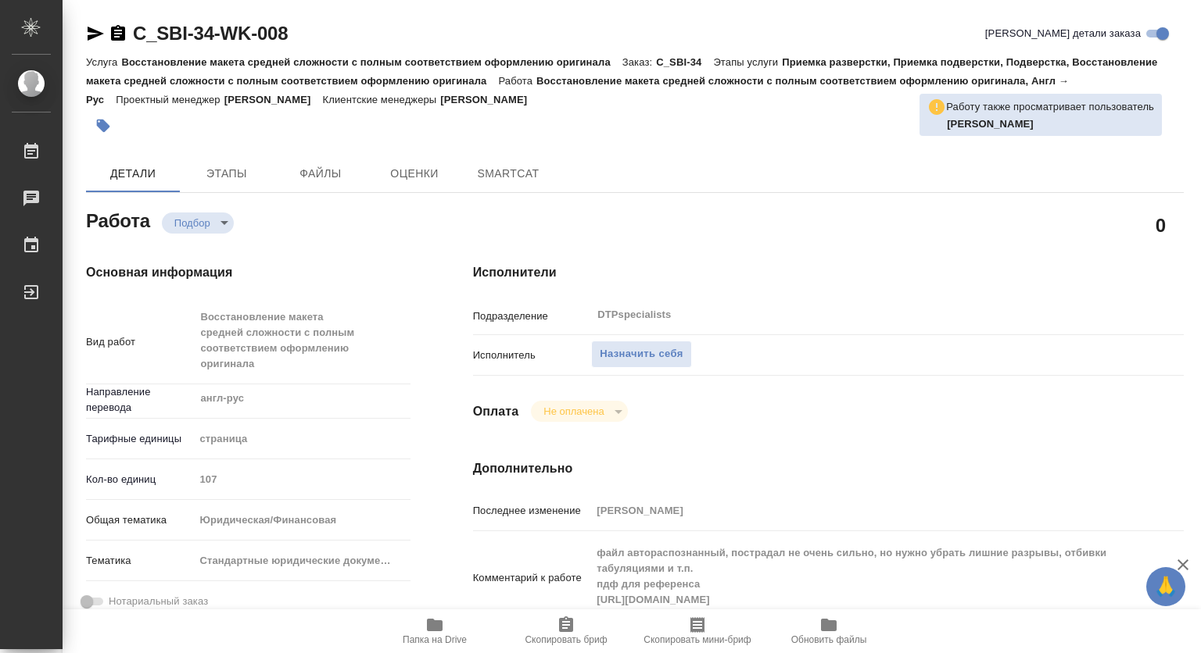
type textarea "x"
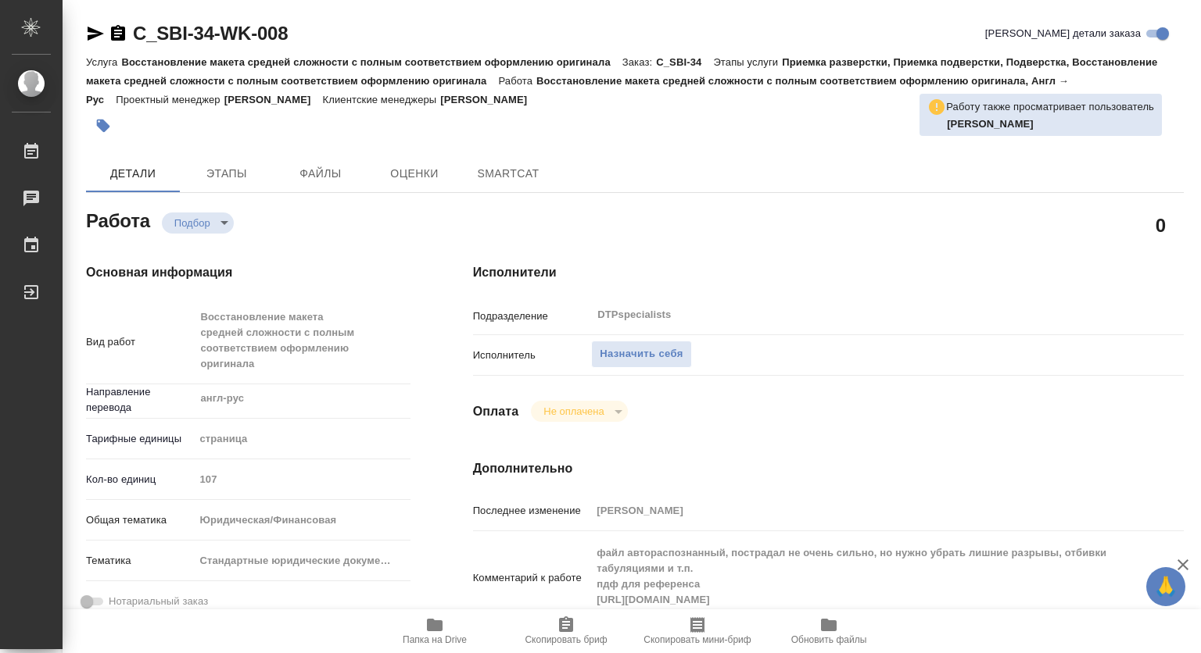
type textarea "x"
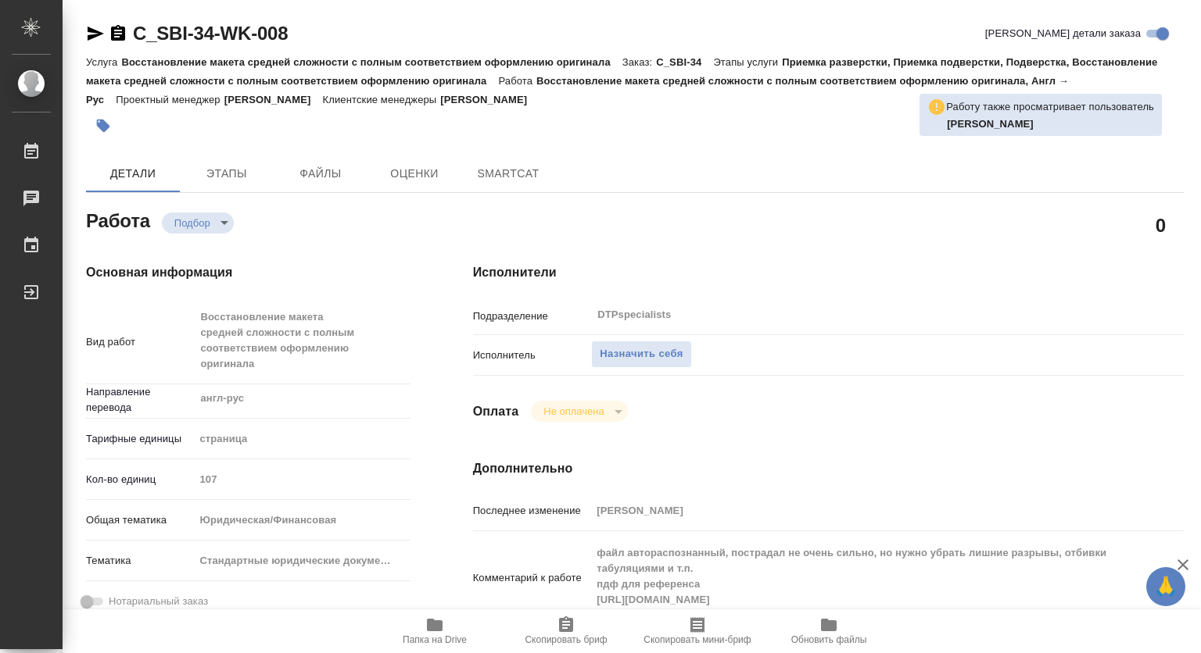
type textarea "x"
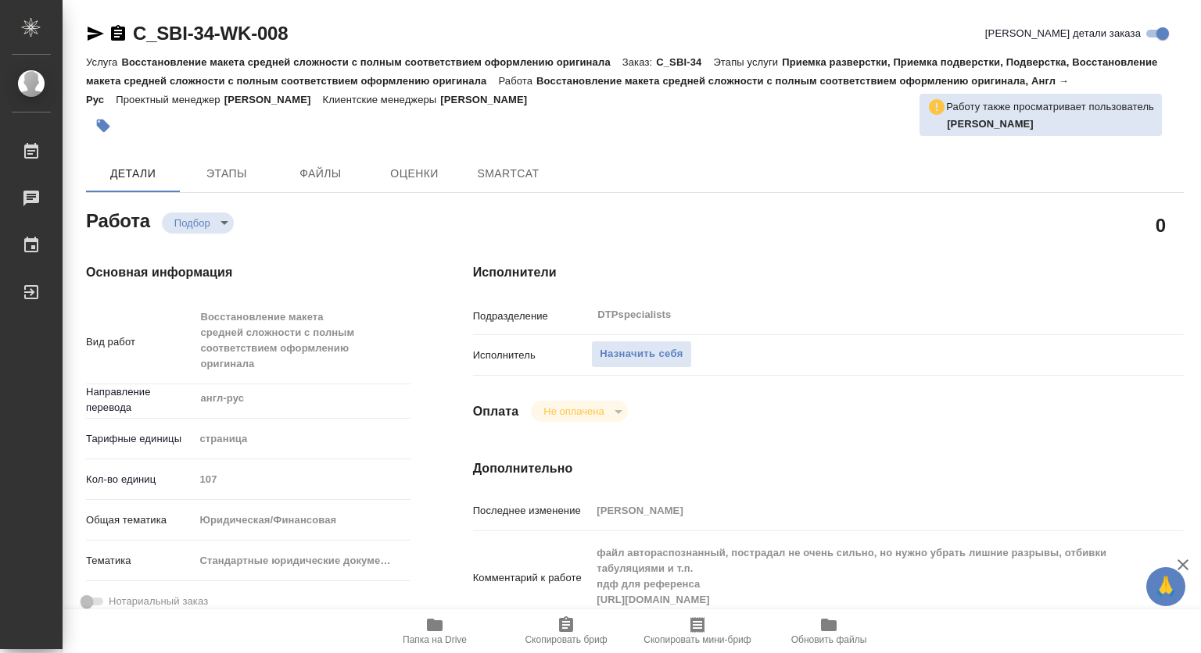
type textarea "x"
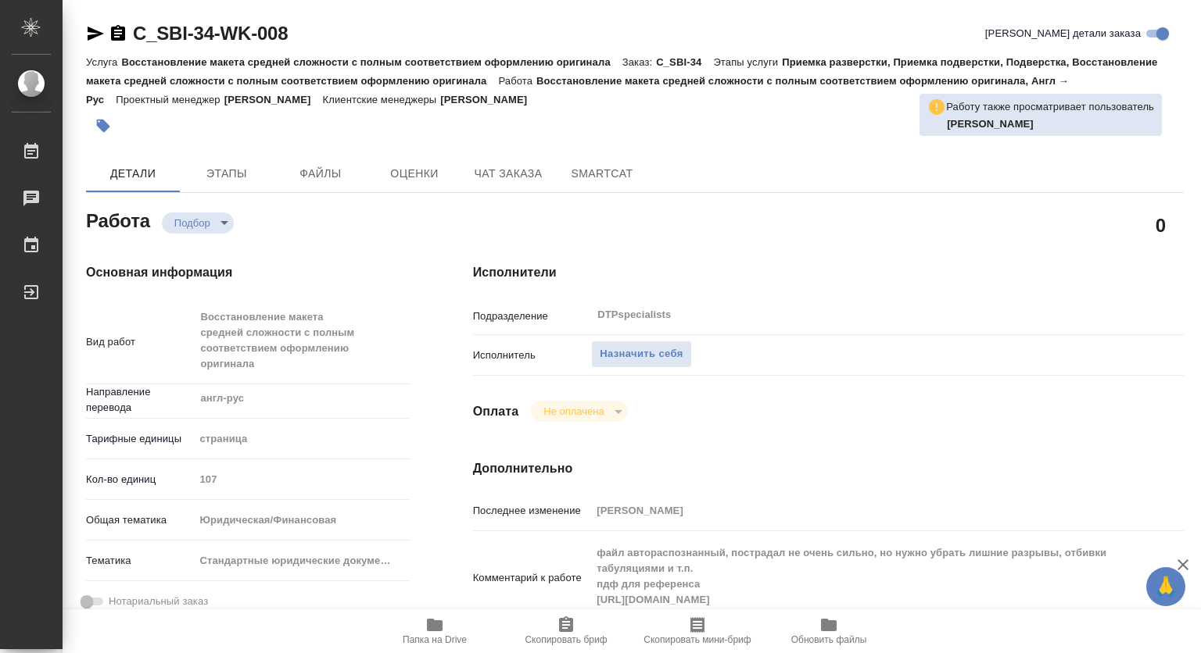
type textarea "x"
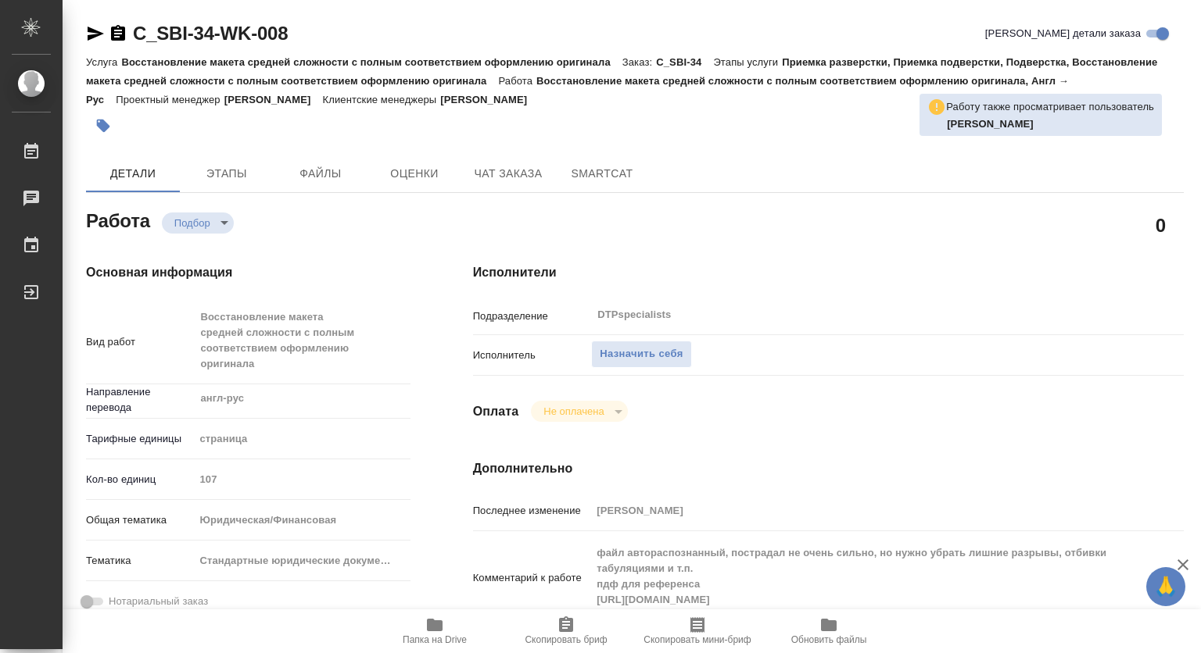
type textarea "x"
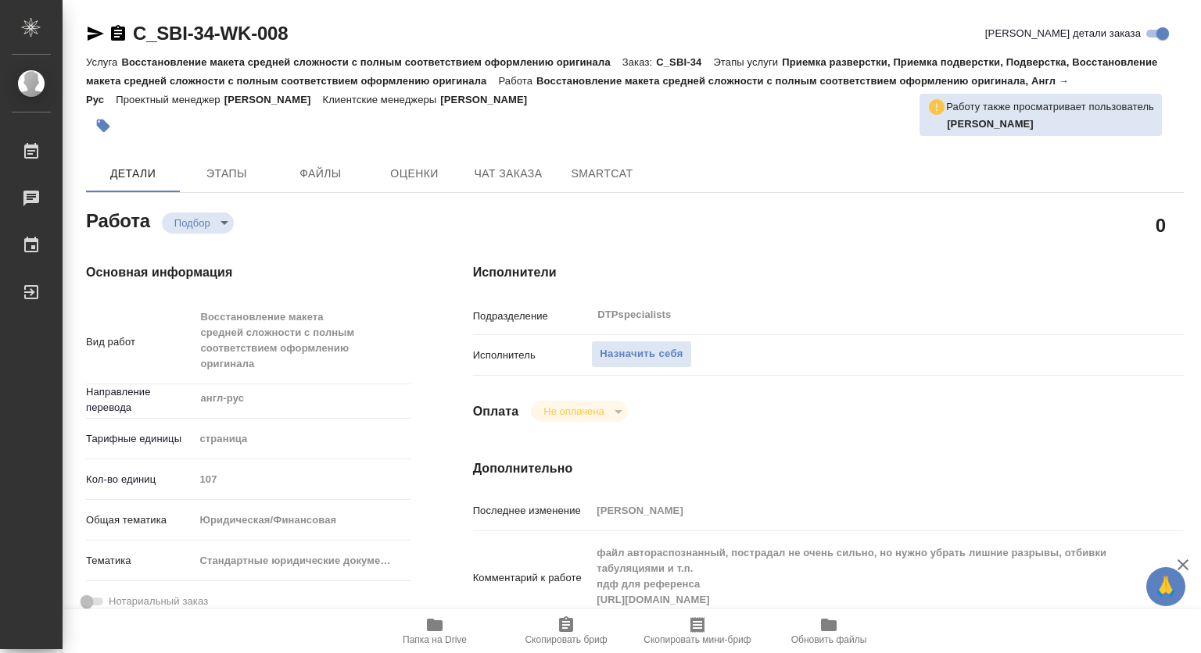
click at [428, 621] on icon "button" at bounding box center [435, 625] width 16 height 13
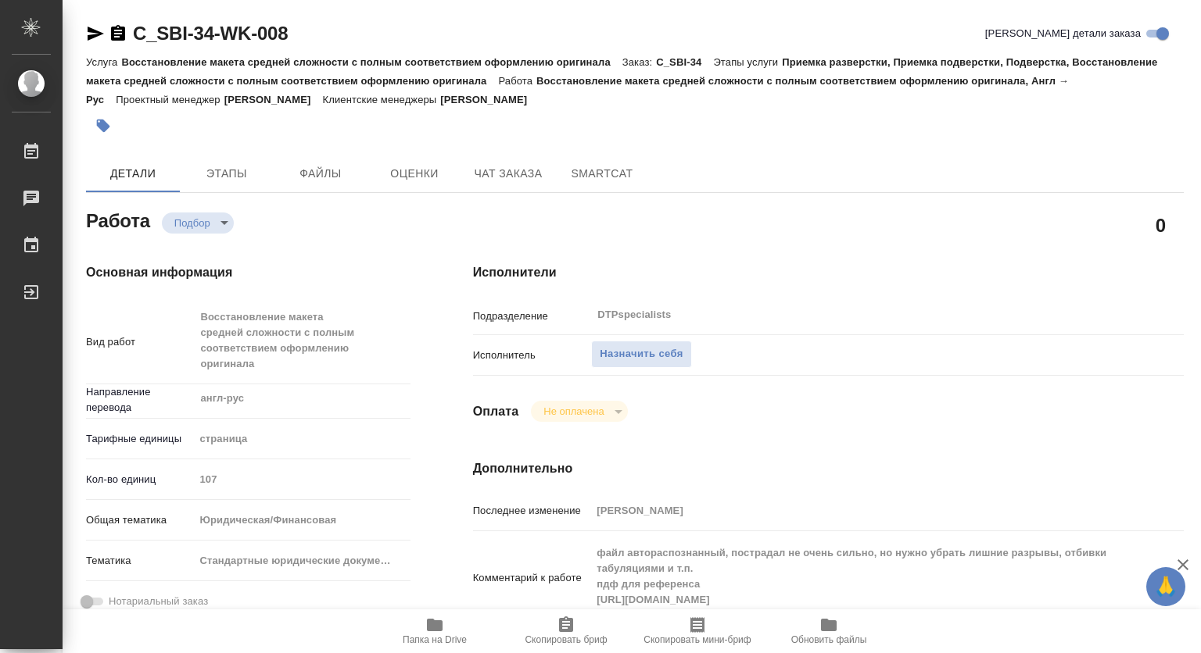
scroll to position [78, 0]
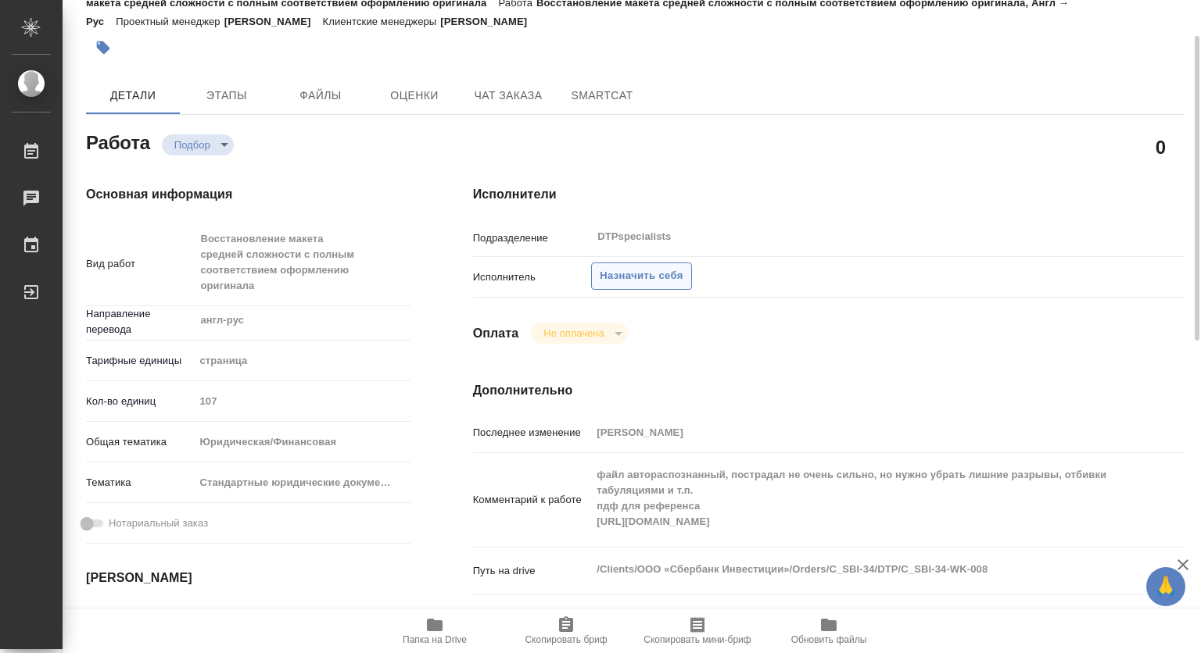
click at [668, 285] on button "Назначить себя" at bounding box center [641, 276] width 100 height 27
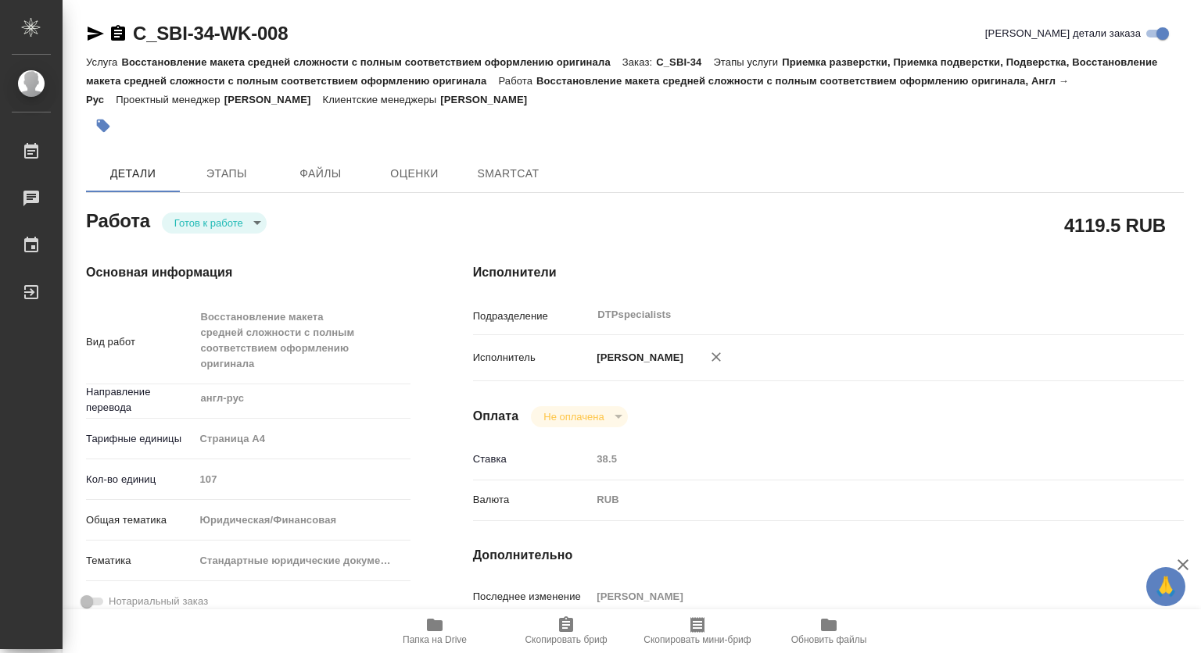
type textarea "x"
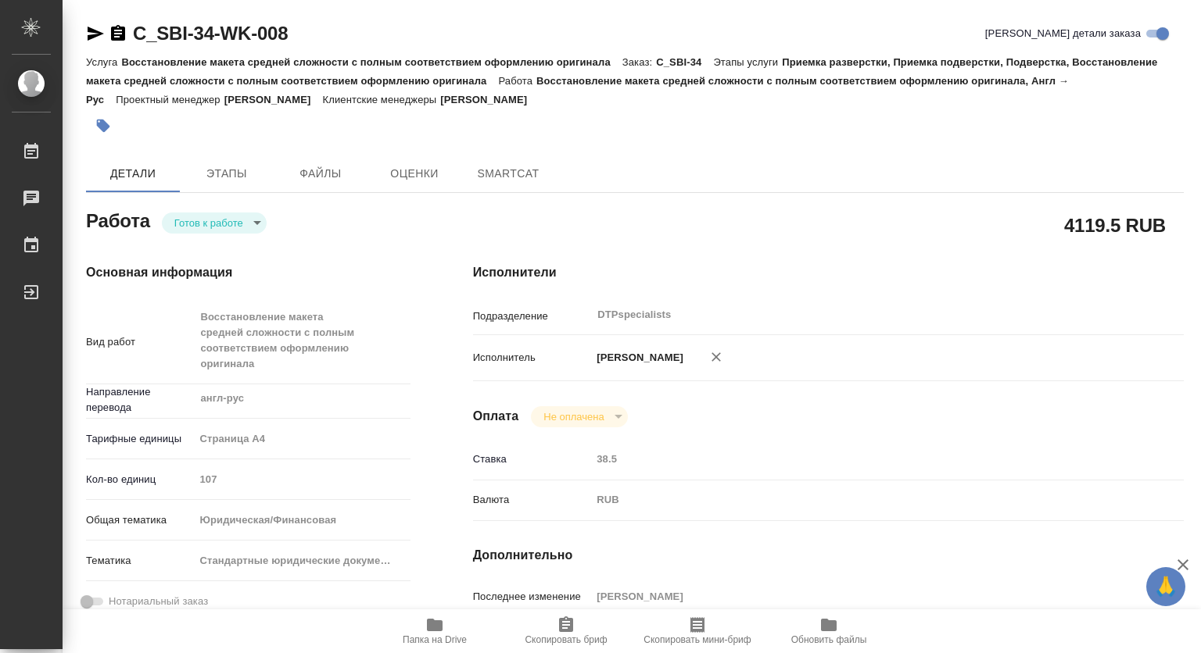
type textarea "x"
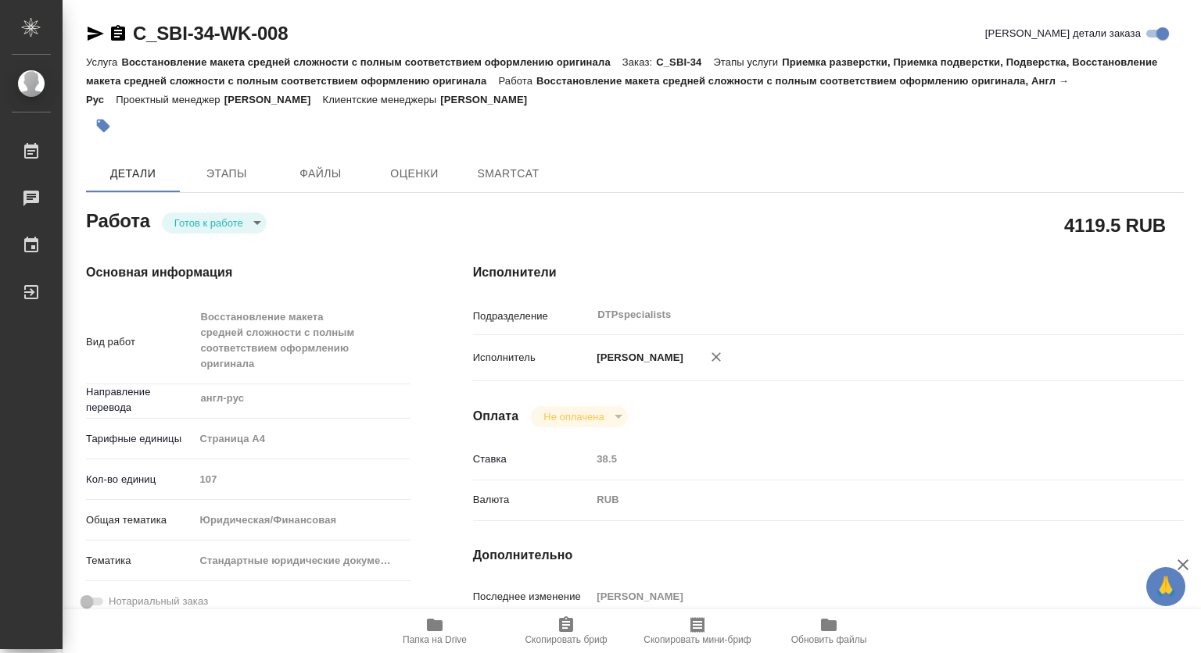
type textarea "x"
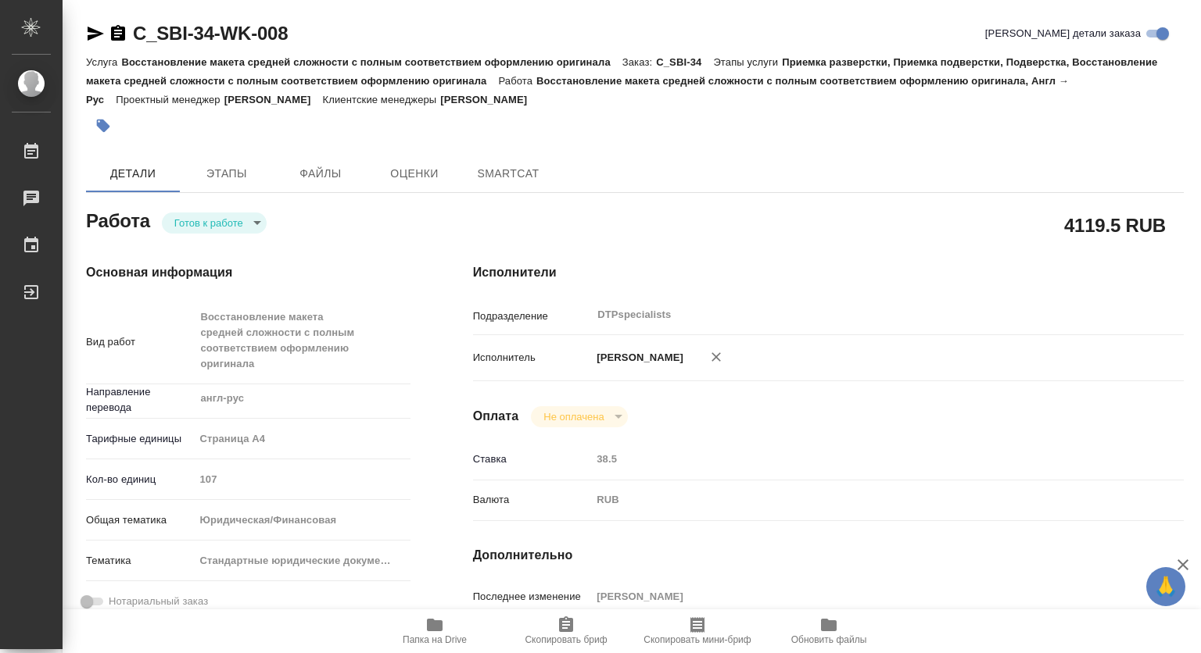
type textarea "x"
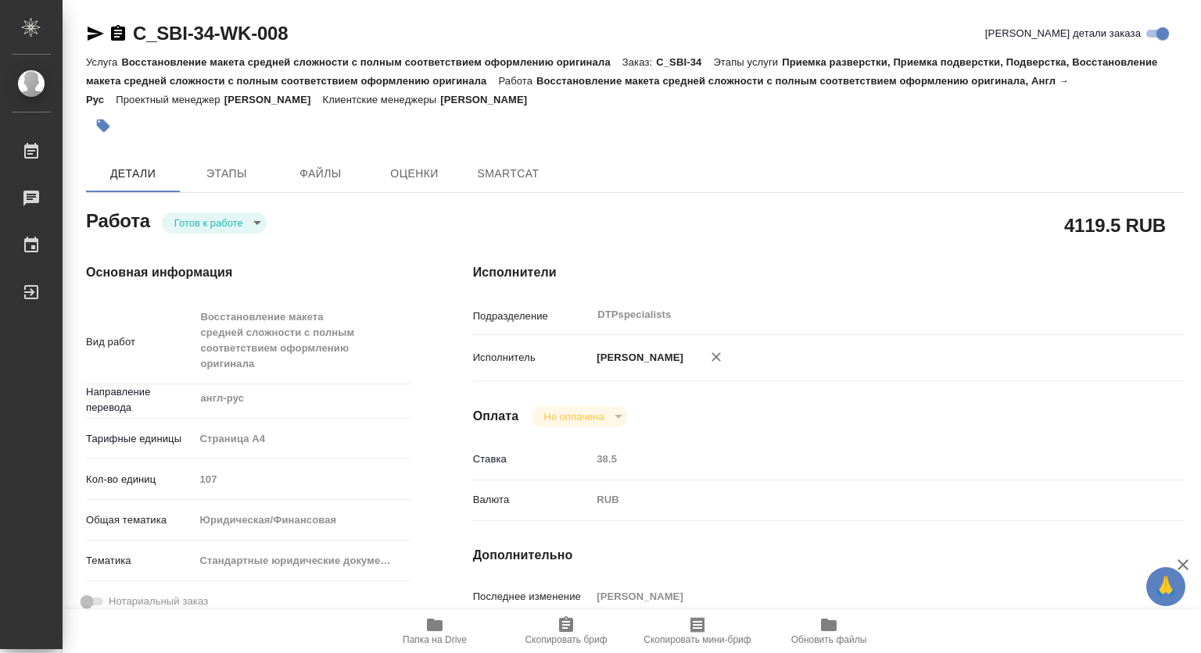
type textarea "x"
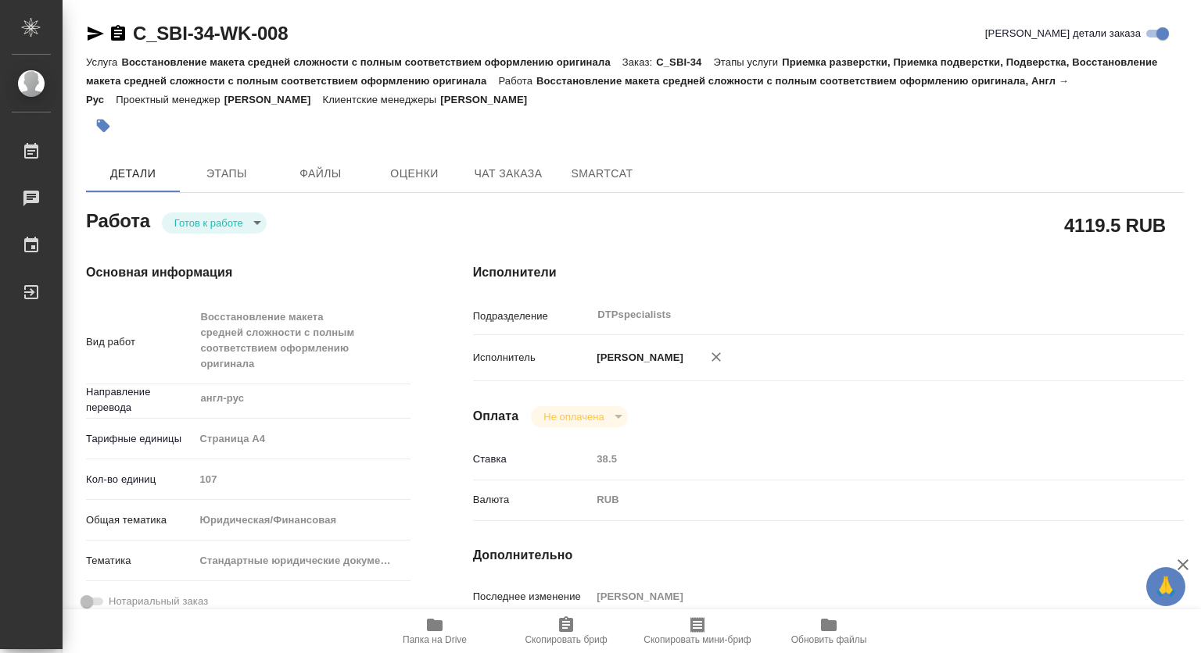
type textarea "x"
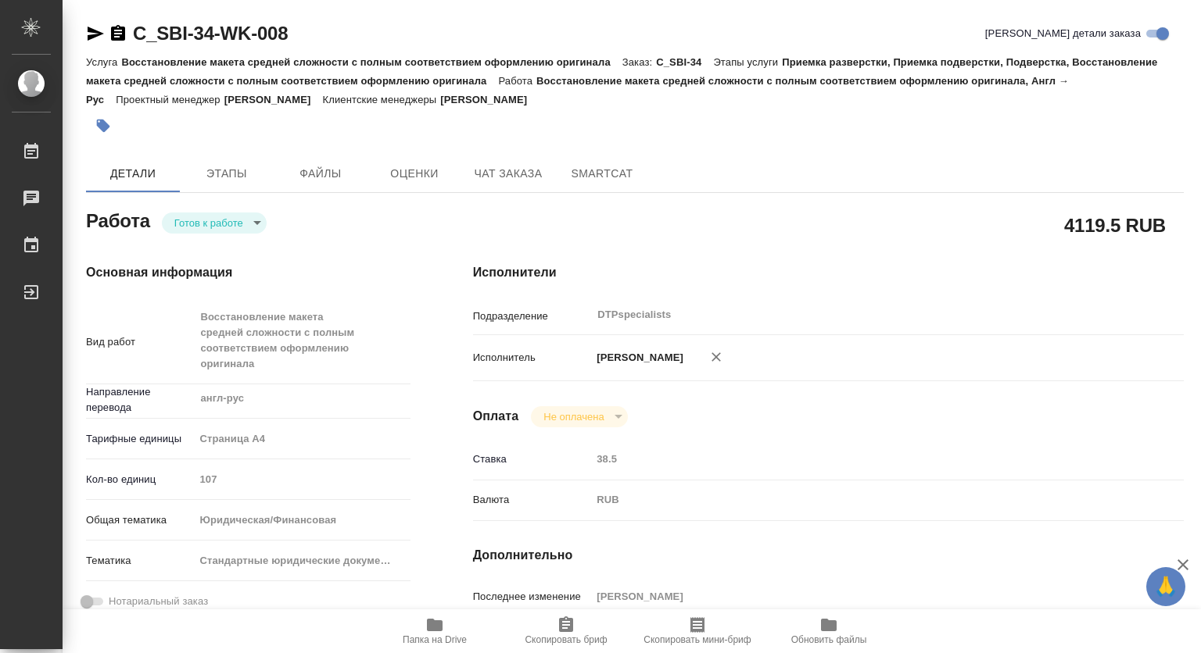
type textarea "x"
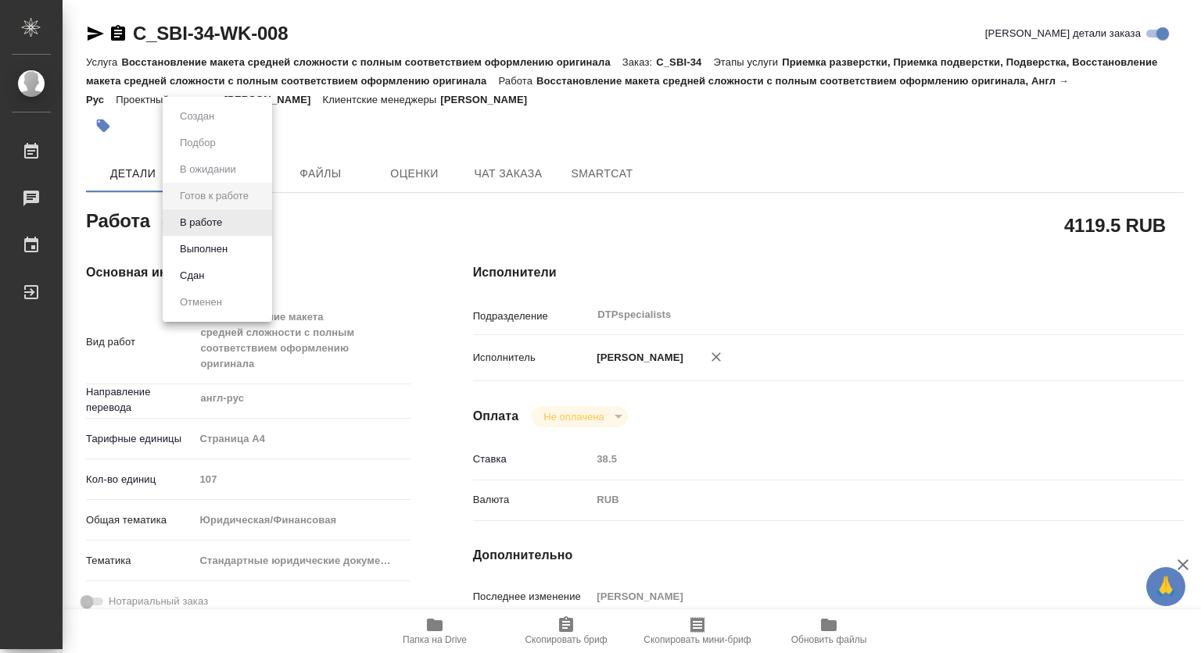
click at [202, 220] on body "🙏 .cls-1 fill:#fff; AWATERA [PERSON_NAME] 0 Чаты График Выйти C_SBI-34-WK-008 К…" at bounding box center [600, 326] width 1201 height 653
click at [199, 222] on button "В работе" at bounding box center [201, 222] width 52 height 17
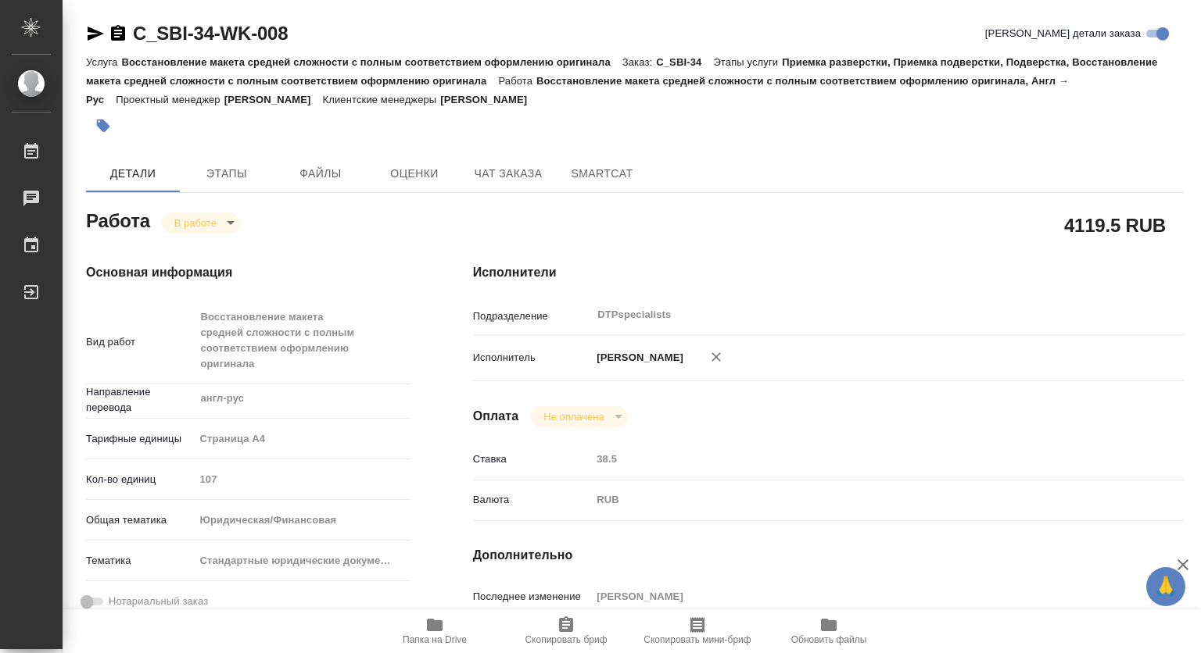
type textarea "x"
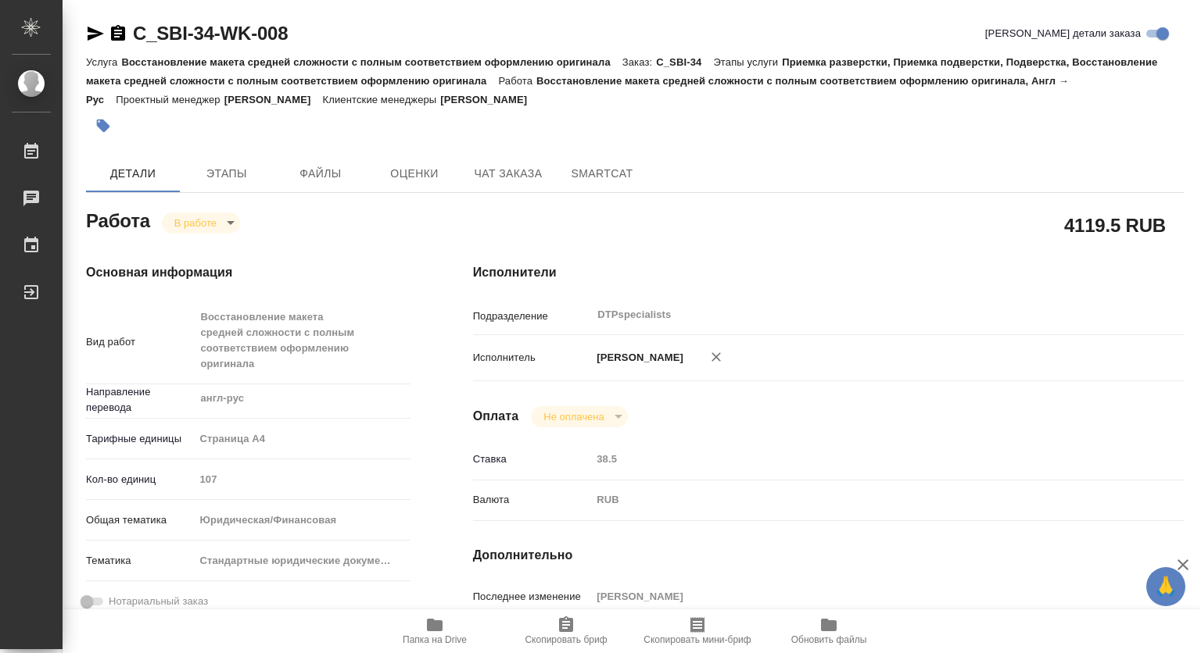
type textarea "x"
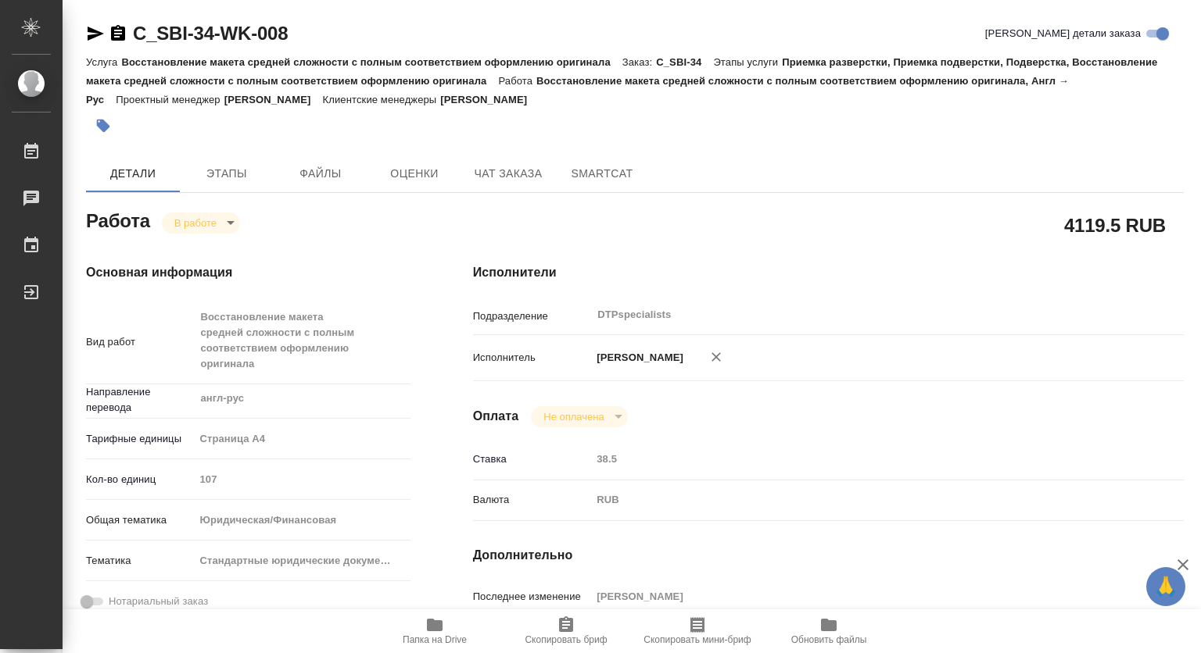
type textarea "x"
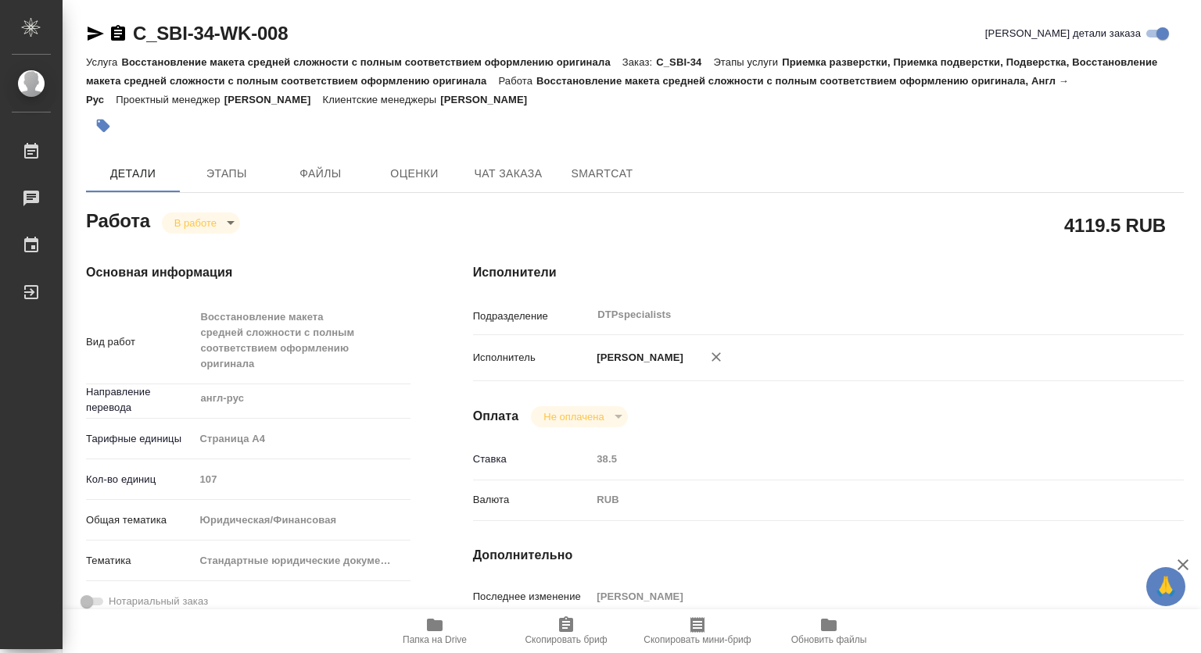
click at [116, 41] on icon "button" at bounding box center [118, 33] width 14 height 16
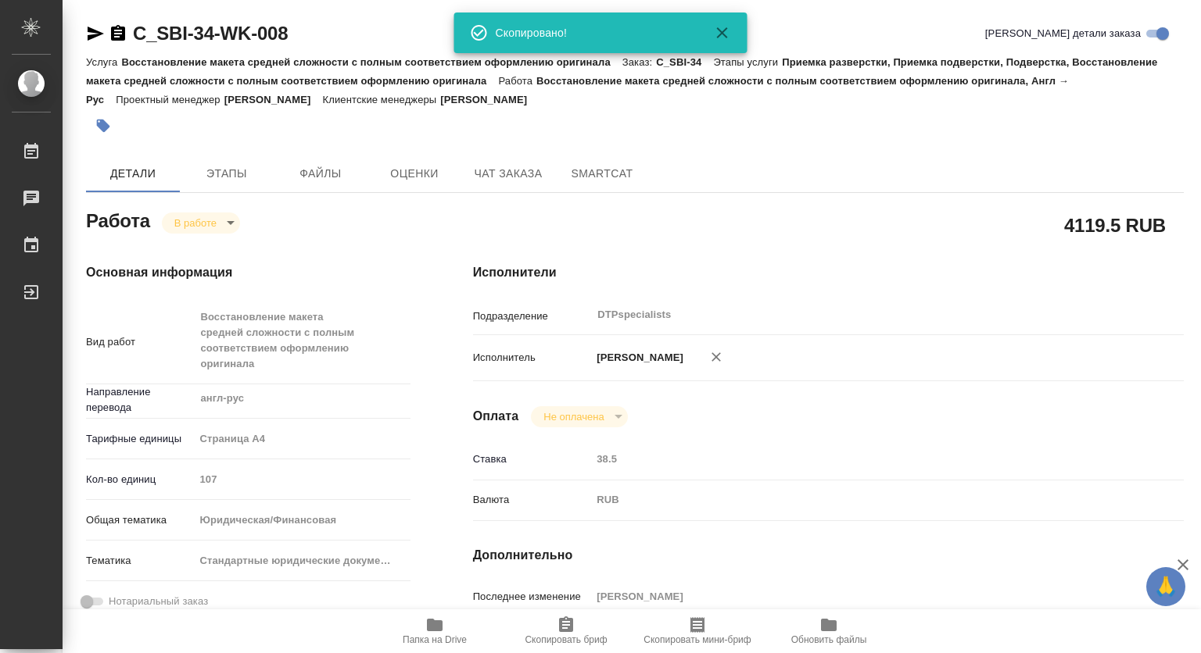
type textarea "x"
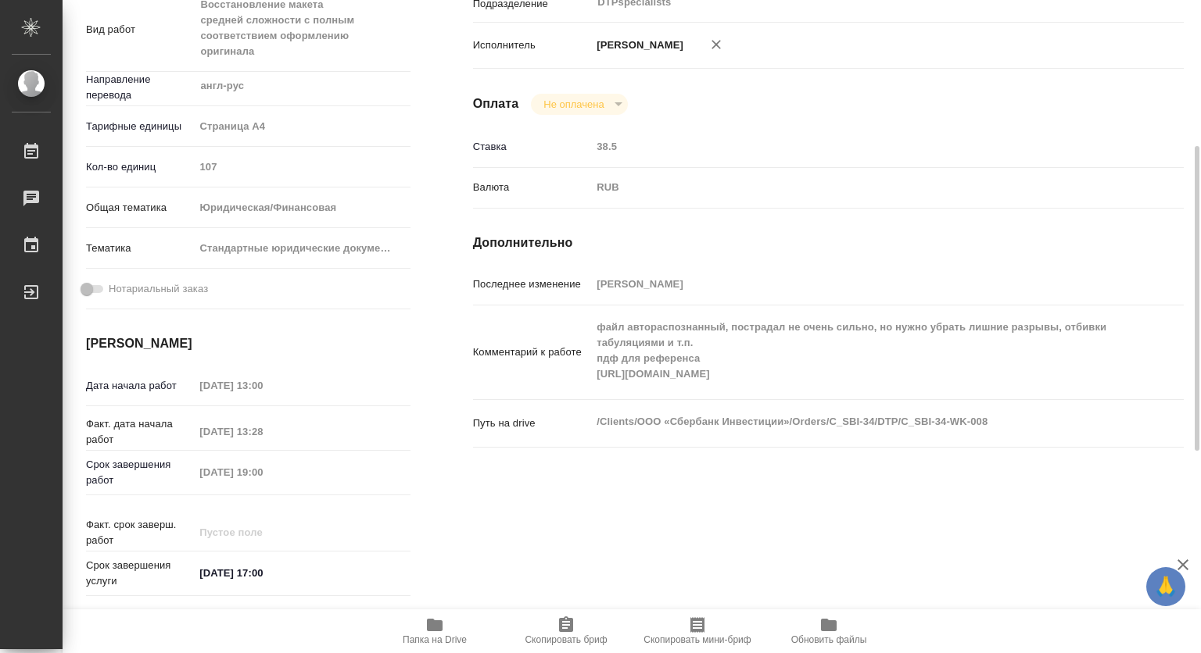
scroll to position [78, 0]
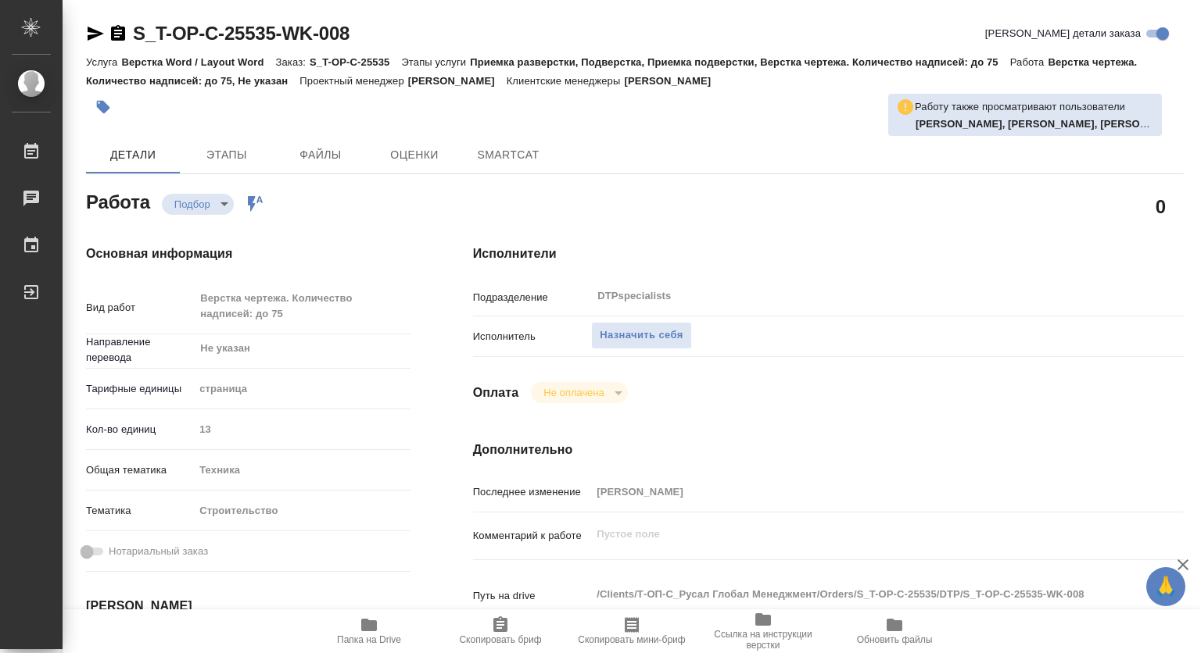
type textarea "x"
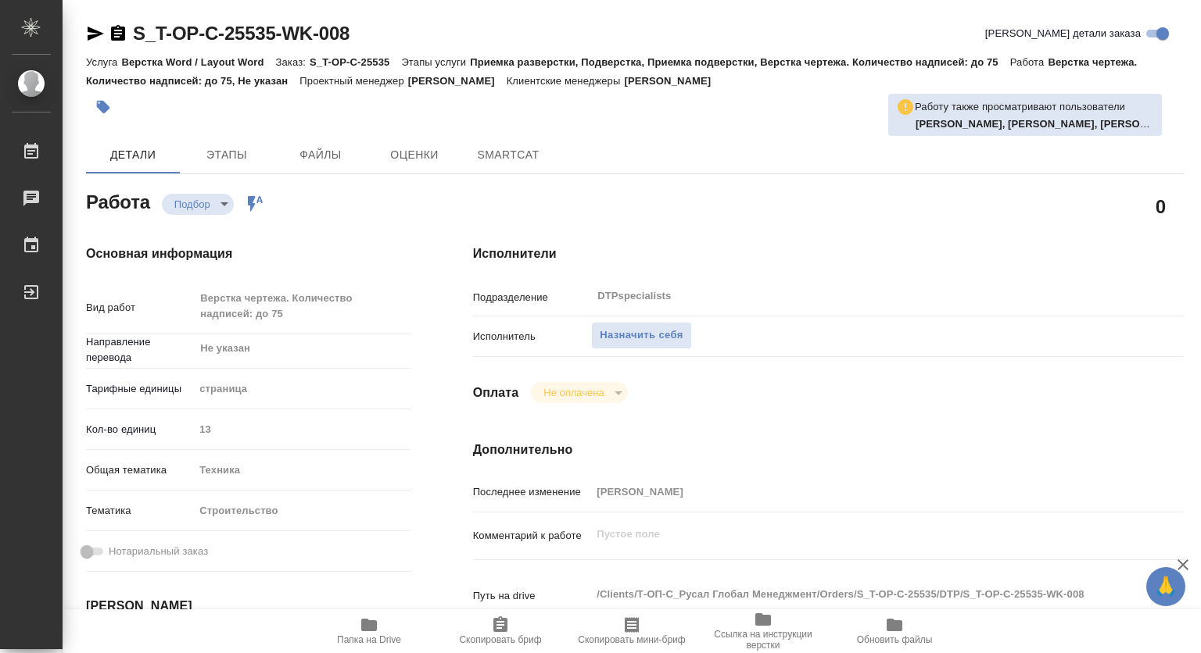
type textarea "x"
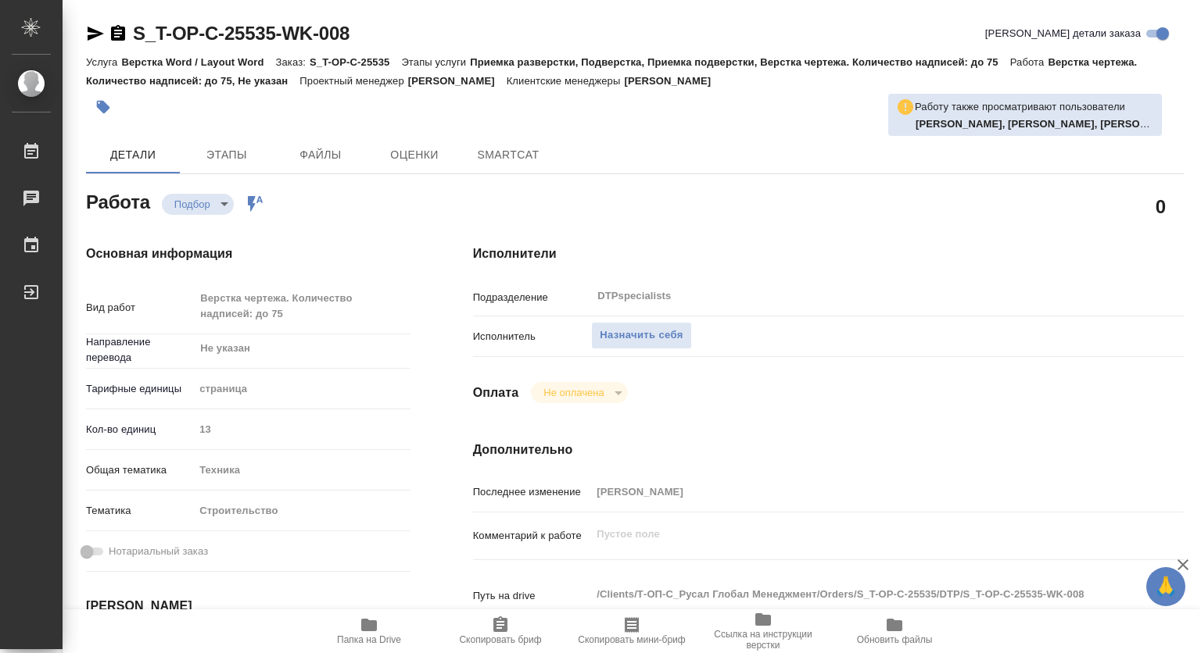
type textarea "x"
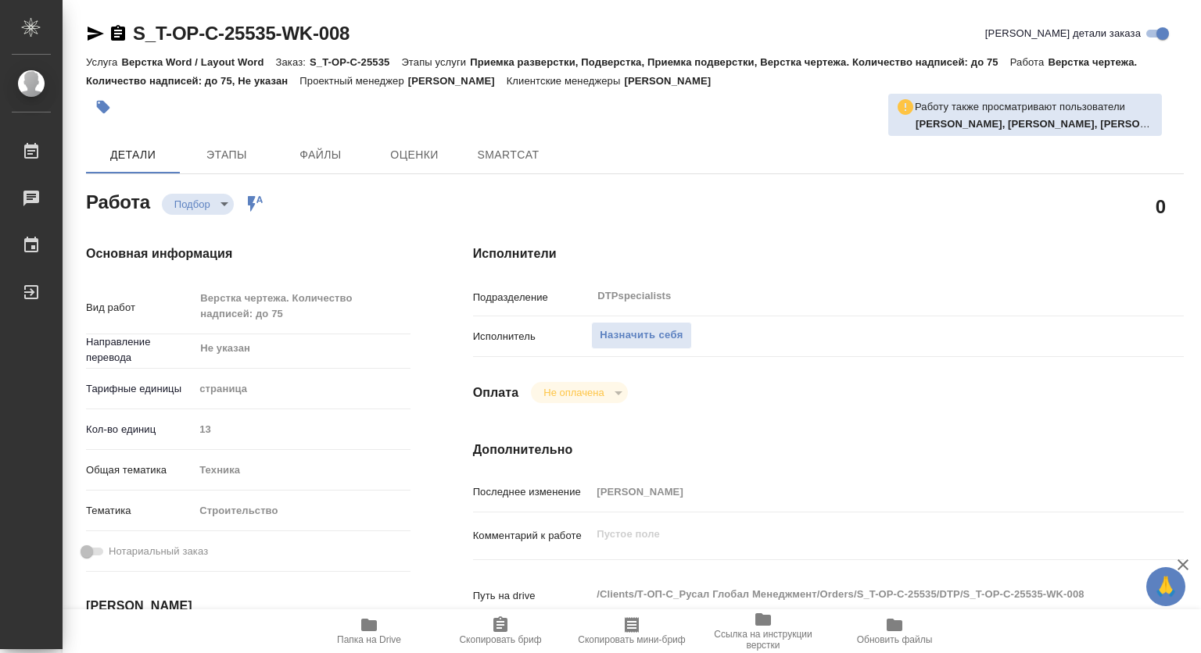
type textarea "x"
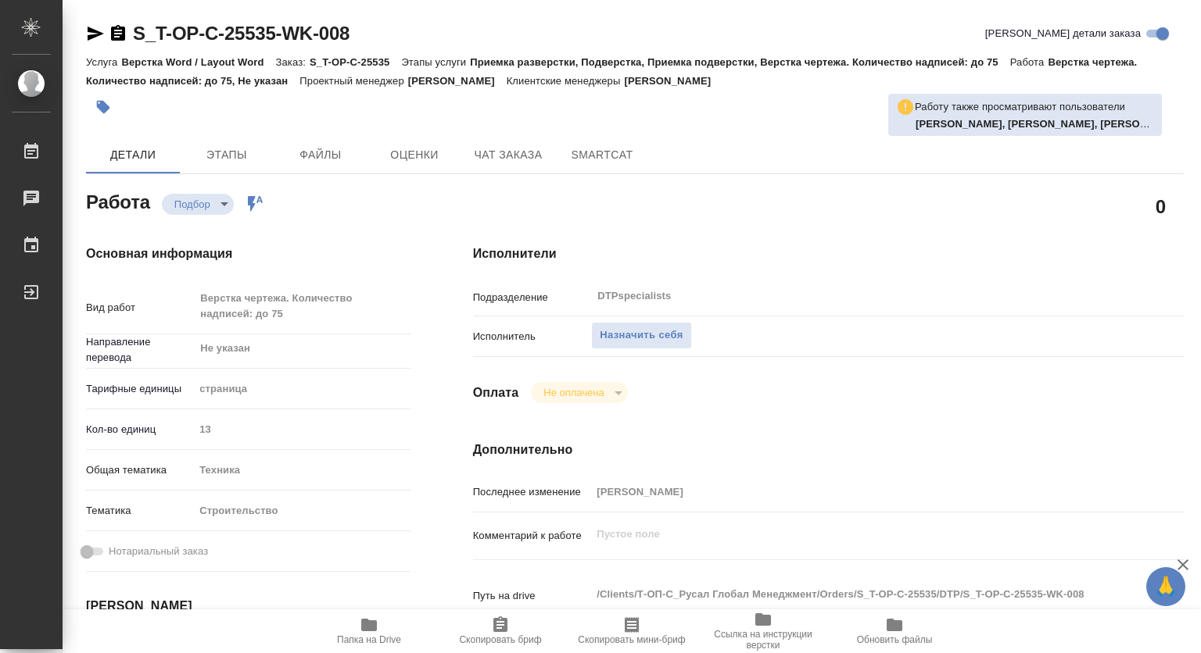
scroll to position [156, 0]
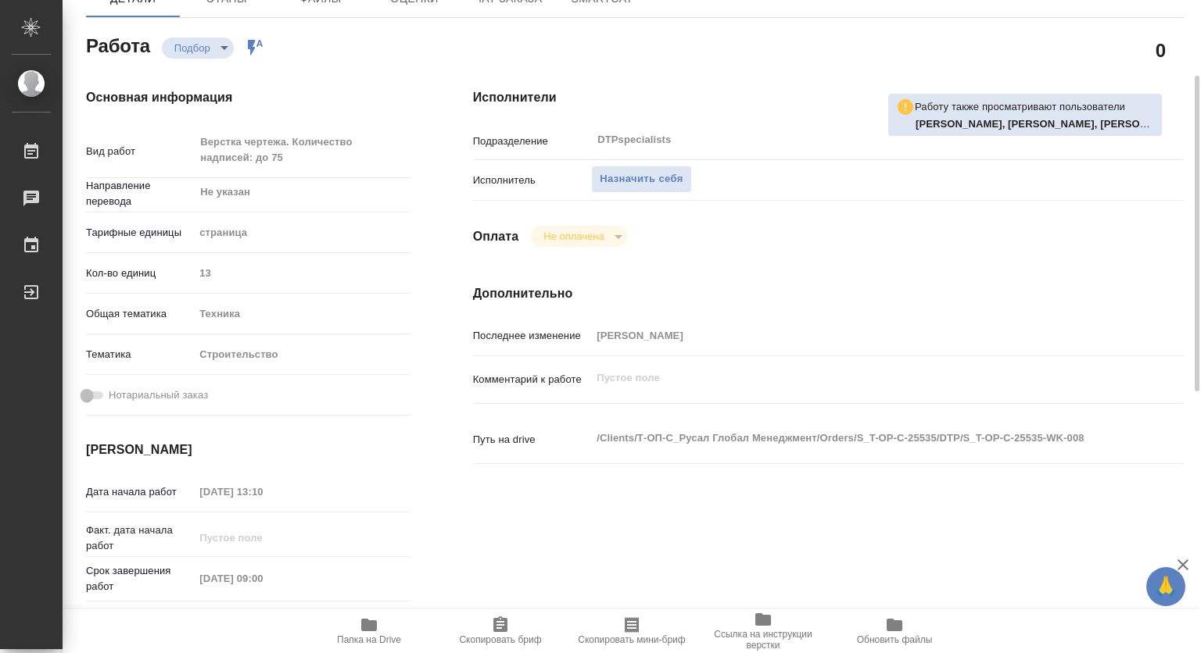
type textarea "x"
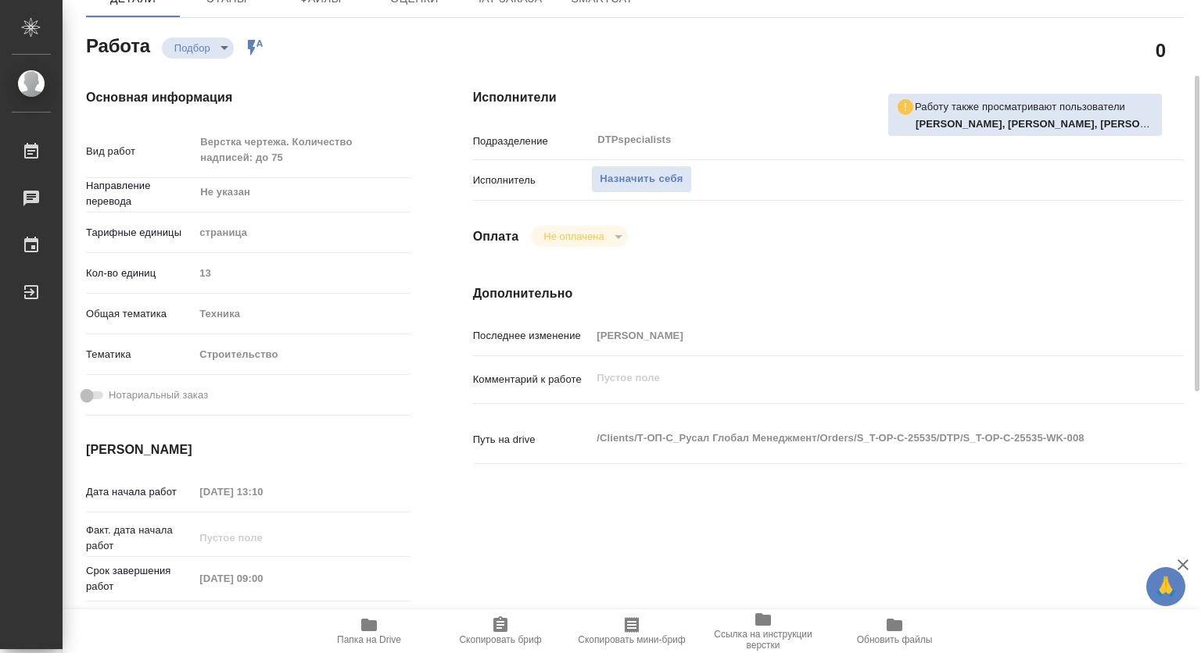
click at [369, 625] on icon "button" at bounding box center [369, 625] width 16 height 13
type textarea "x"
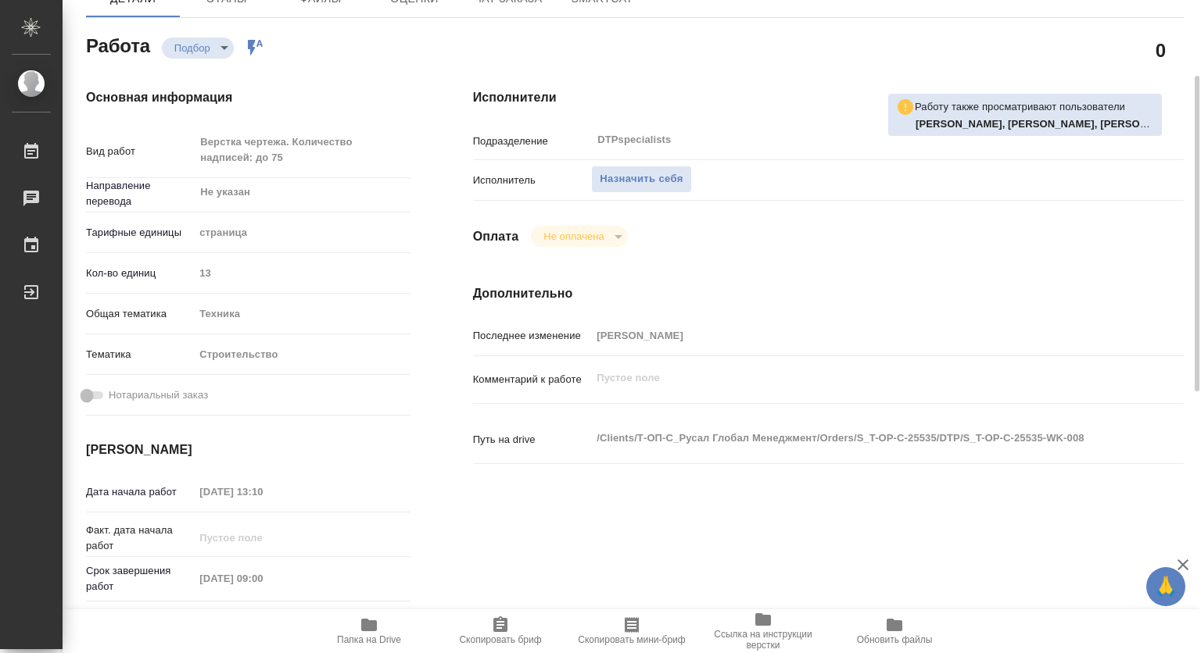
type textarea "x"
